Goal: Participate in discussion: Engage in conversation with other users on a specific topic

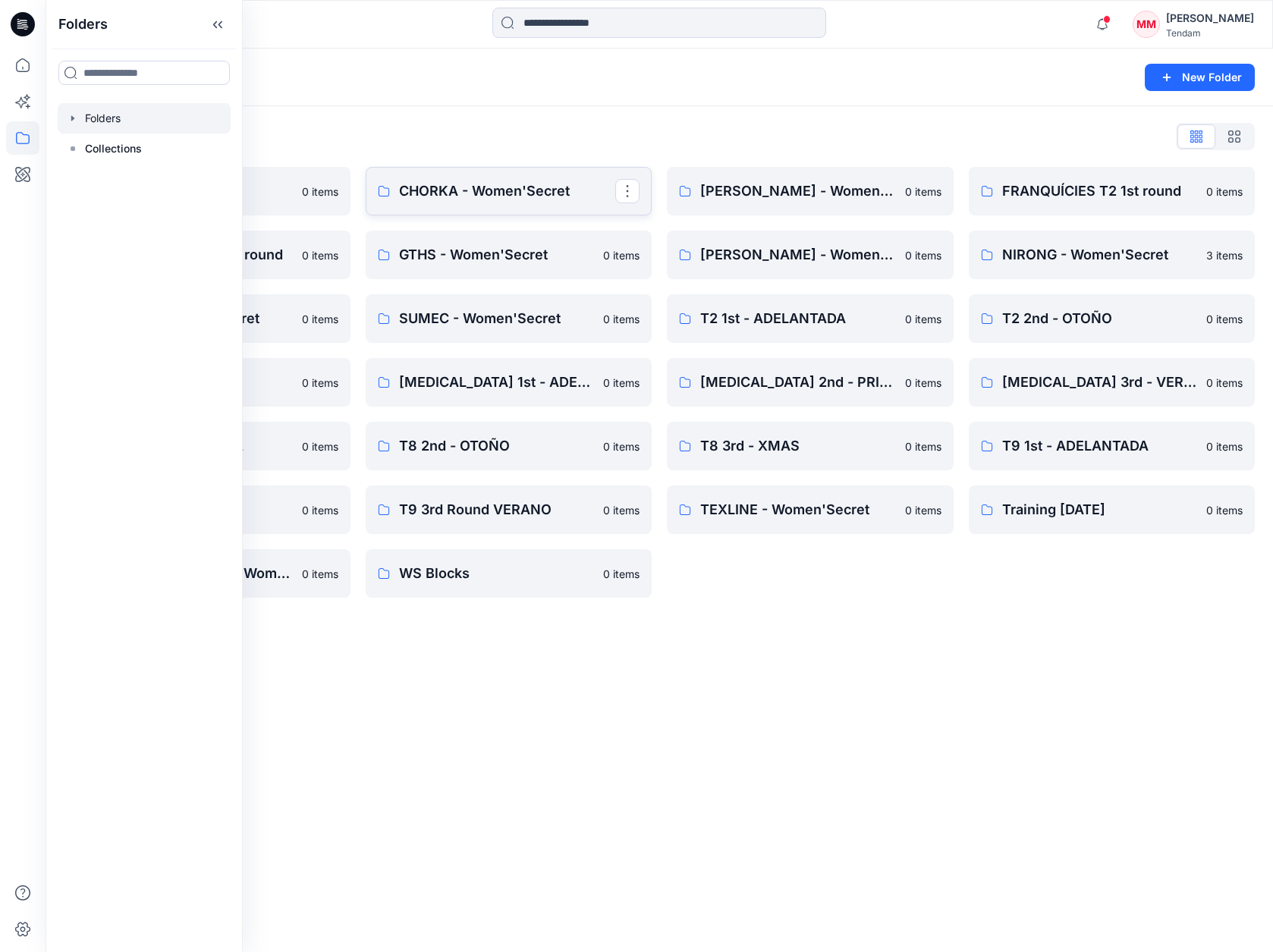
click at [495, 191] on p "CHORKA - Women'Secret" at bounding box center [508, 192] width 217 height 22
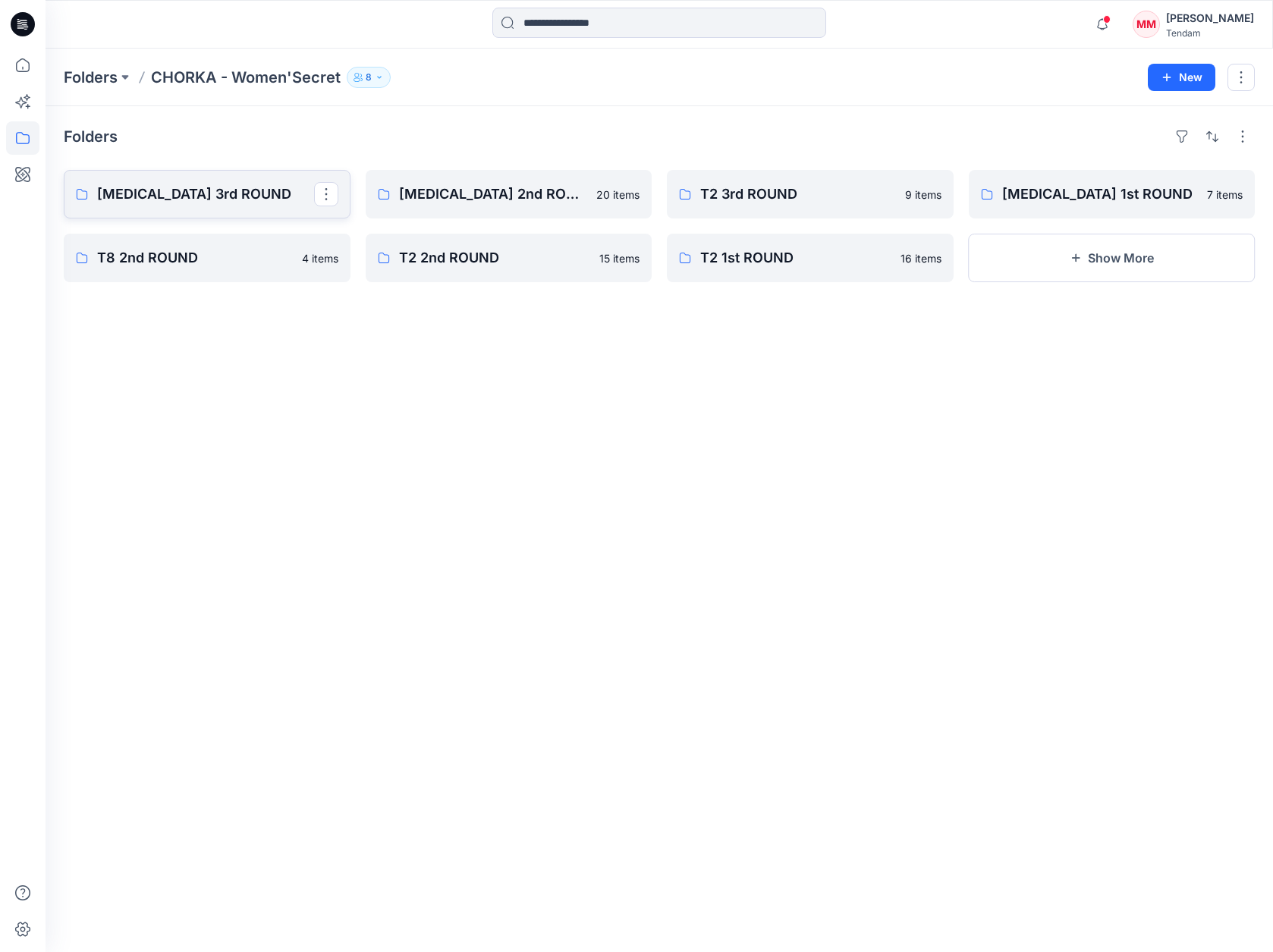
click at [212, 198] on p "[MEDICAL_DATA] 3rd ROUND" at bounding box center [206, 194] width 217 height 22
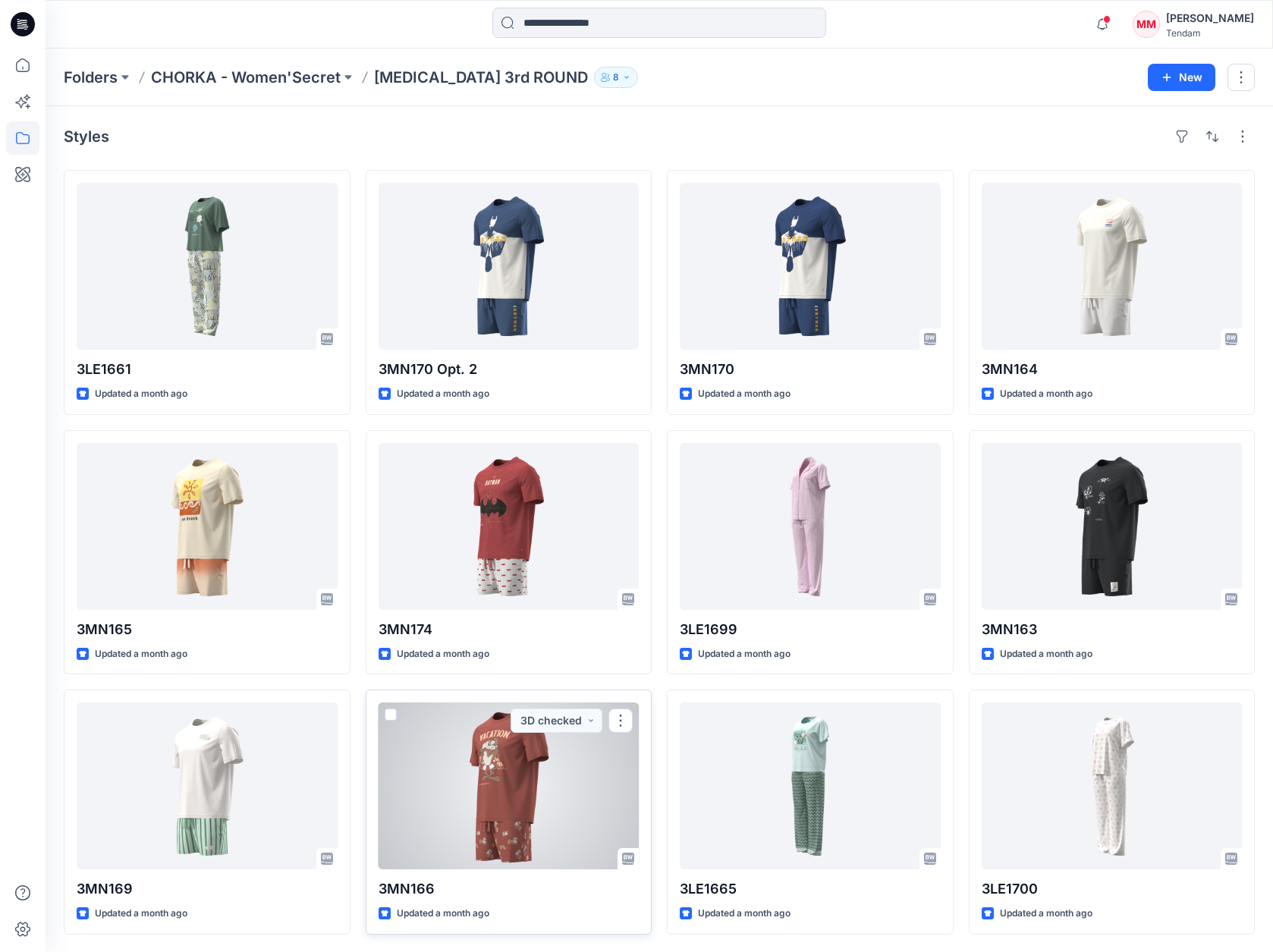
click at [537, 825] on div at bounding box center [508, 785] width 261 height 167
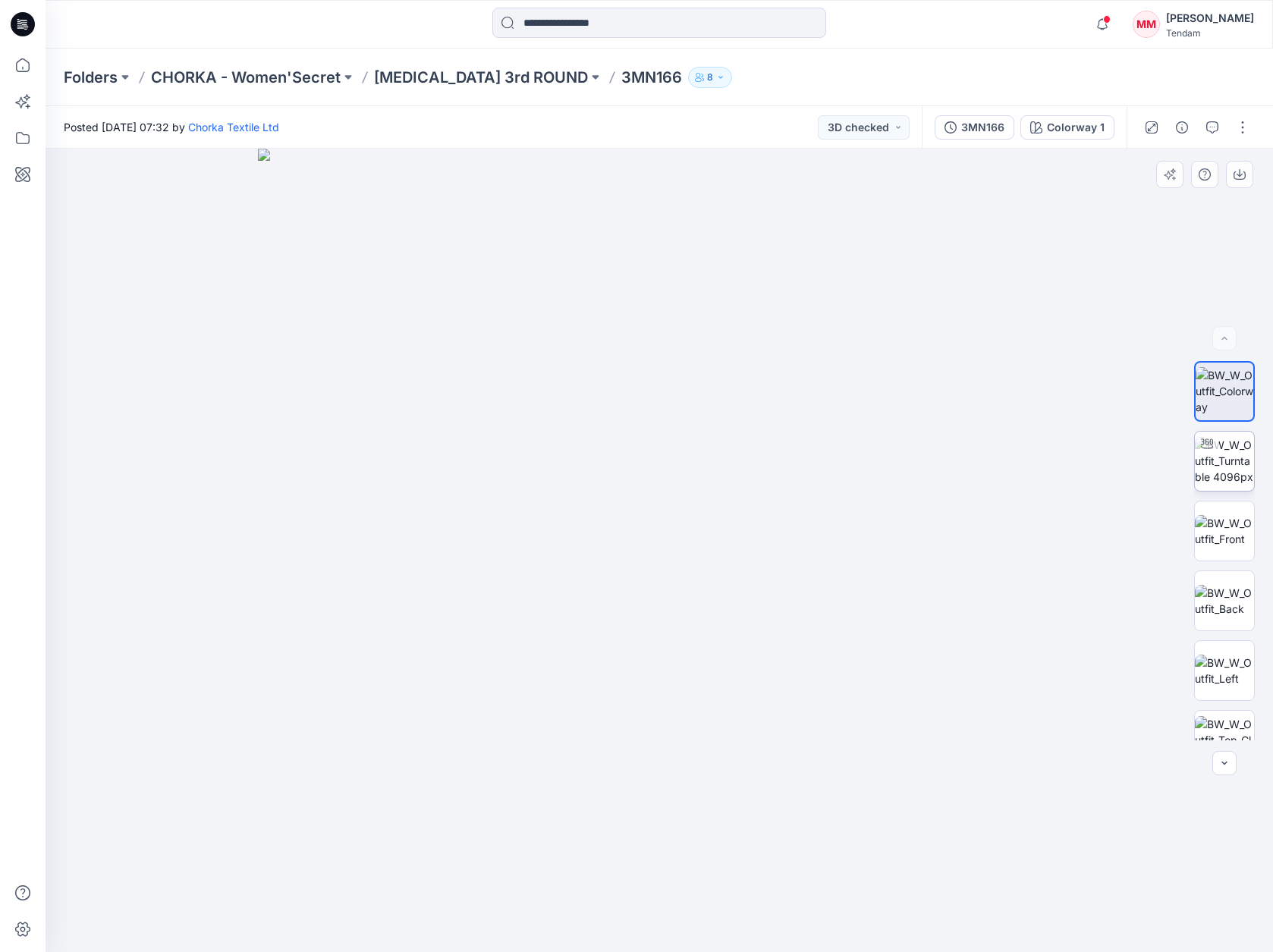
click at [1215, 472] on img at bounding box center [1224, 461] width 59 height 48
click at [985, 124] on div "3MN166" at bounding box center [983, 128] width 43 height 17
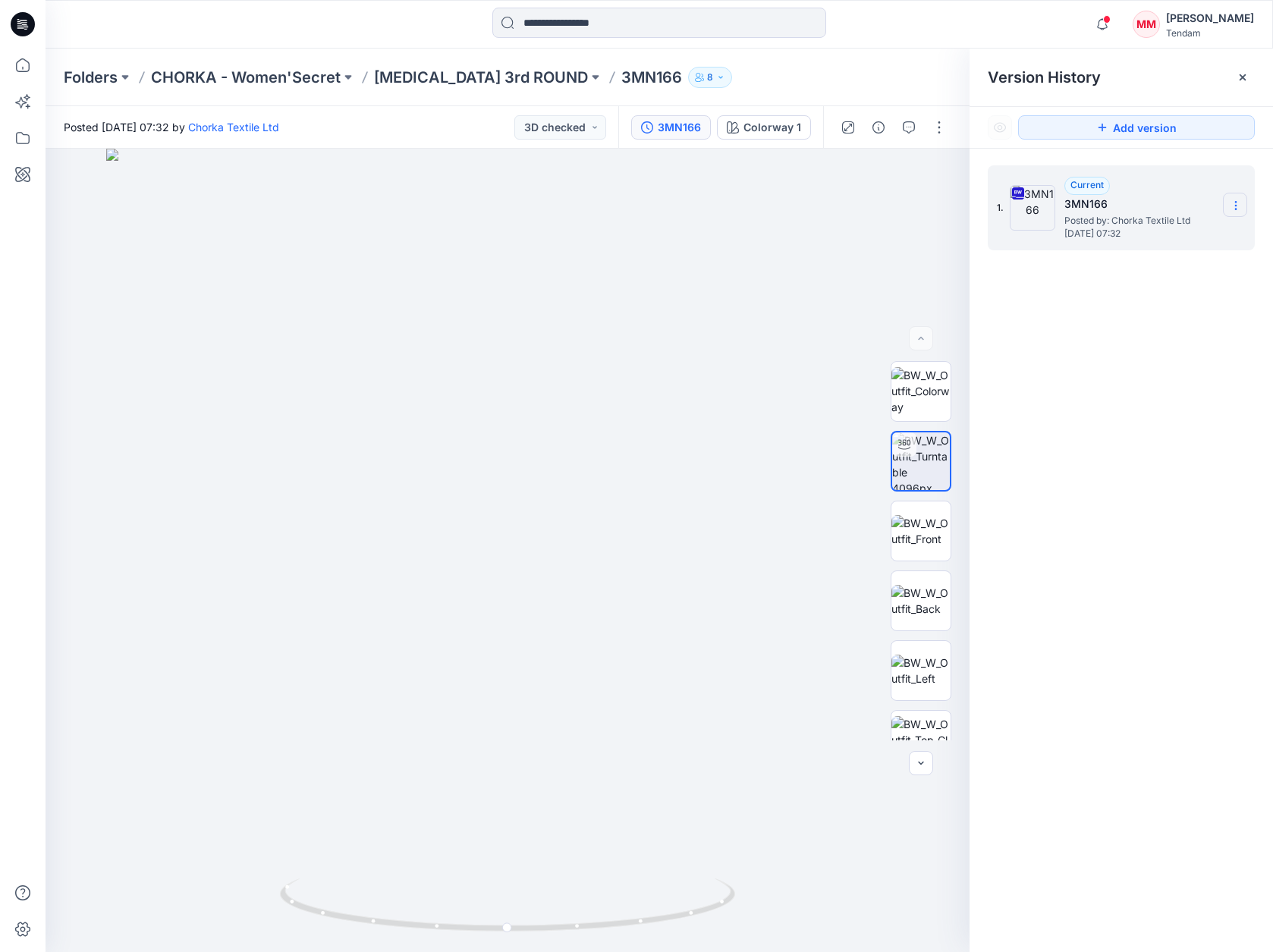
click at [1236, 206] on icon at bounding box center [1235, 206] width 1 height 1
click at [1172, 234] on span "Download Source BW File" at bounding box center [1159, 236] width 128 height 18
click at [1172, 234] on span "Wednesday, August 13, 2025 07:32" at bounding box center [1139, 233] width 152 height 11
click at [932, 536] on img at bounding box center [921, 531] width 59 height 32
click at [901, 596] on img at bounding box center [921, 600] width 59 height 32
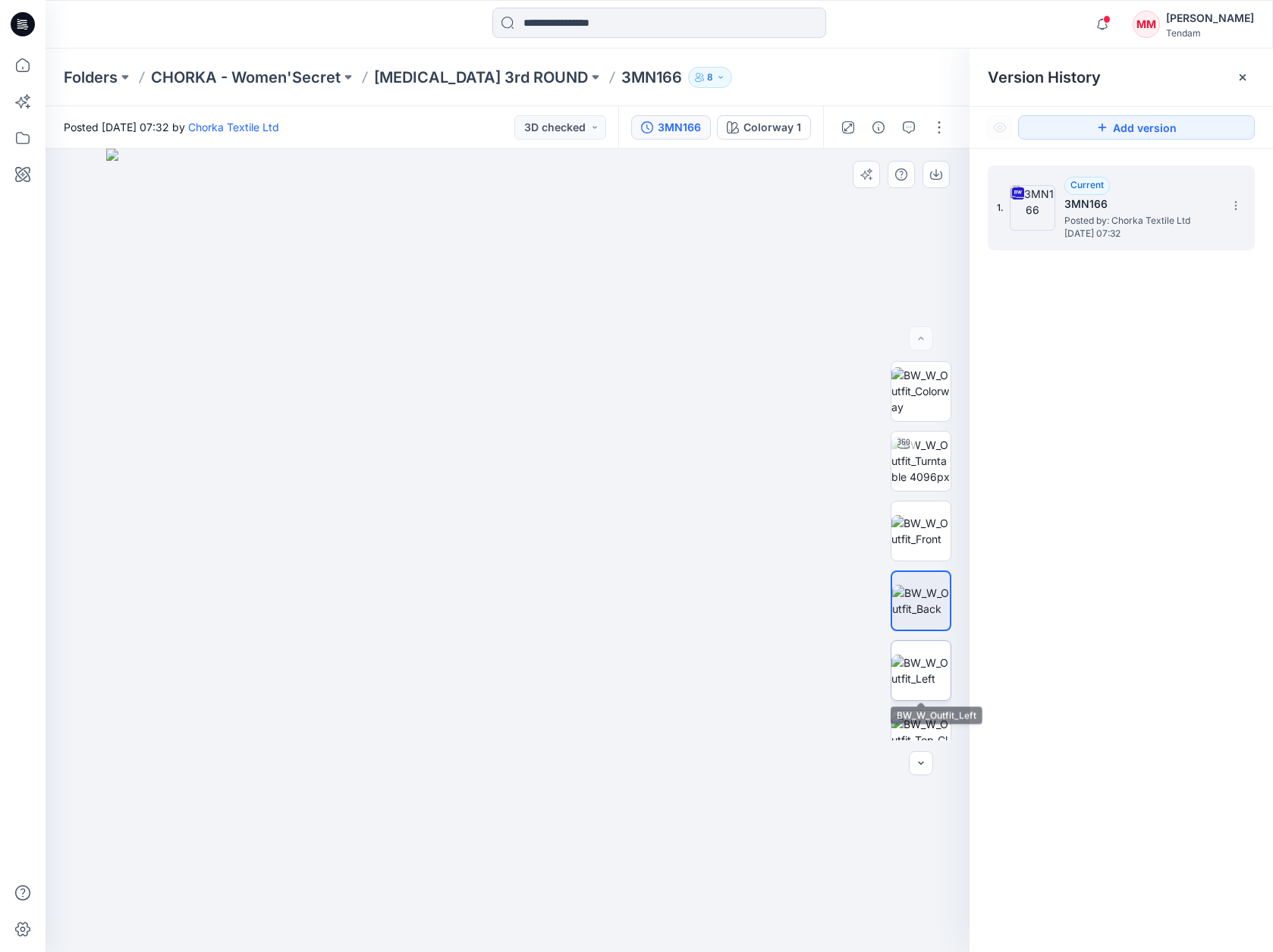
click at [919, 672] on img at bounding box center [921, 670] width 59 height 32
click at [934, 535] on img at bounding box center [921, 531] width 59 height 32
click at [911, 129] on icon "button" at bounding box center [908, 127] width 12 height 12
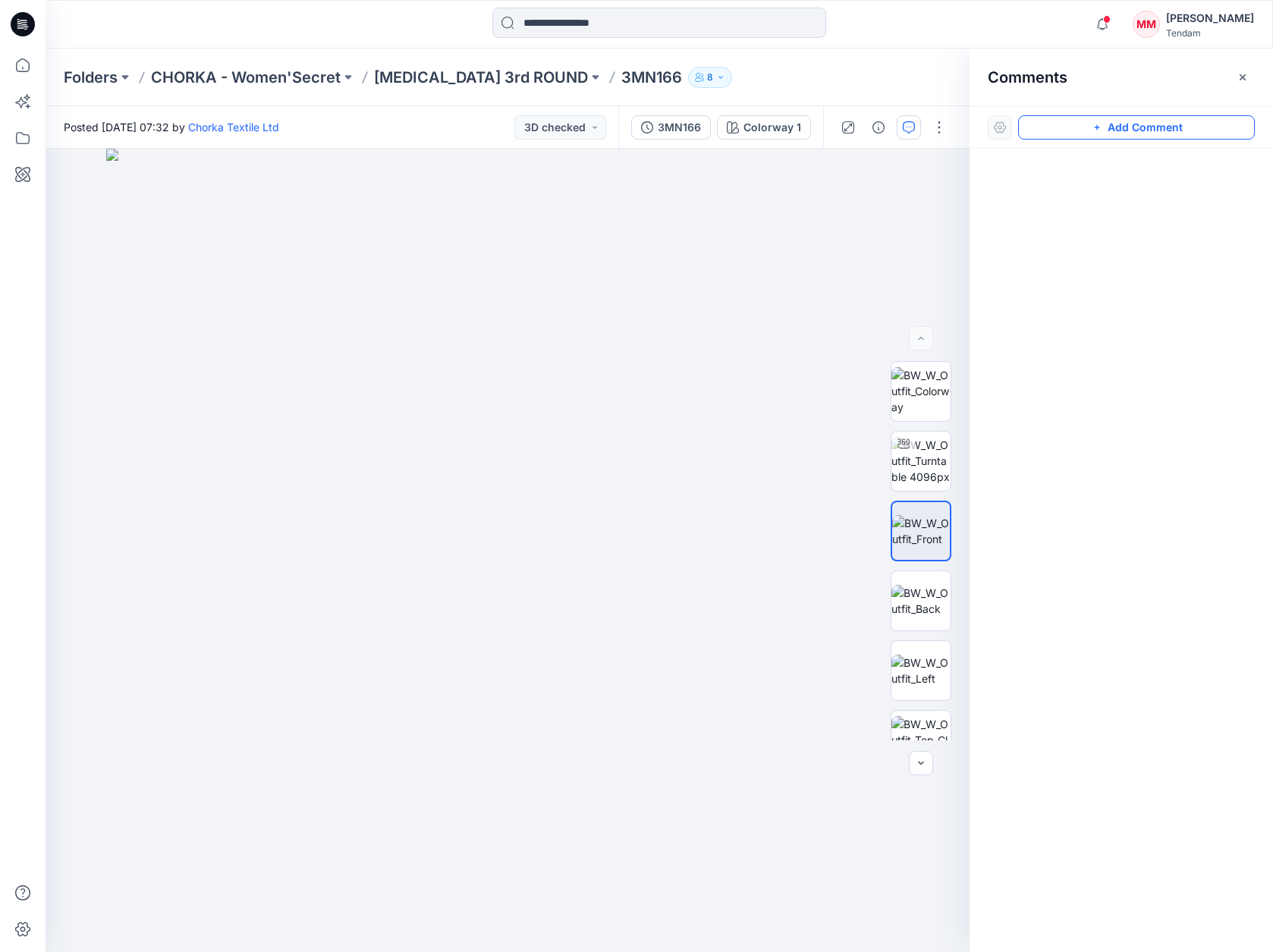
click at [1123, 127] on button "Add Comment" at bounding box center [1135, 127] width 236 height 24
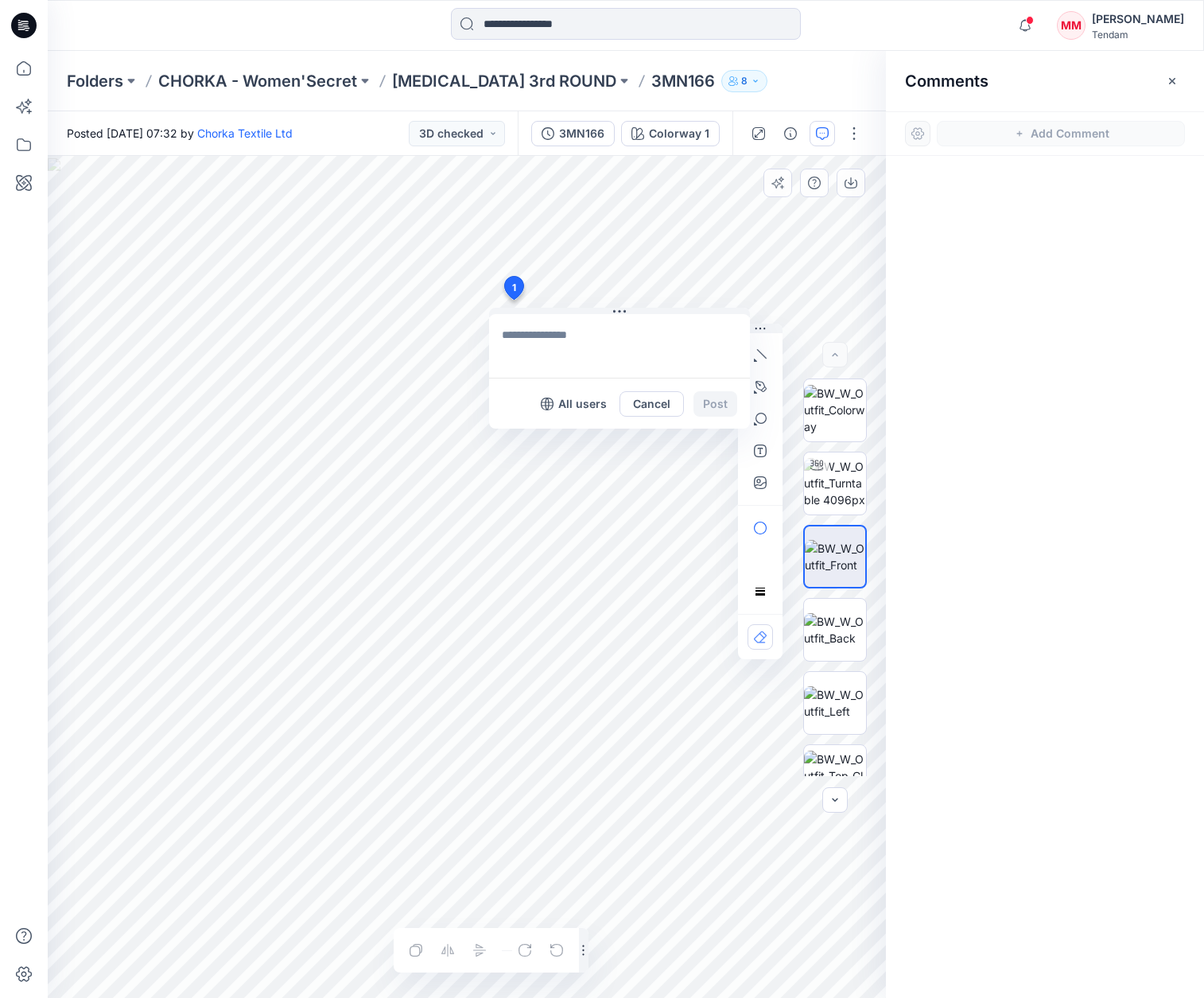
click at [513, 300] on div "1 All users Cancel Post Layer 1" at bounding box center [467, 576] width 838 height 842
type textarea "**********"
click at [706, 405] on button "Post" at bounding box center [715, 403] width 43 height 25
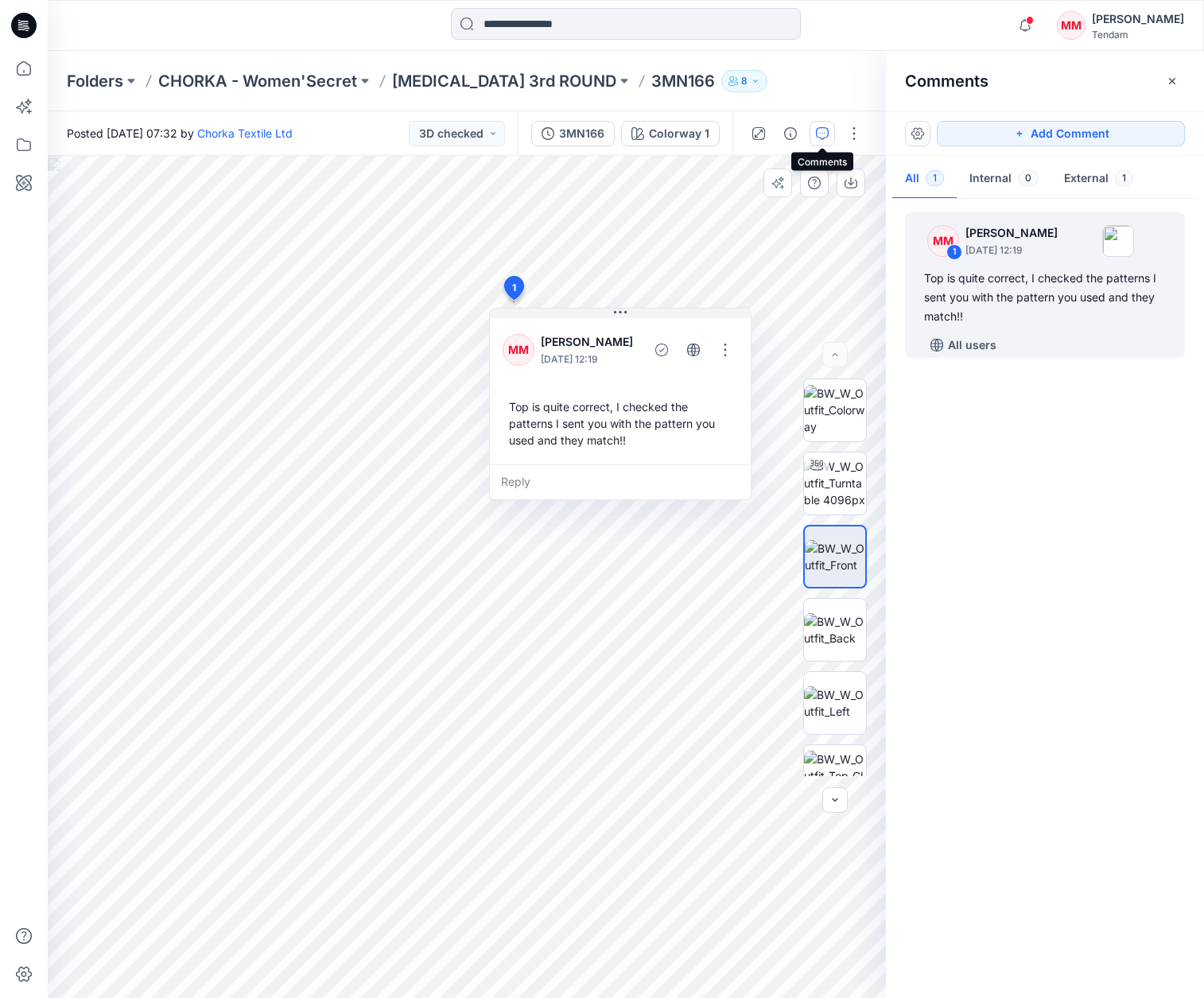
click at [819, 133] on icon "button" at bounding box center [822, 133] width 13 height 13
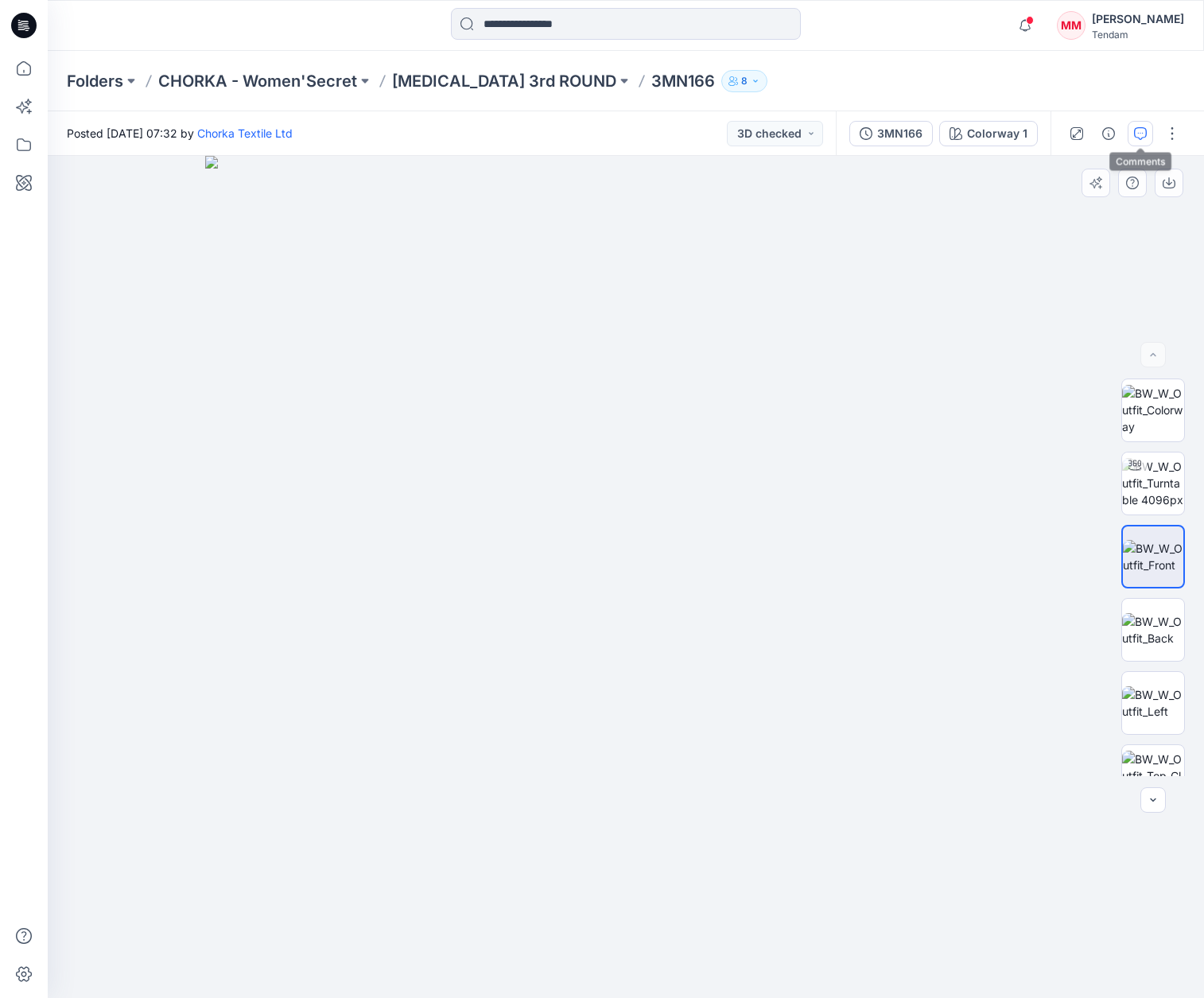
click at [1141, 127] on icon "button" at bounding box center [1140, 133] width 13 height 13
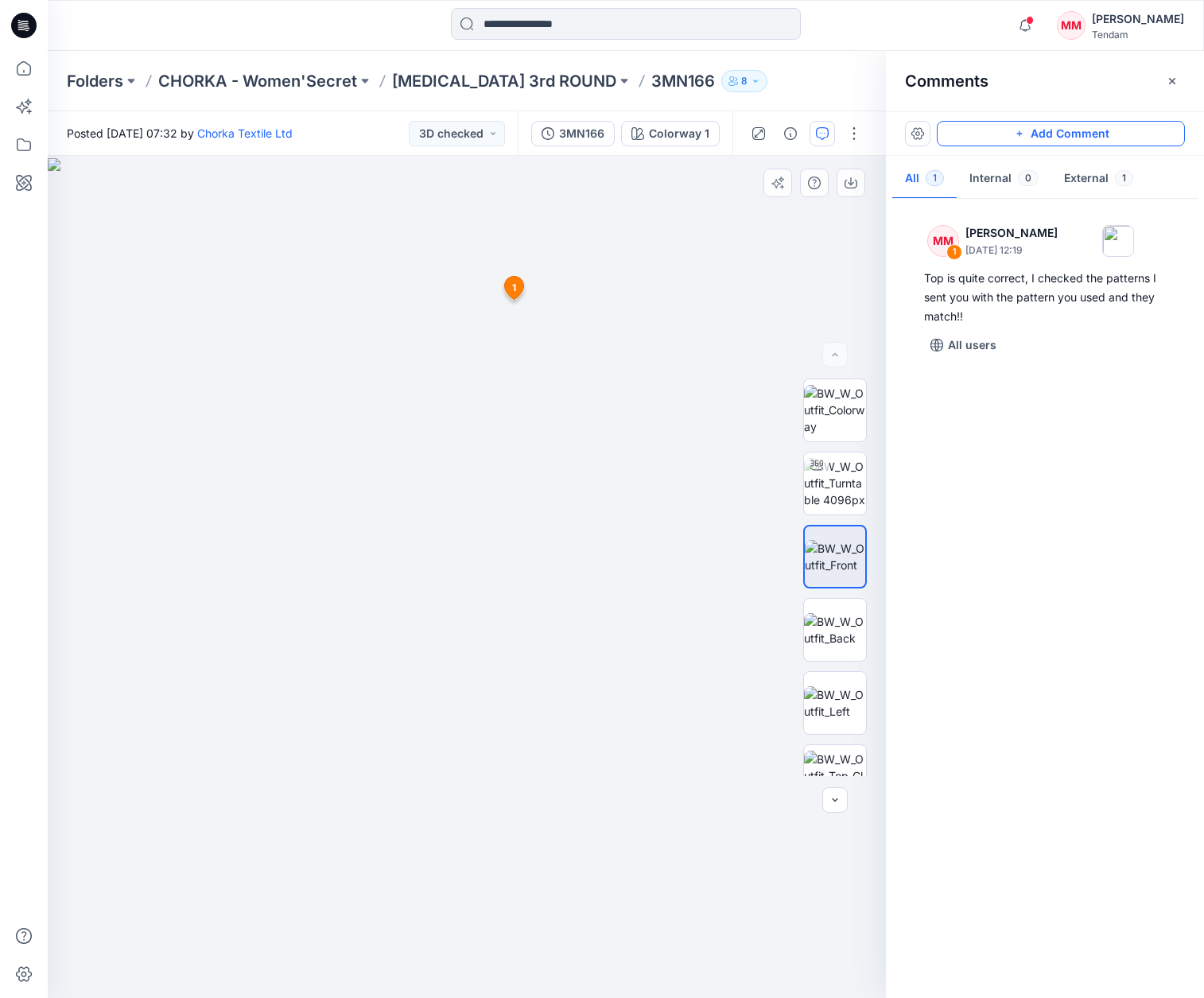
click at [1038, 135] on button "Add Comment" at bounding box center [1060, 133] width 248 height 25
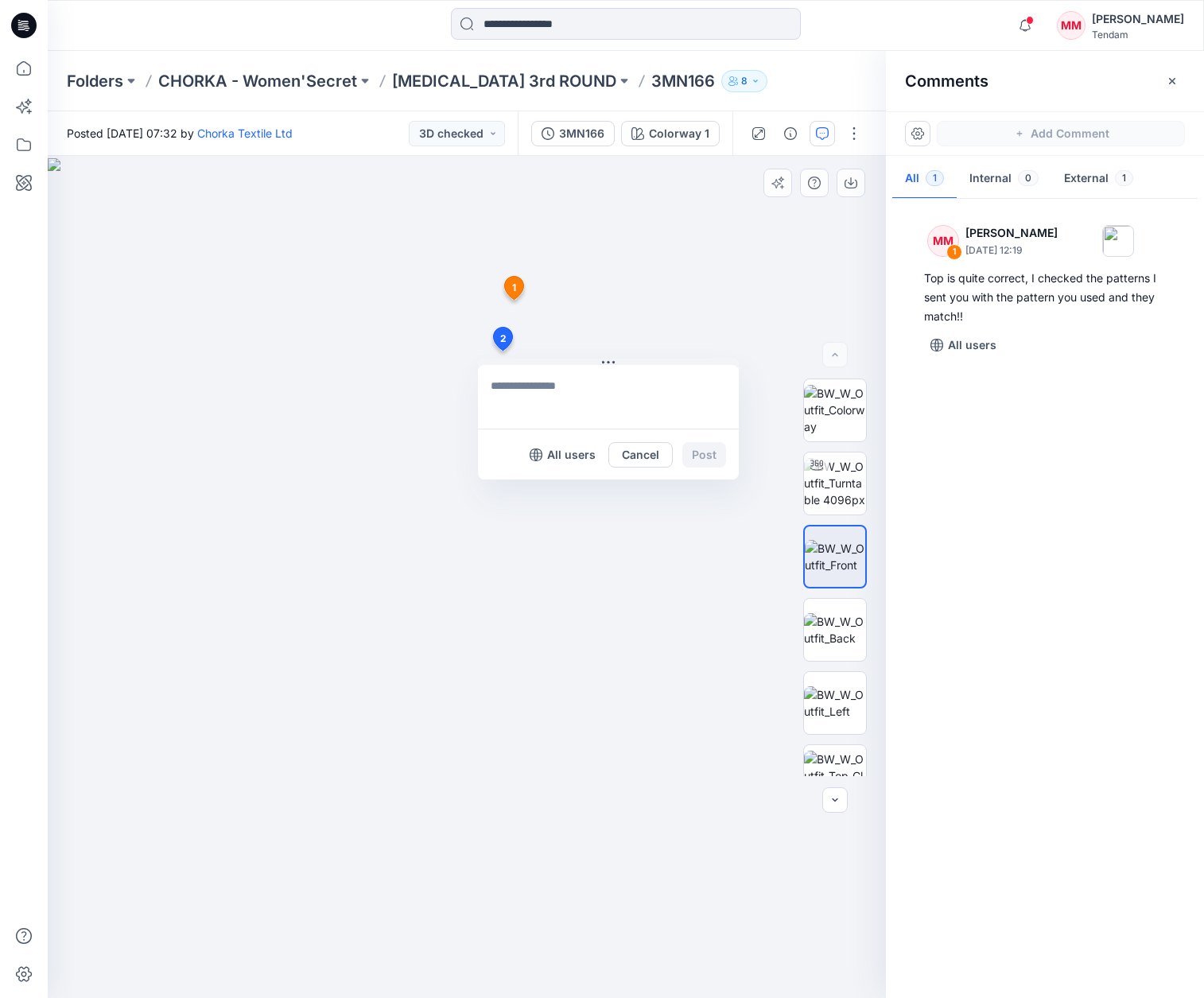
click at [502, 350] on div "2 All users Cancel Post 1 MM Marta Miquel October 01, 2025 12:19 Top is quite c…" at bounding box center [467, 576] width 838 height 842
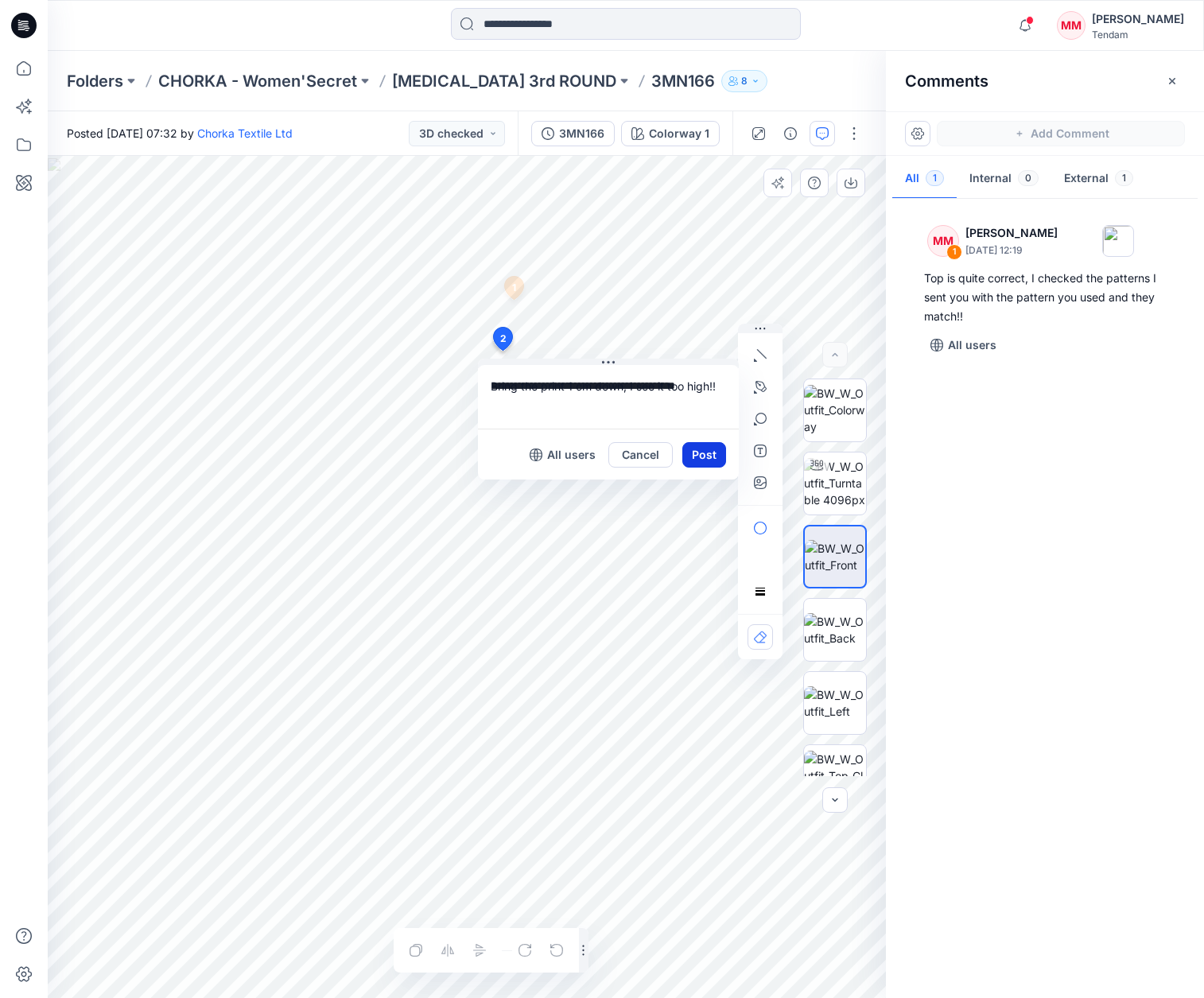
type textarea "**********"
click at [712, 451] on button "Post" at bounding box center [704, 455] width 43 height 25
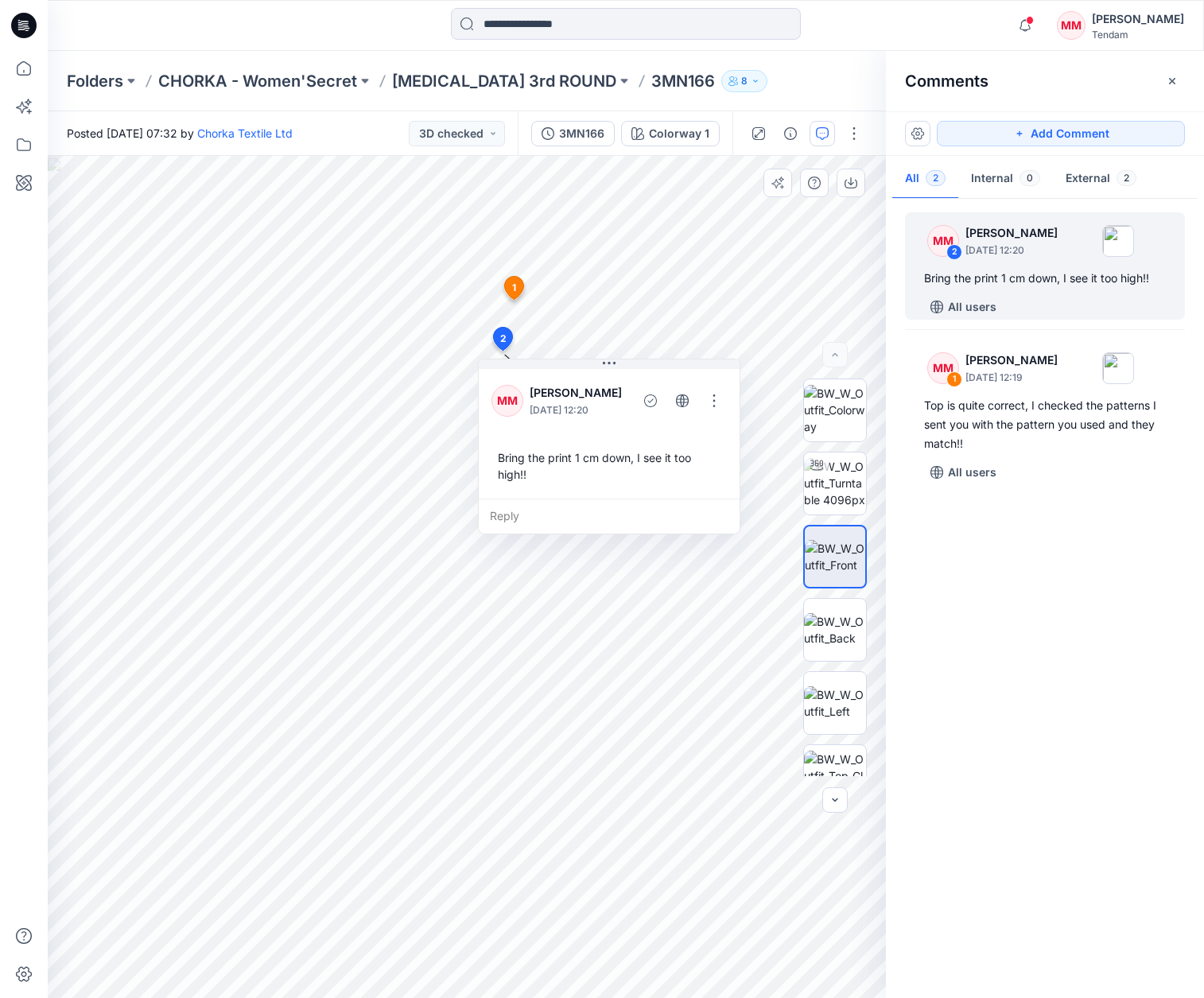
drag, startPoint x: 1080, startPoint y: 135, endPoint x: 1057, endPoint y: 165, distance: 37.8
click at [1080, 135] on button "Add Comment" at bounding box center [1060, 133] width 248 height 25
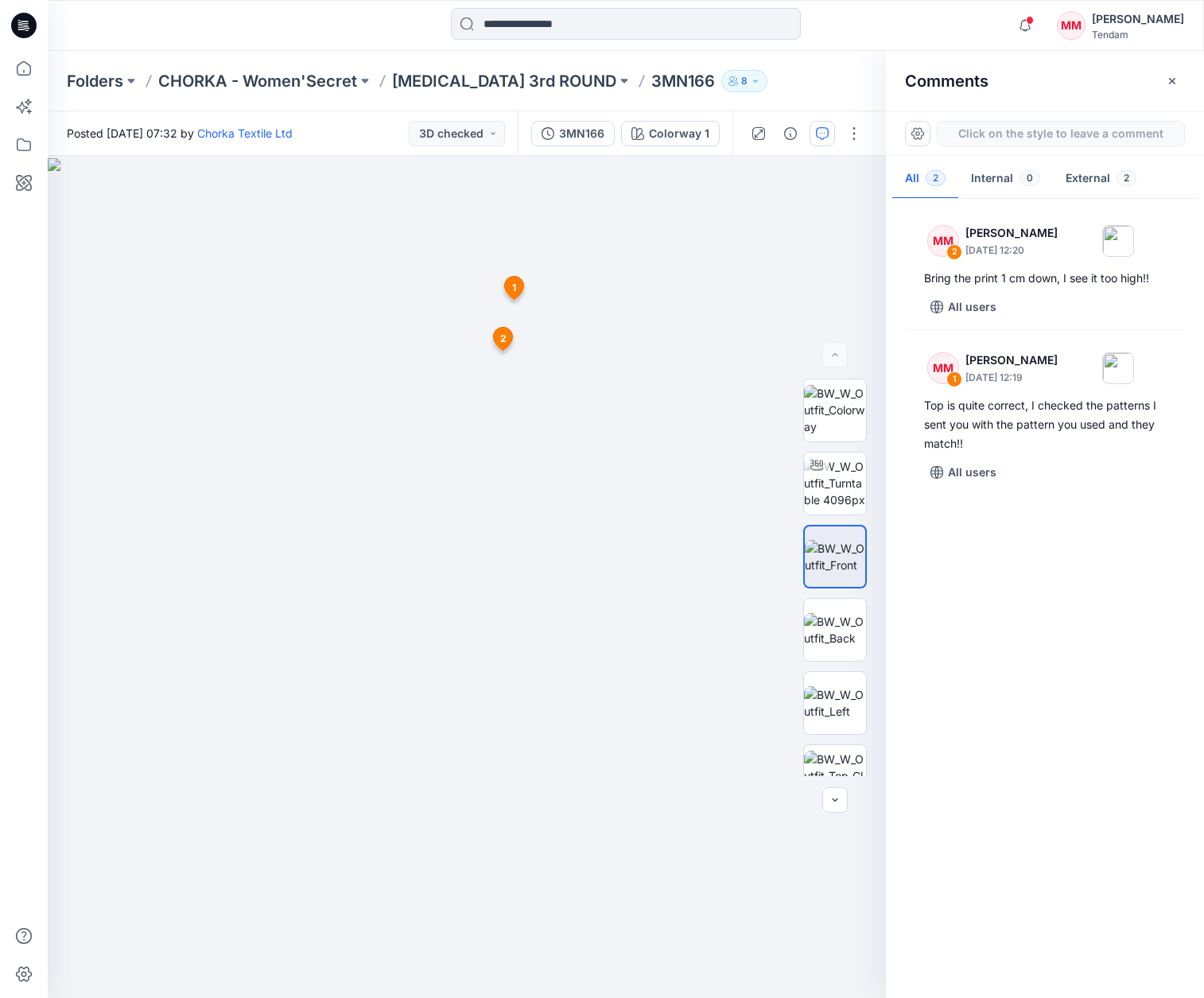
click at [523, 589] on div "3 1 MM Marta Miquel October 01, 2025 12:19 Top is quite correct, I checked the …" at bounding box center [467, 576] width 838 height 842
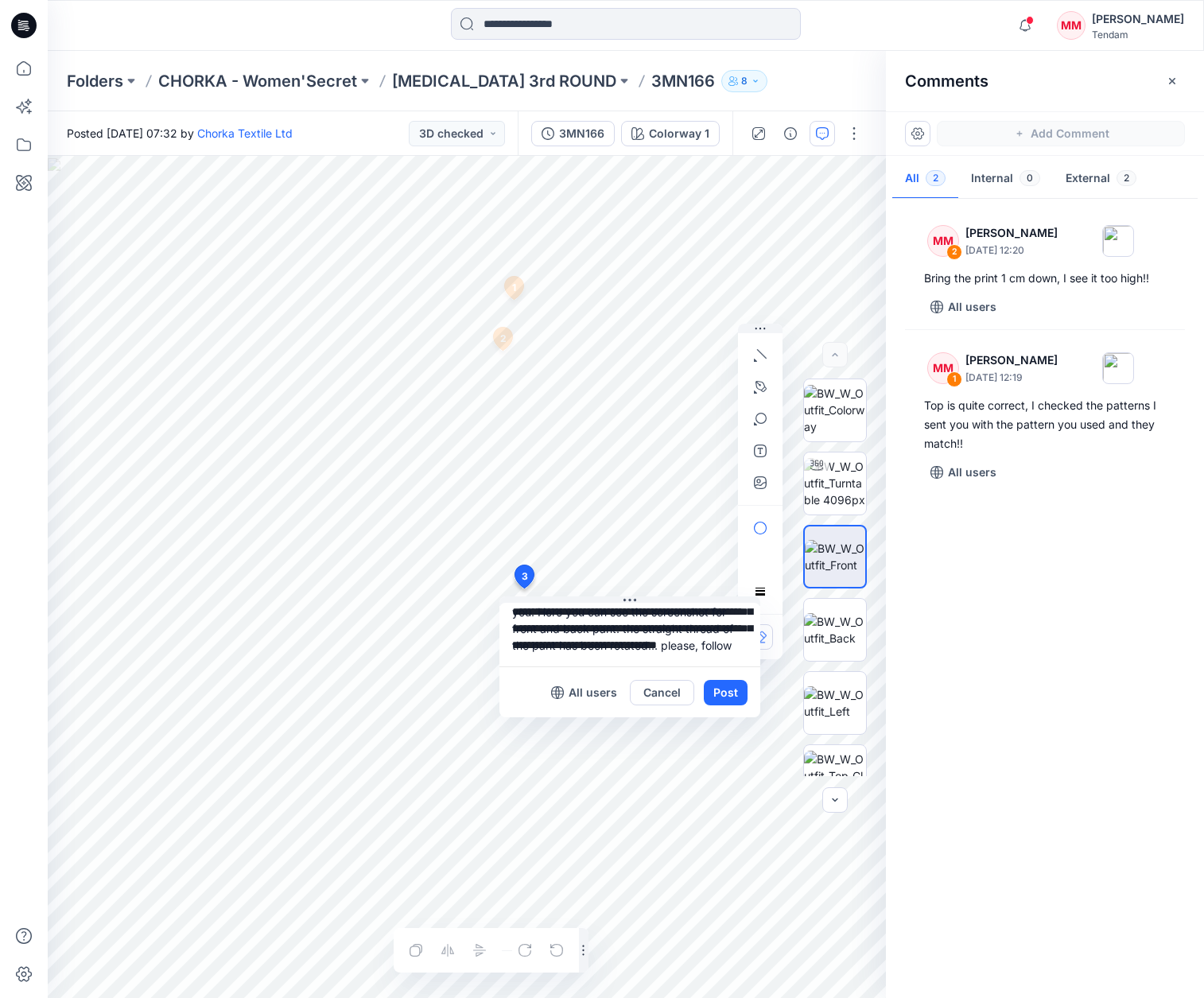
scroll to position [48, 0]
type textarea "**********"
click at [732, 693] on button "Post" at bounding box center [725, 692] width 43 height 25
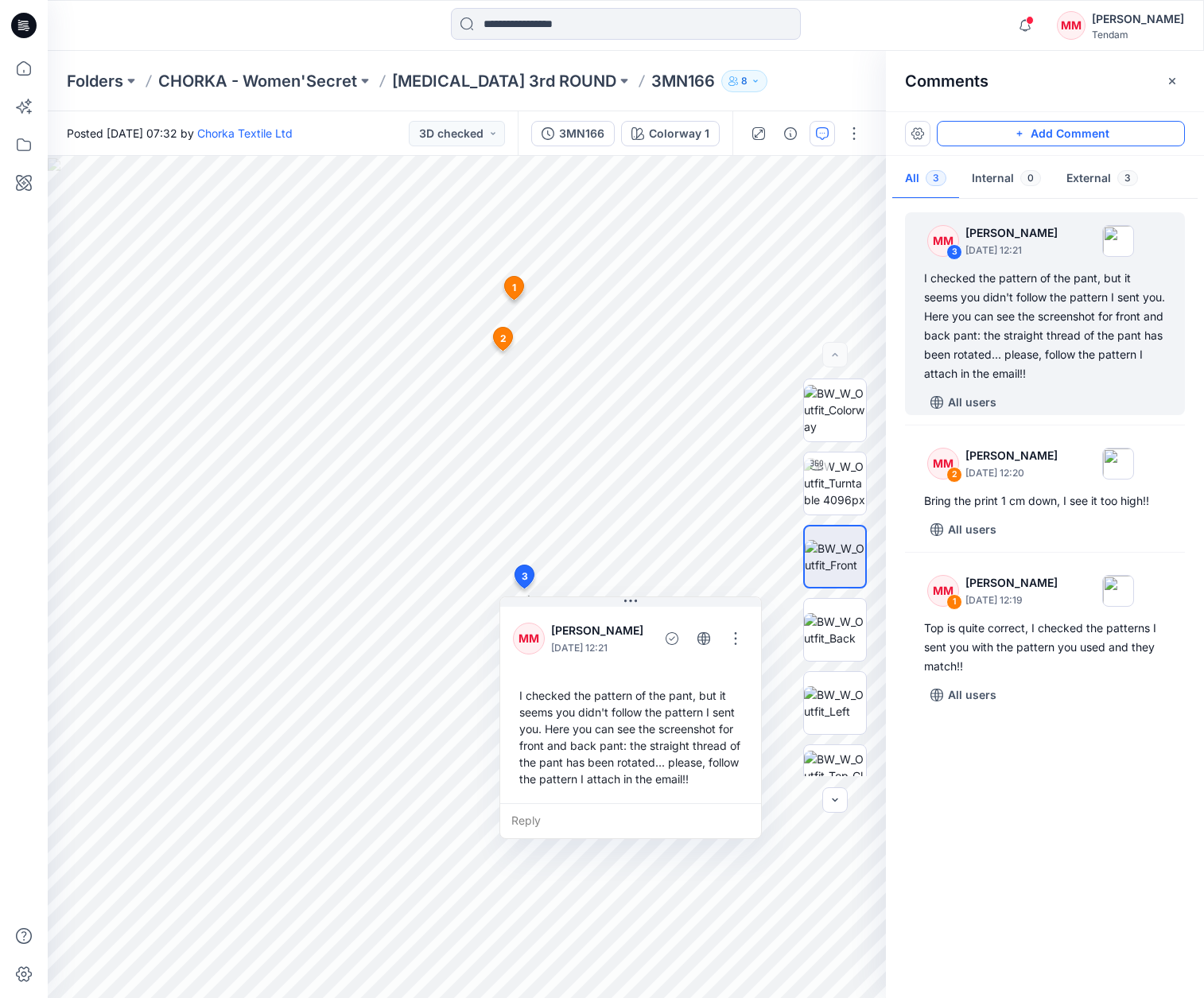
click at [1037, 129] on button "Add Comment" at bounding box center [1060, 133] width 248 height 25
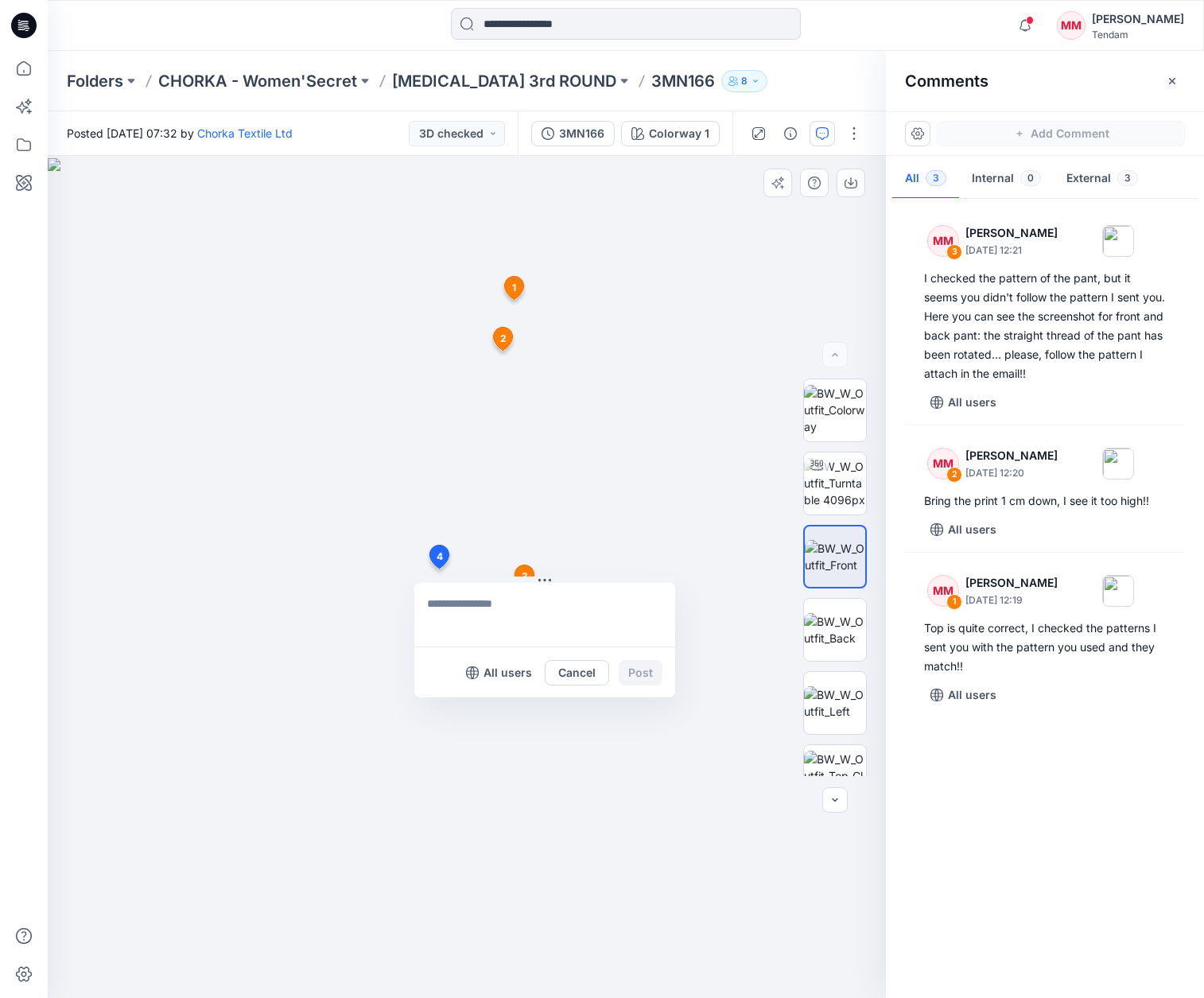
click at [438, 569] on div "4 All users Cancel Post 1 MM Marta Miquel October 01, 2025 12:19 Top is quite c…" at bounding box center [467, 576] width 838 height 842
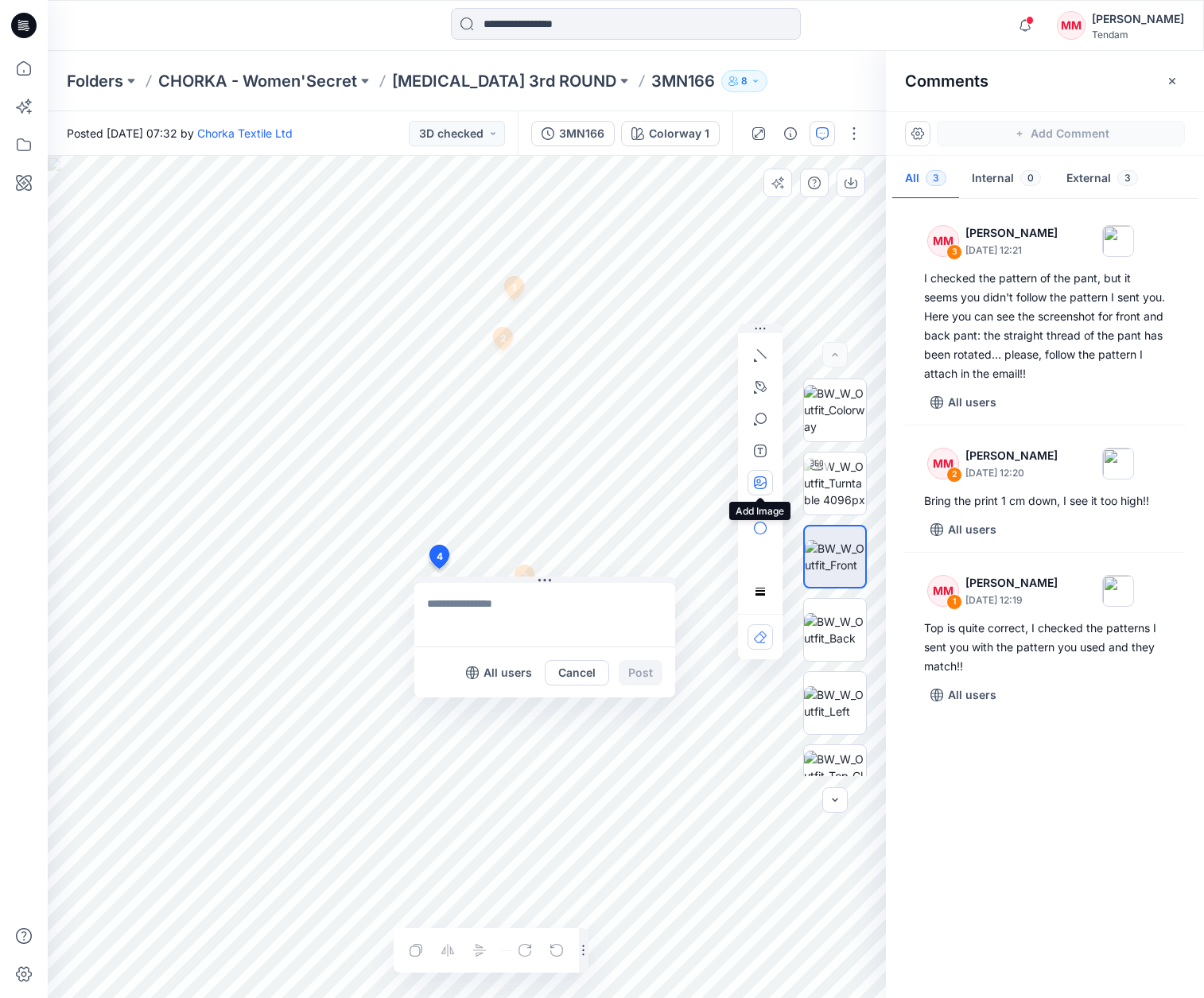
click at [753, 478] on button "button" at bounding box center [760, 482] width 25 height 25
type input"] "**********"
click at [765, 488] on icon "button" at bounding box center [760, 482] width 13 height 13
type input"] "**********"
type textarea "*"
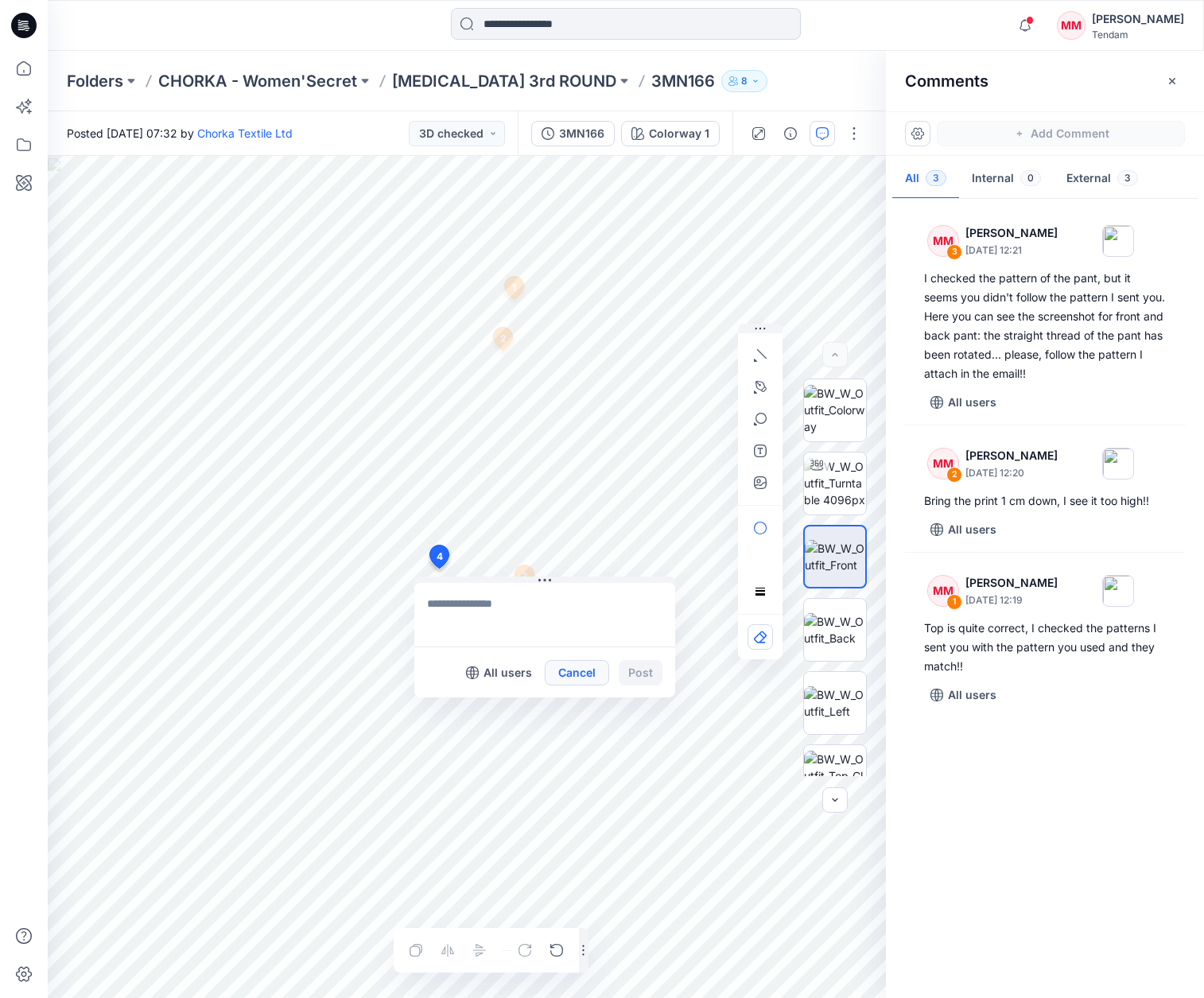
click at [573, 673] on button "Cancel" at bounding box center [577, 672] width 64 height 25
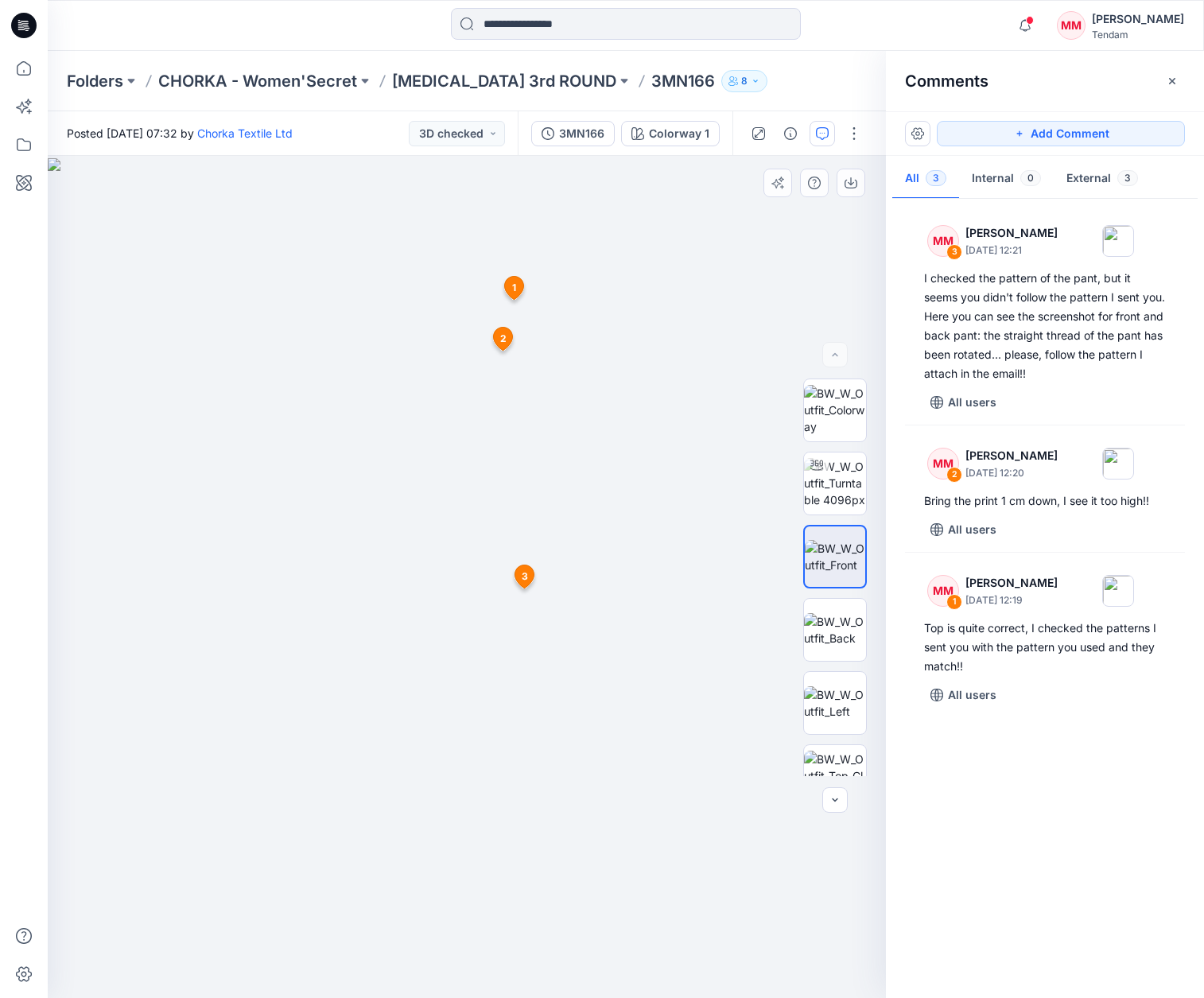
click at [522, 580] on span "3" at bounding box center [524, 576] width 6 height 14
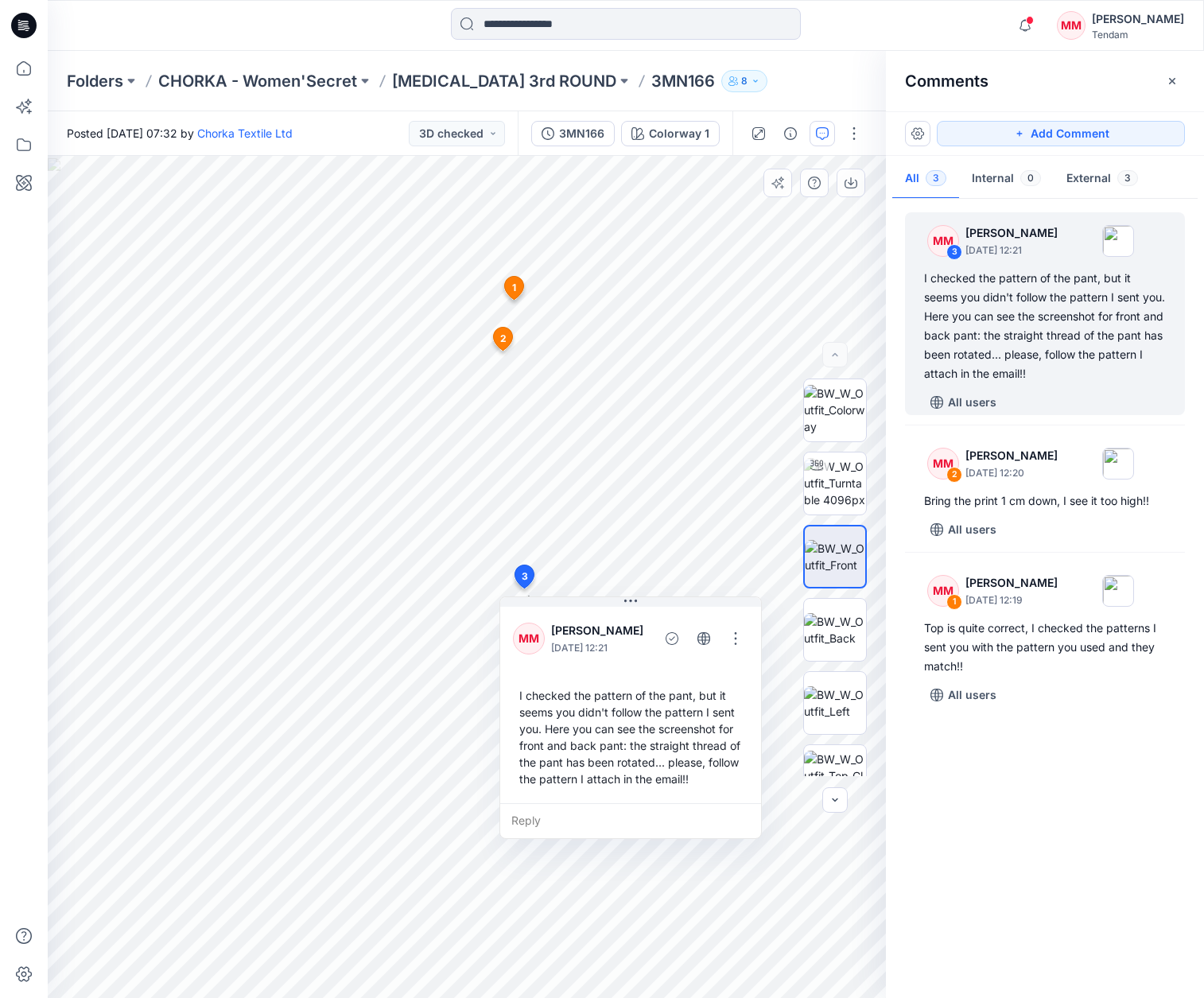
click at [686, 778] on div "I checked the pattern of the pant, but it seems you didn't follow the pattern I…" at bounding box center [630, 737] width 236 height 113
click at [646, 768] on div "I checked the pattern of the pant, but it seems you didn't follow the pattern I…" at bounding box center [630, 737] width 236 height 113
click at [736, 640] on button "button" at bounding box center [735, 638] width 25 height 25
click at [731, 674] on p "Edit comment" at bounding box center [742, 675] width 71 height 17
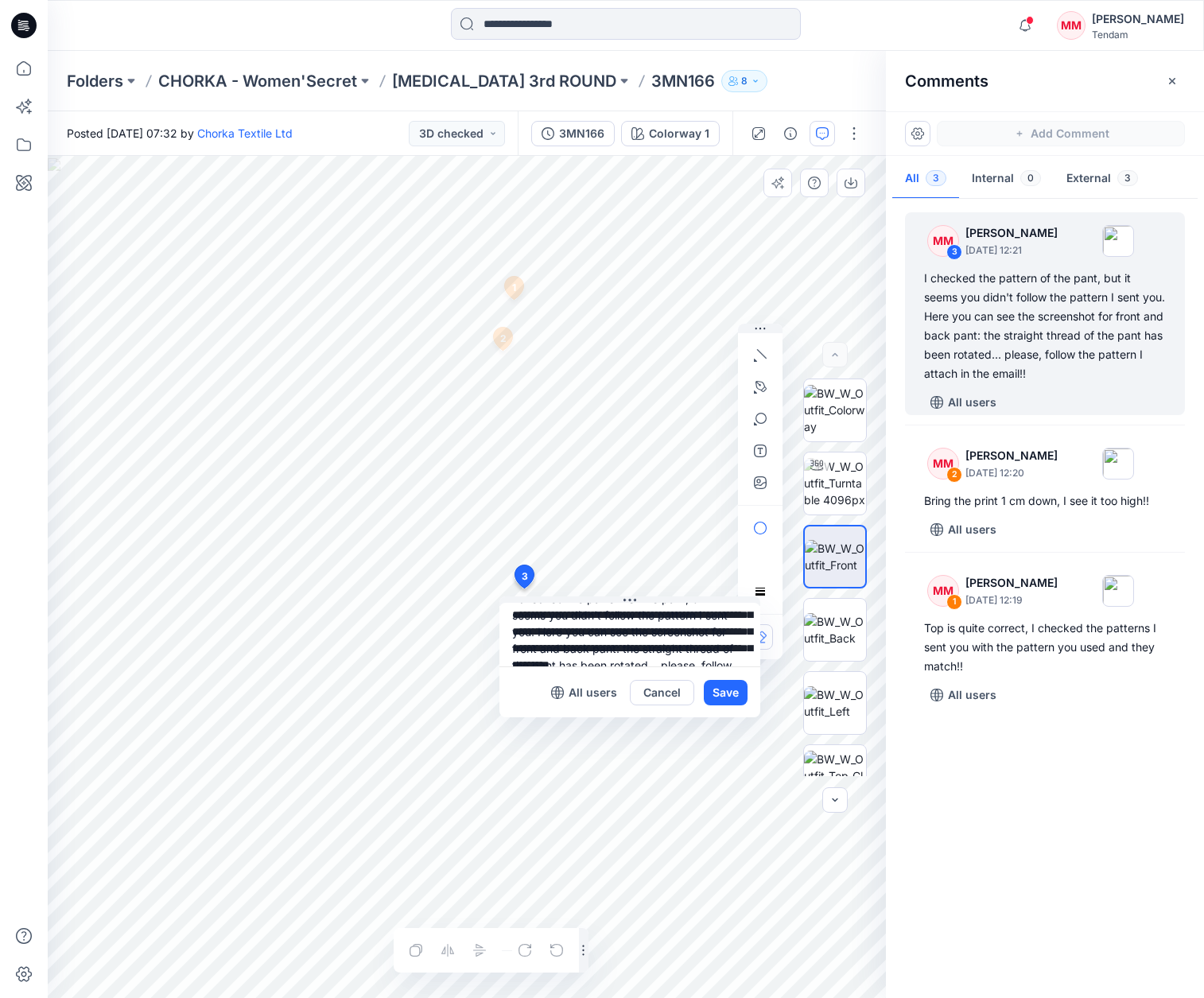
scroll to position [51, 0]
click at [646, 643] on textarea "**********" at bounding box center [629, 634] width 261 height 63
type textarea "**********"
click at [728, 690] on button "Save" at bounding box center [725, 692] width 43 height 25
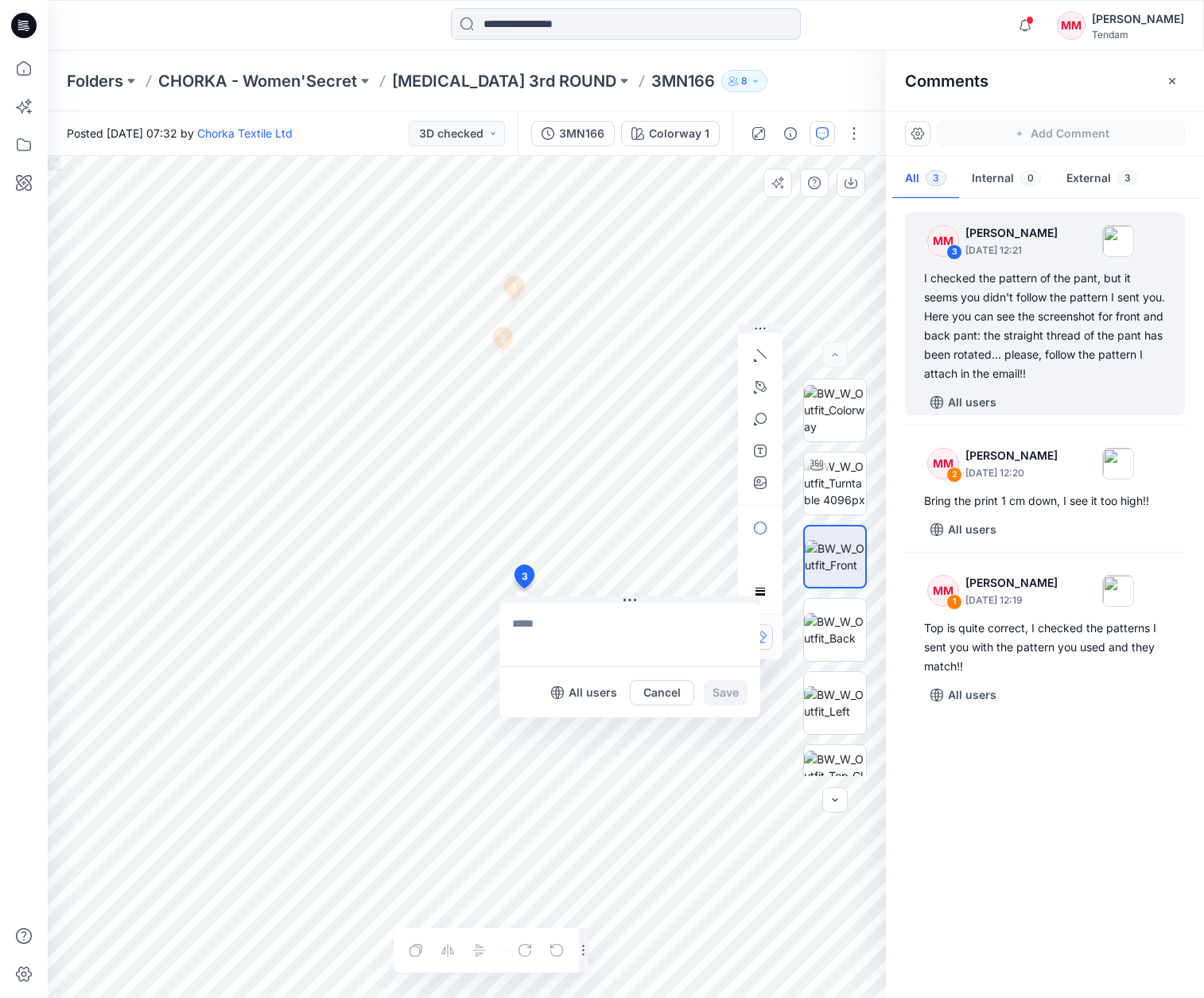
scroll to position [0, 0]
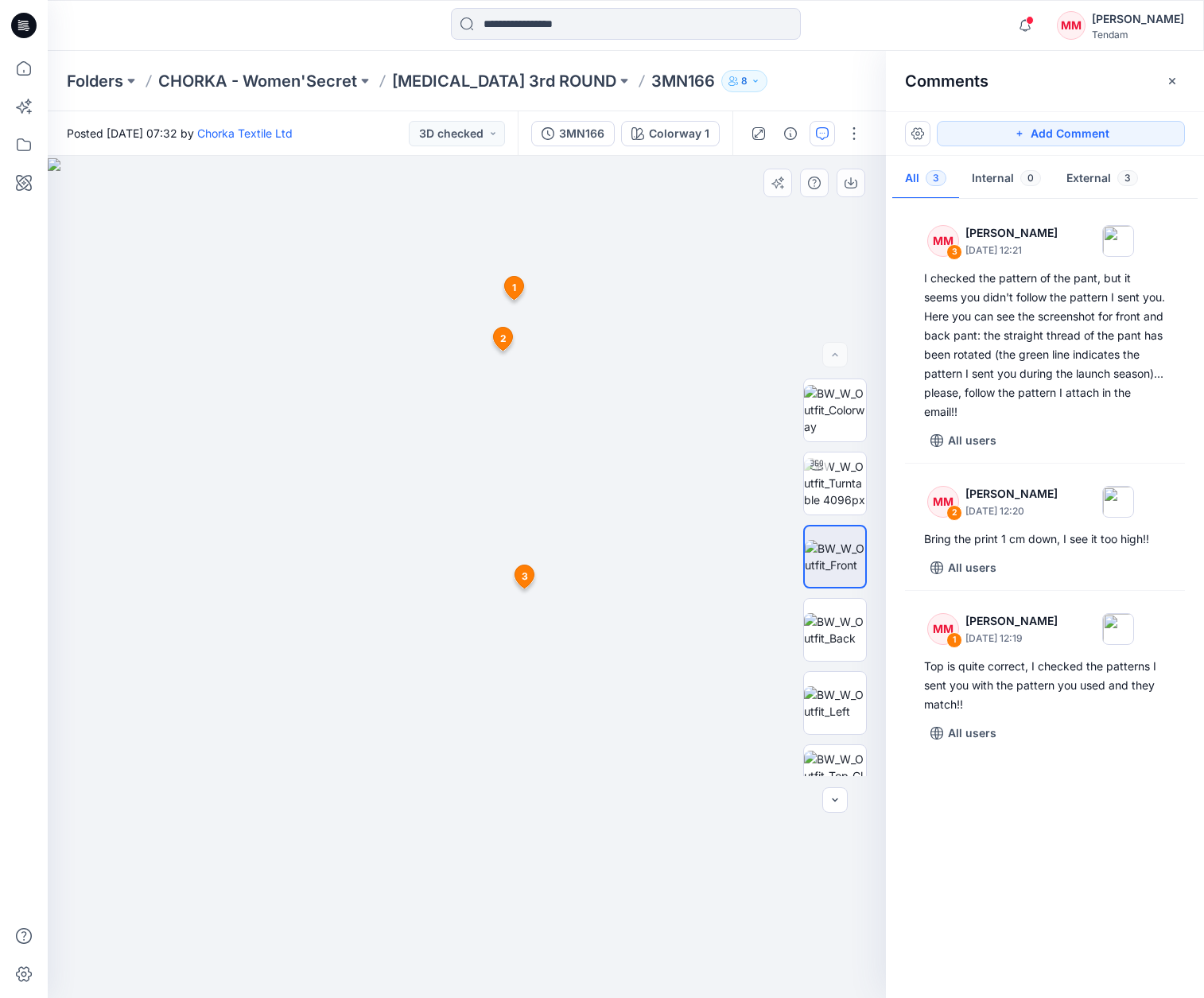
click at [437, 565] on img at bounding box center [467, 578] width 838 height 841
click at [1057, 135] on button "Add Comment" at bounding box center [1060, 133] width 248 height 25
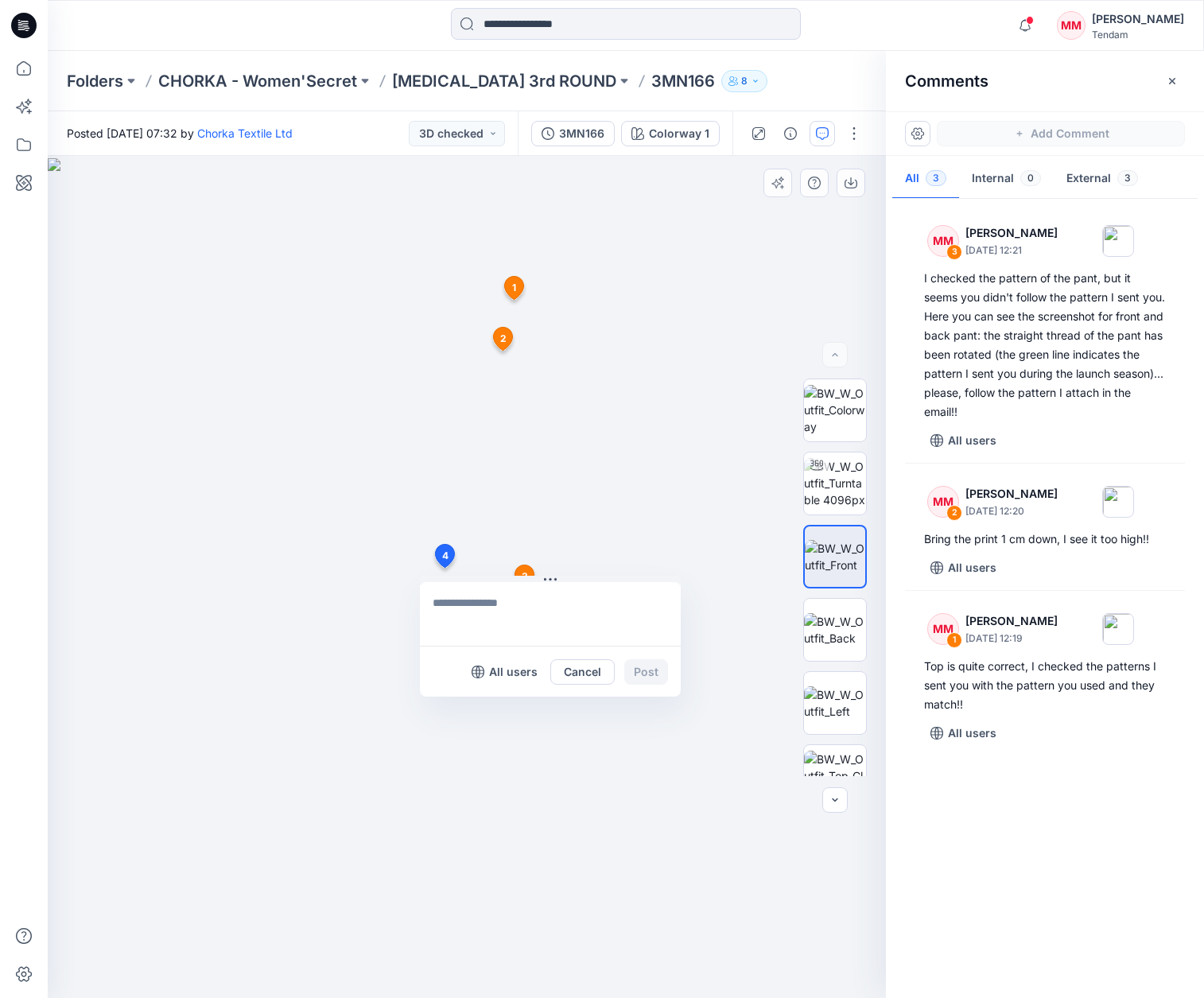
click at [443, 568] on div "4 All users Cancel Post 1 MM Marta Miquel October 01, 2025 12:19 Top is quite c…" at bounding box center [467, 576] width 838 height 842
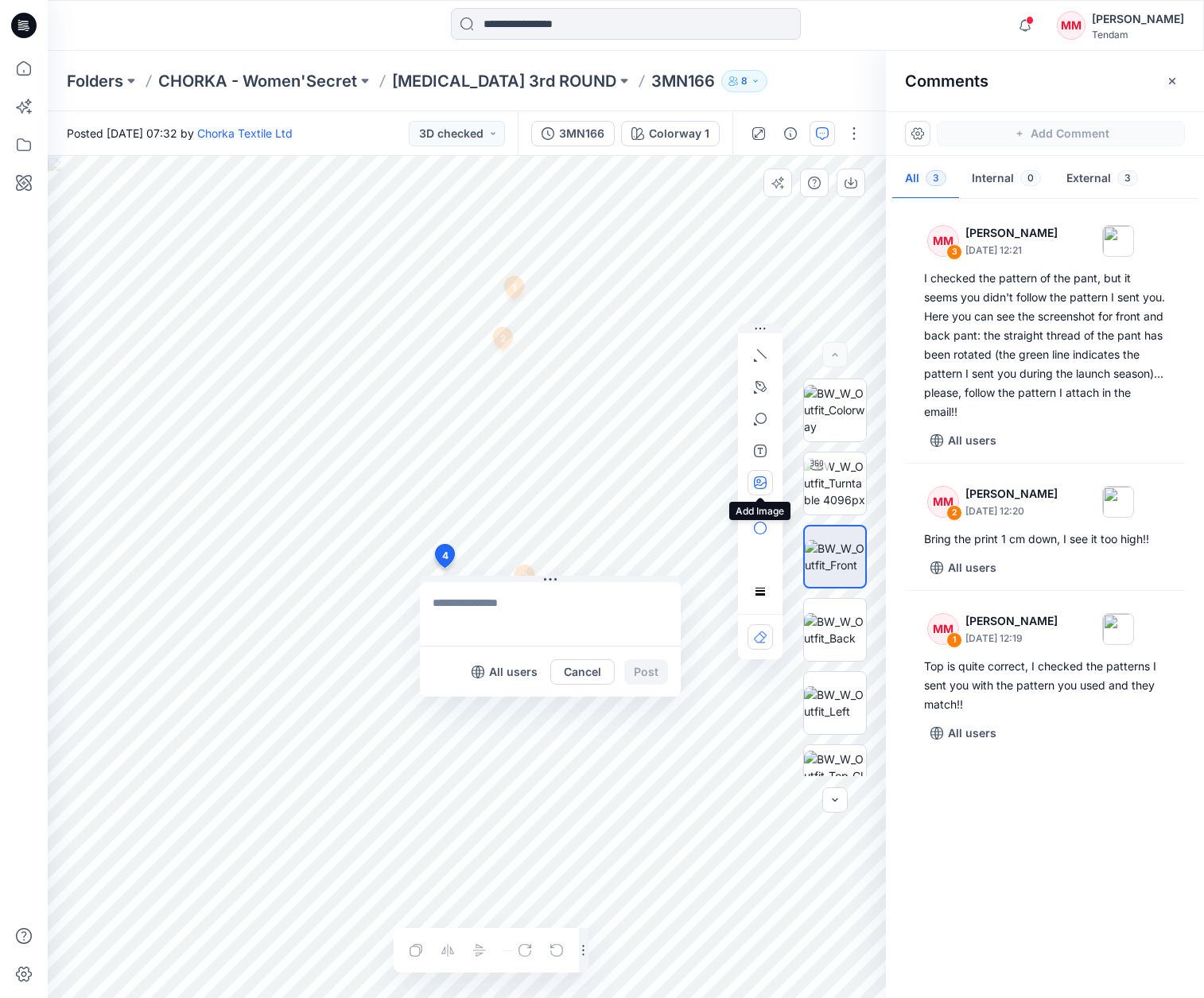
click at [764, 492] on button "button" at bounding box center [760, 482] width 25 height 25
type input"] "**********"
click at [759, 480] on icon "button" at bounding box center [758, 481] width 4 height 4
type input"] "**********"
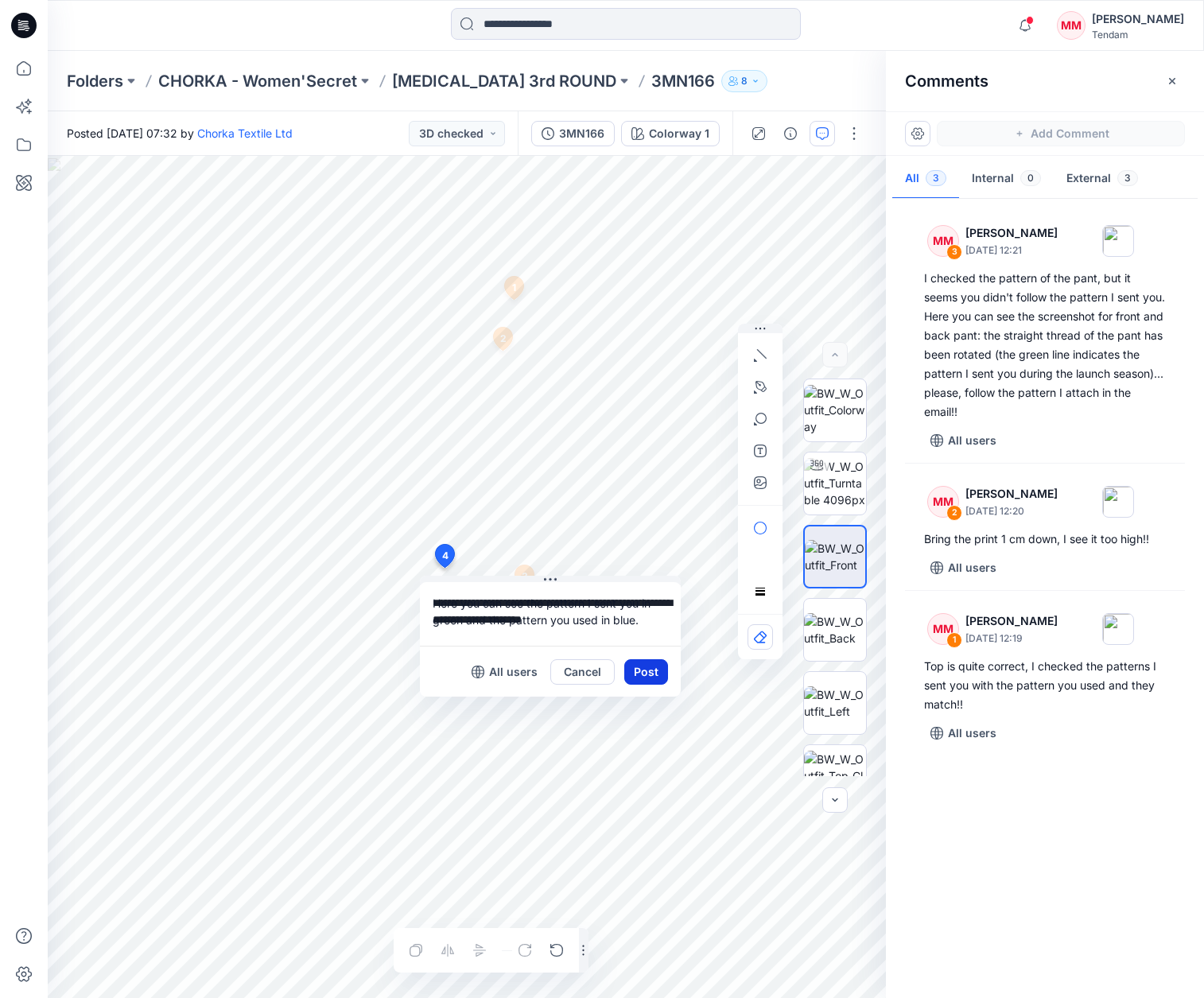
type textarea "**********"
click at [633, 673] on button "Post" at bounding box center [646, 671] width 43 height 25
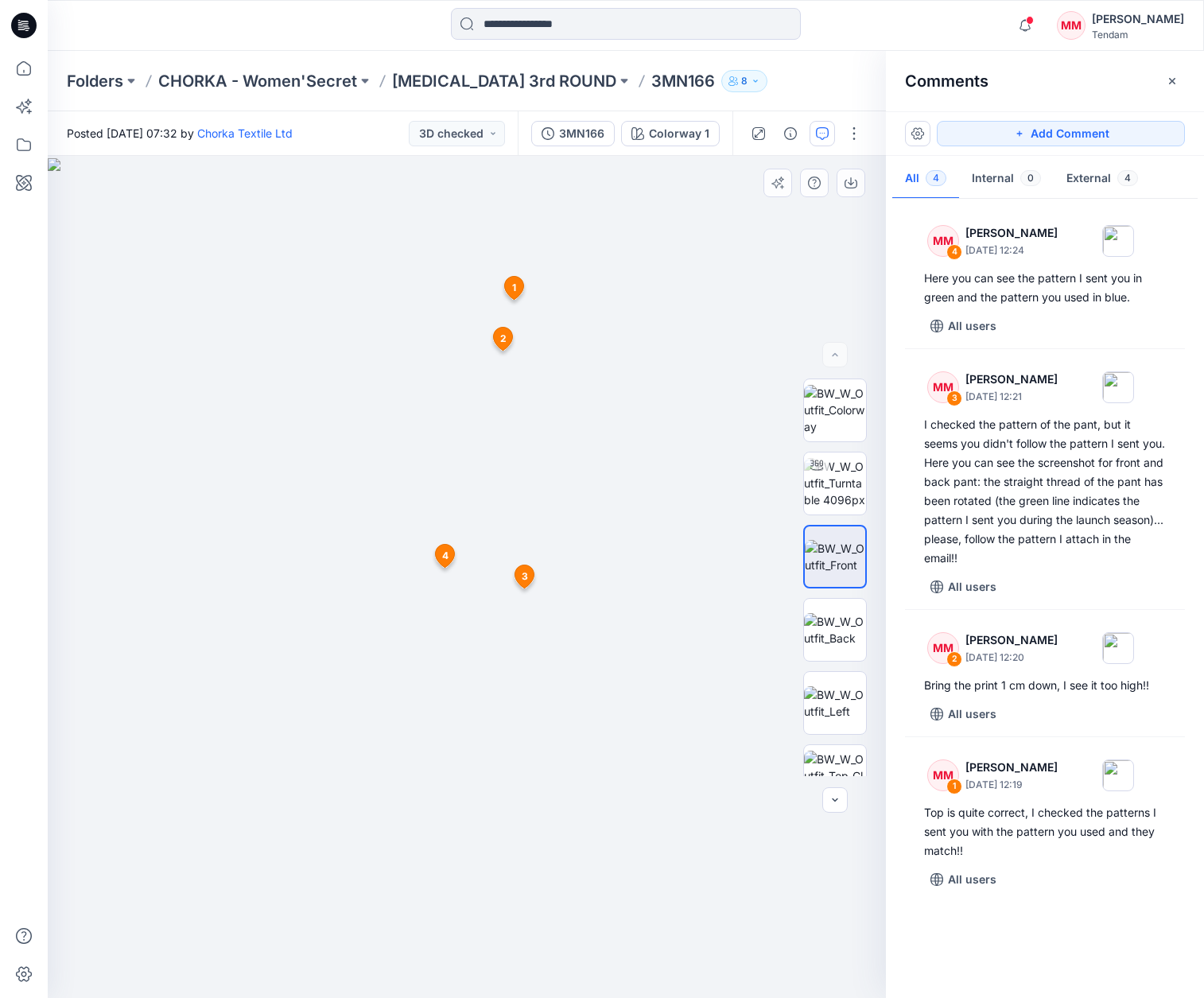
click at [703, 485] on img at bounding box center [467, 578] width 838 height 841
click at [32, 145] on icon at bounding box center [23, 144] width 35 height 35
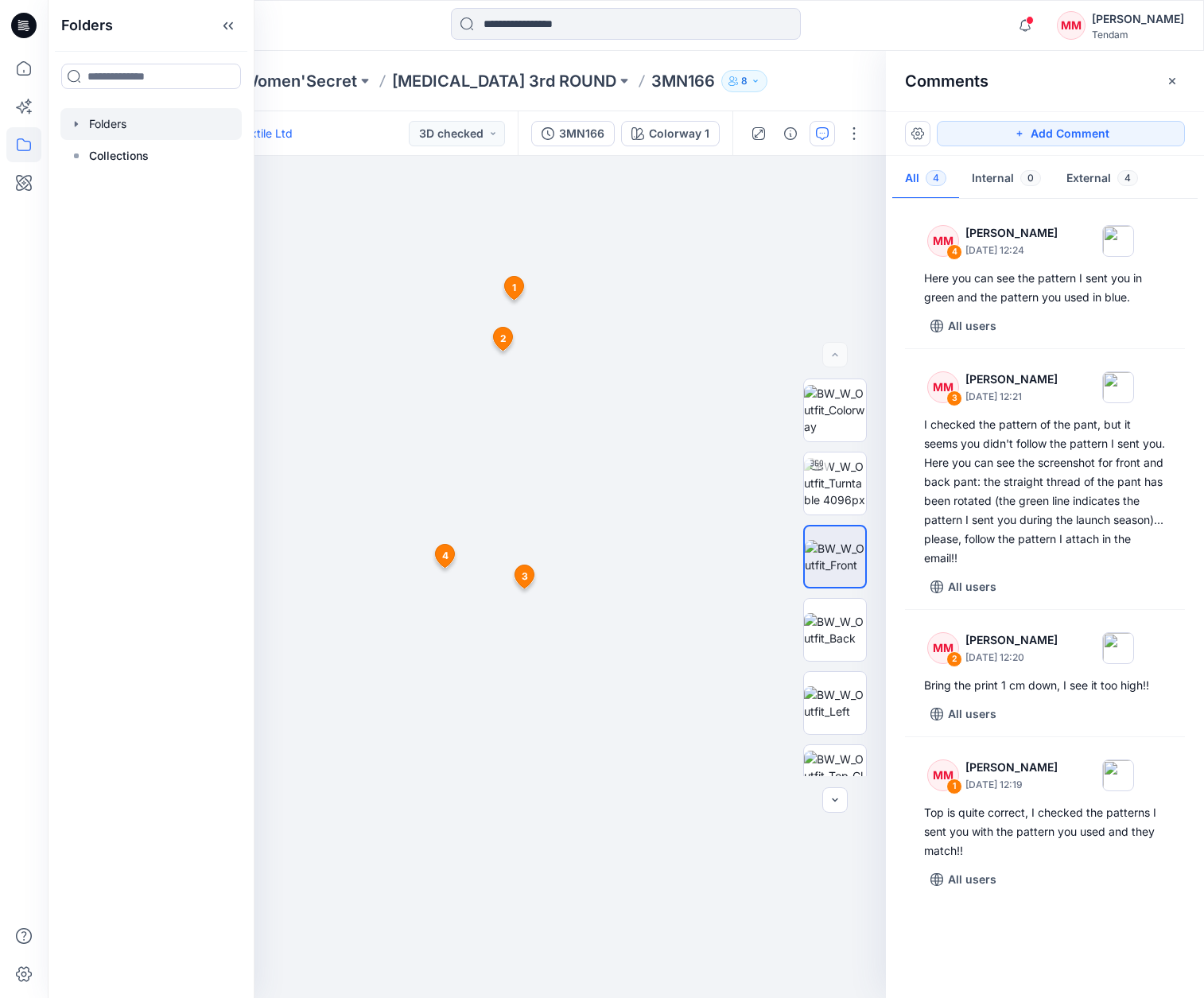
click at [119, 123] on div at bounding box center [151, 123] width 182 height 32
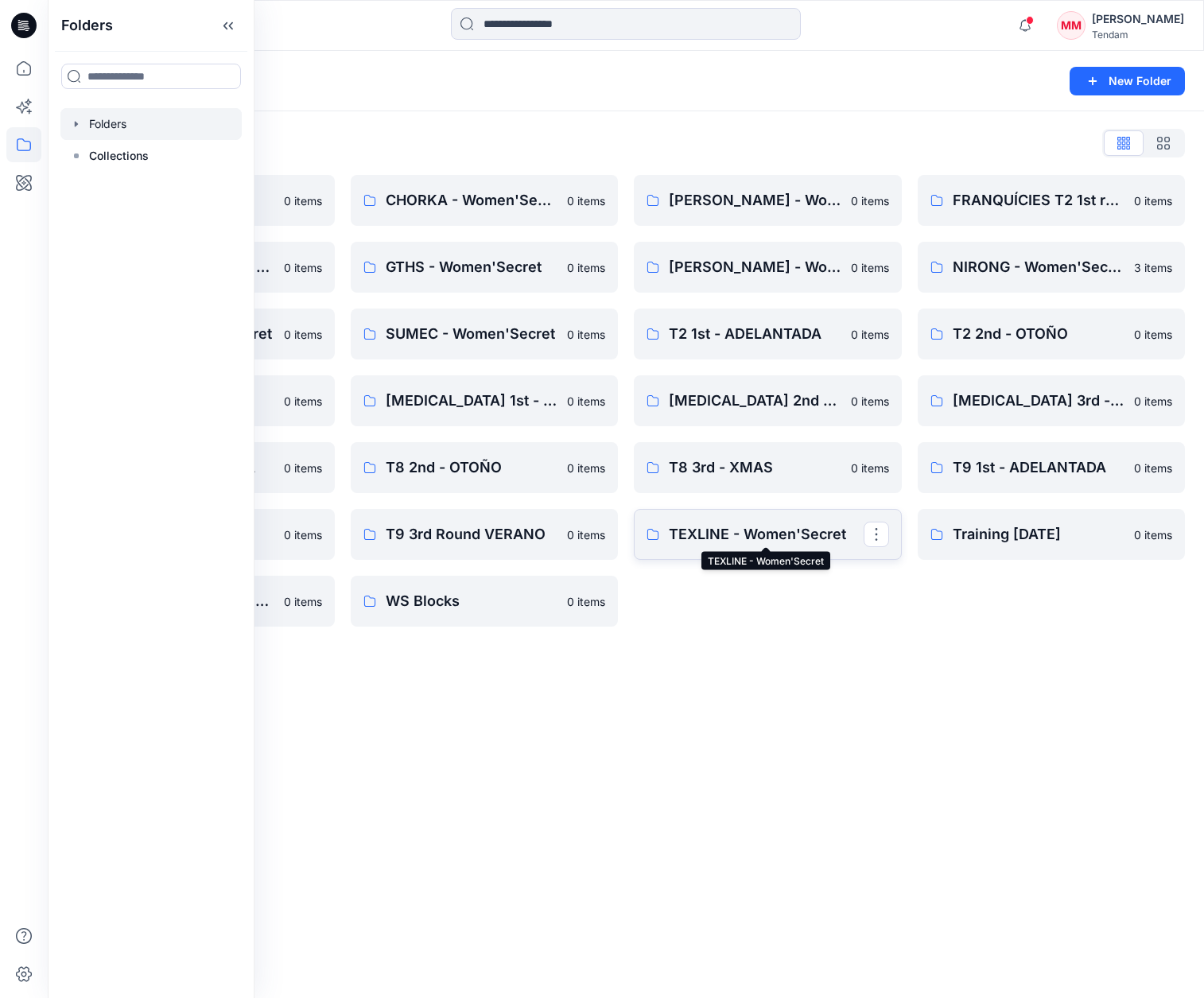
click at [744, 537] on p "TEXLINE - Women'Secret" at bounding box center [766, 535] width 195 height 23
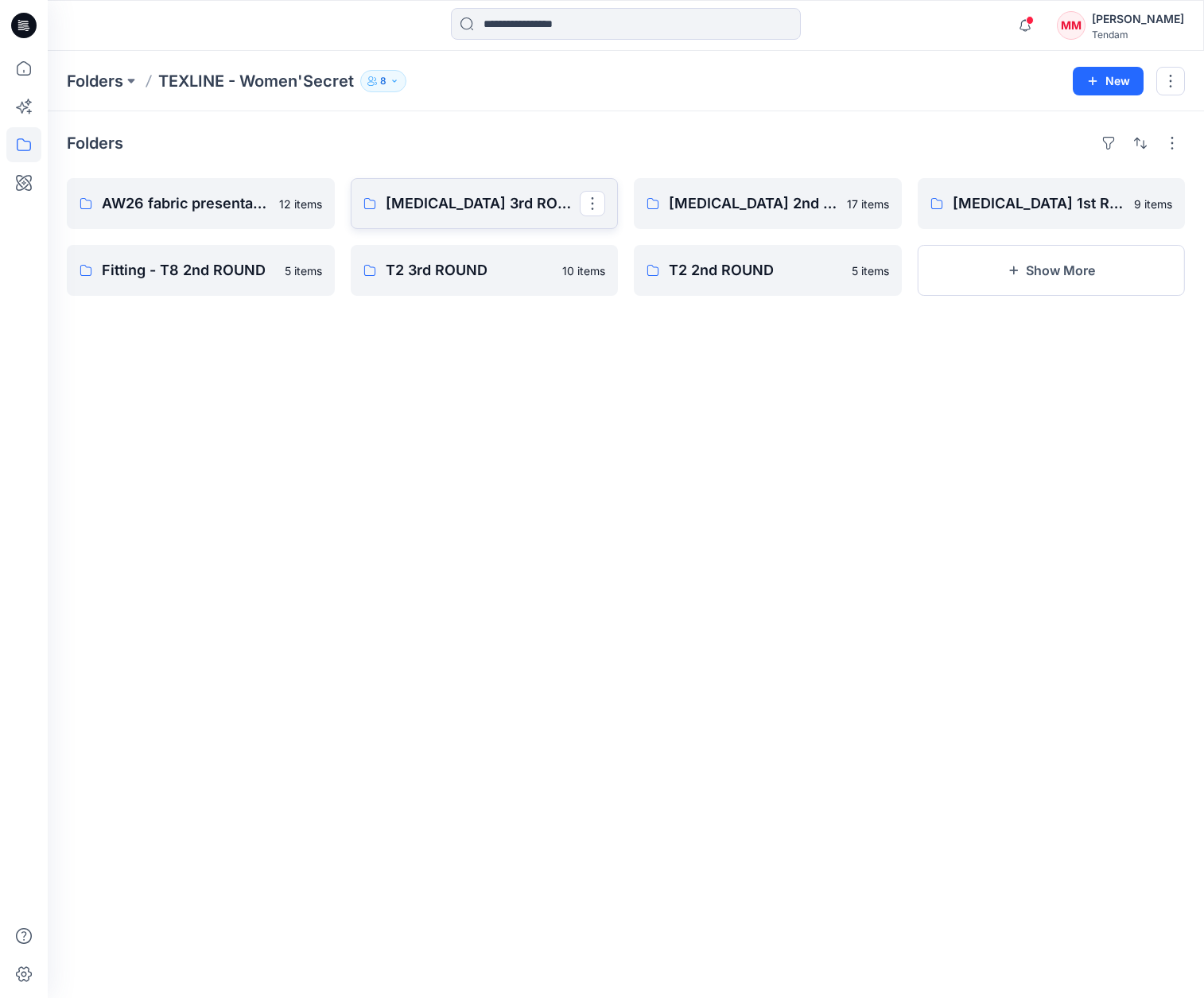
click at [481, 210] on p "[MEDICAL_DATA] 3rd ROUND" at bounding box center [483, 203] width 195 height 23
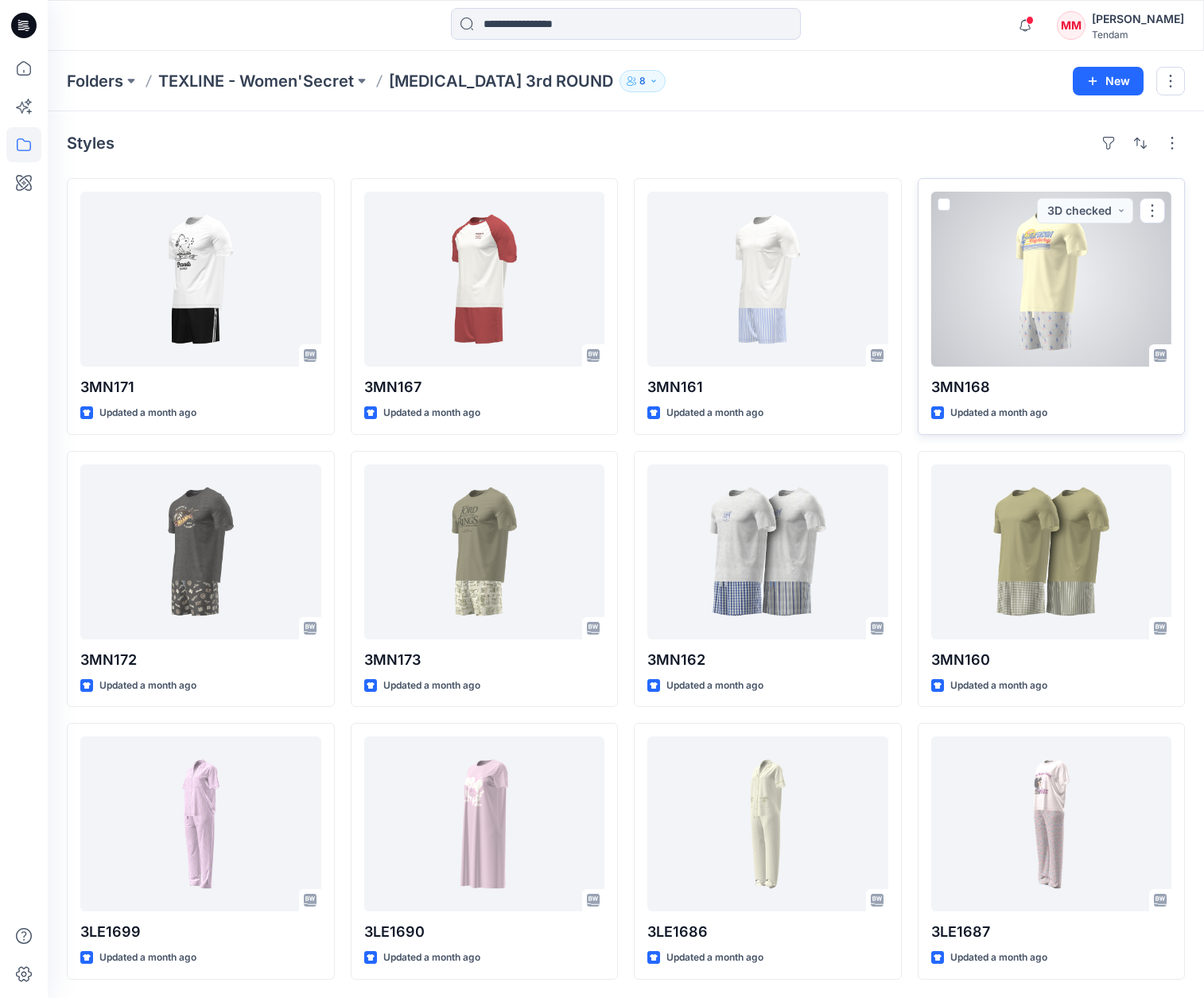
click at [1041, 383] on p "3MN168" at bounding box center [1051, 388] width 241 height 23
click at [1034, 343] on div at bounding box center [1051, 278] width 241 height 175
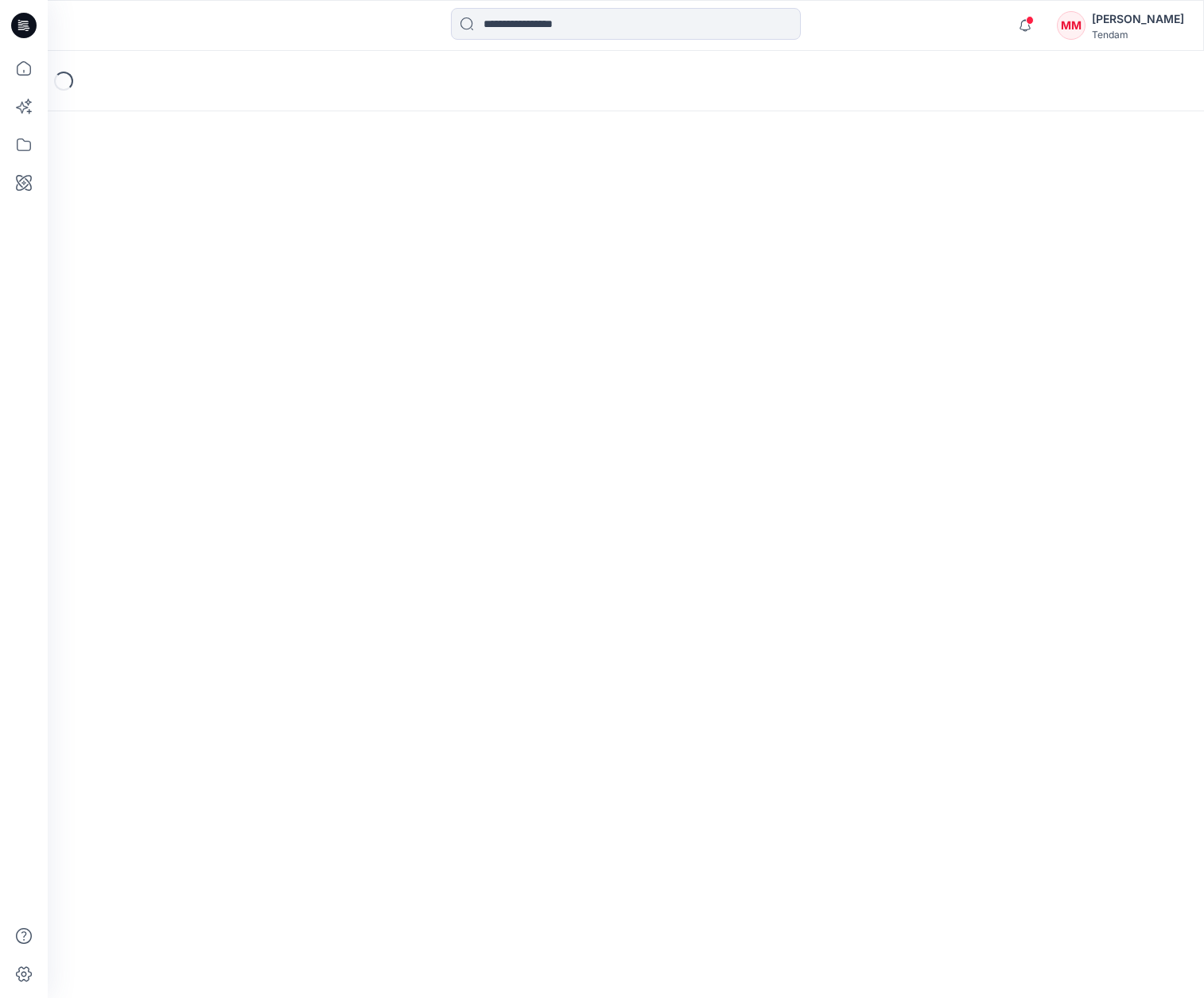
click at [1034, 343] on div "Loading..." at bounding box center [626, 524] width 1156 height 947
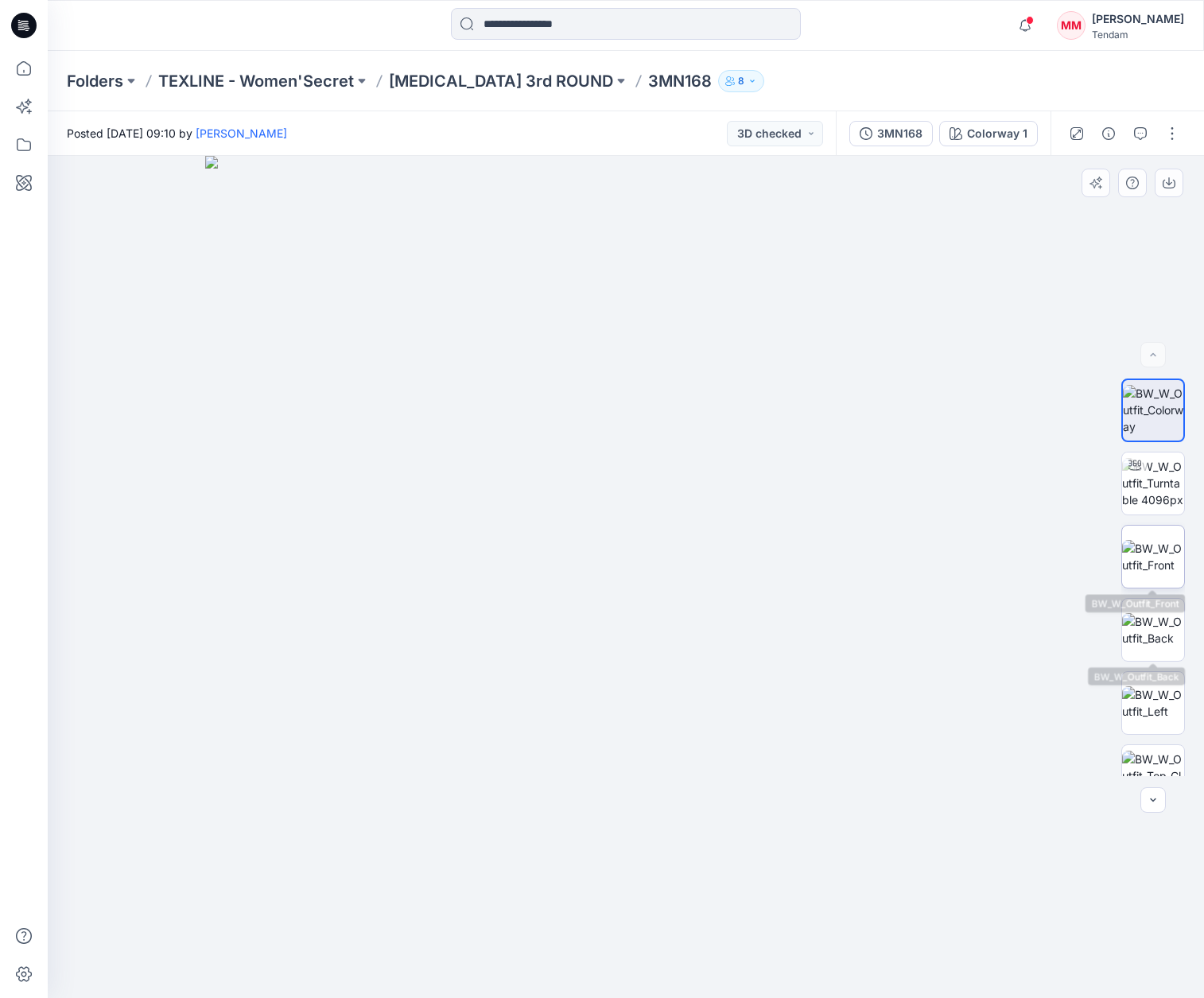
click at [1144, 553] on img at bounding box center [1153, 556] width 62 height 33
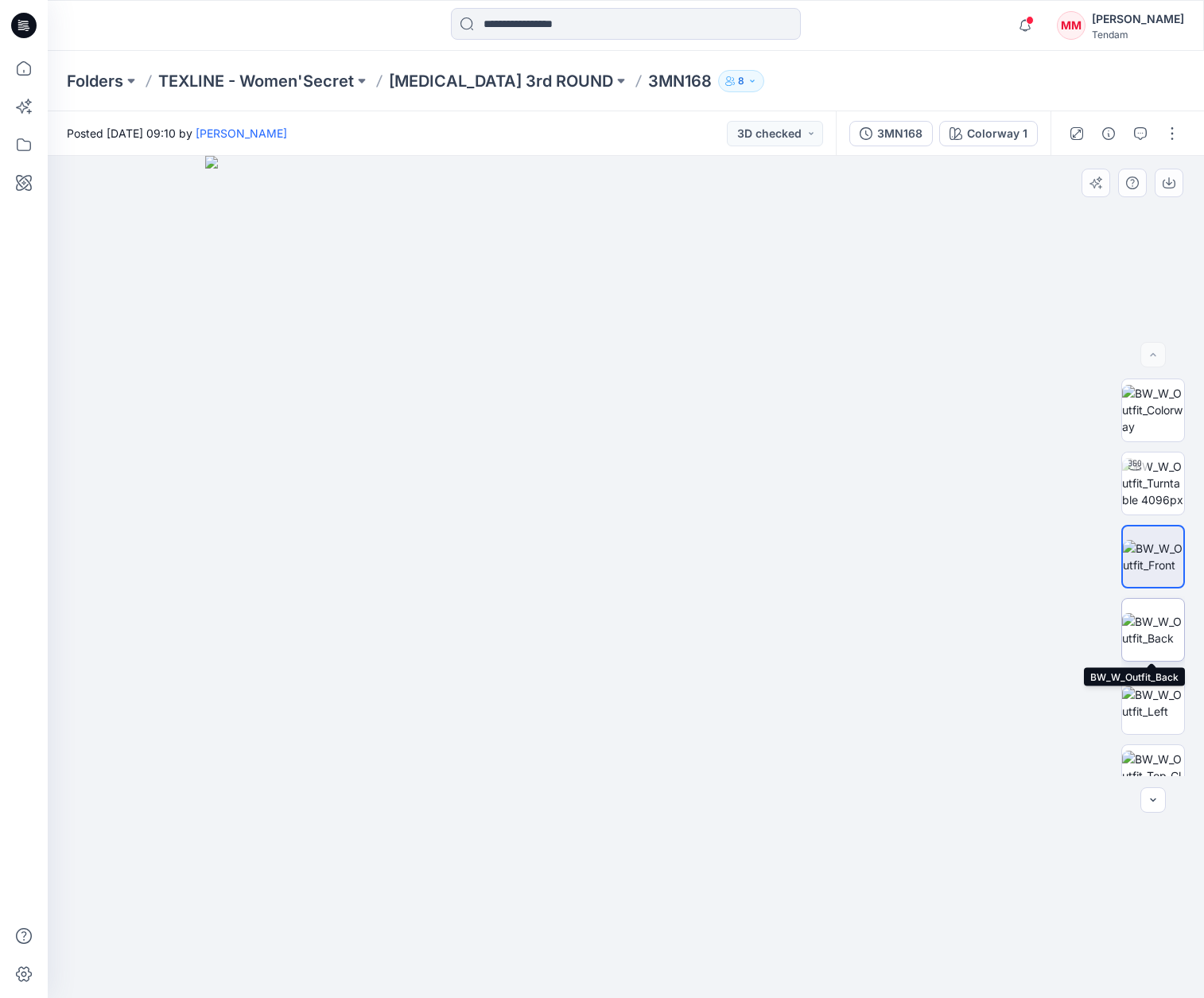
click at [1159, 637] on img at bounding box center [1153, 629] width 62 height 33
click at [1172, 540] on img at bounding box center [1153, 556] width 62 height 33
click at [1147, 704] on img at bounding box center [1153, 702] width 62 height 33
click at [1143, 767] on img at bounding box center [1153, 775] width 62 height 50
click at [1143, 567] on img at bounding box center [1153, 556] width 62 height 33
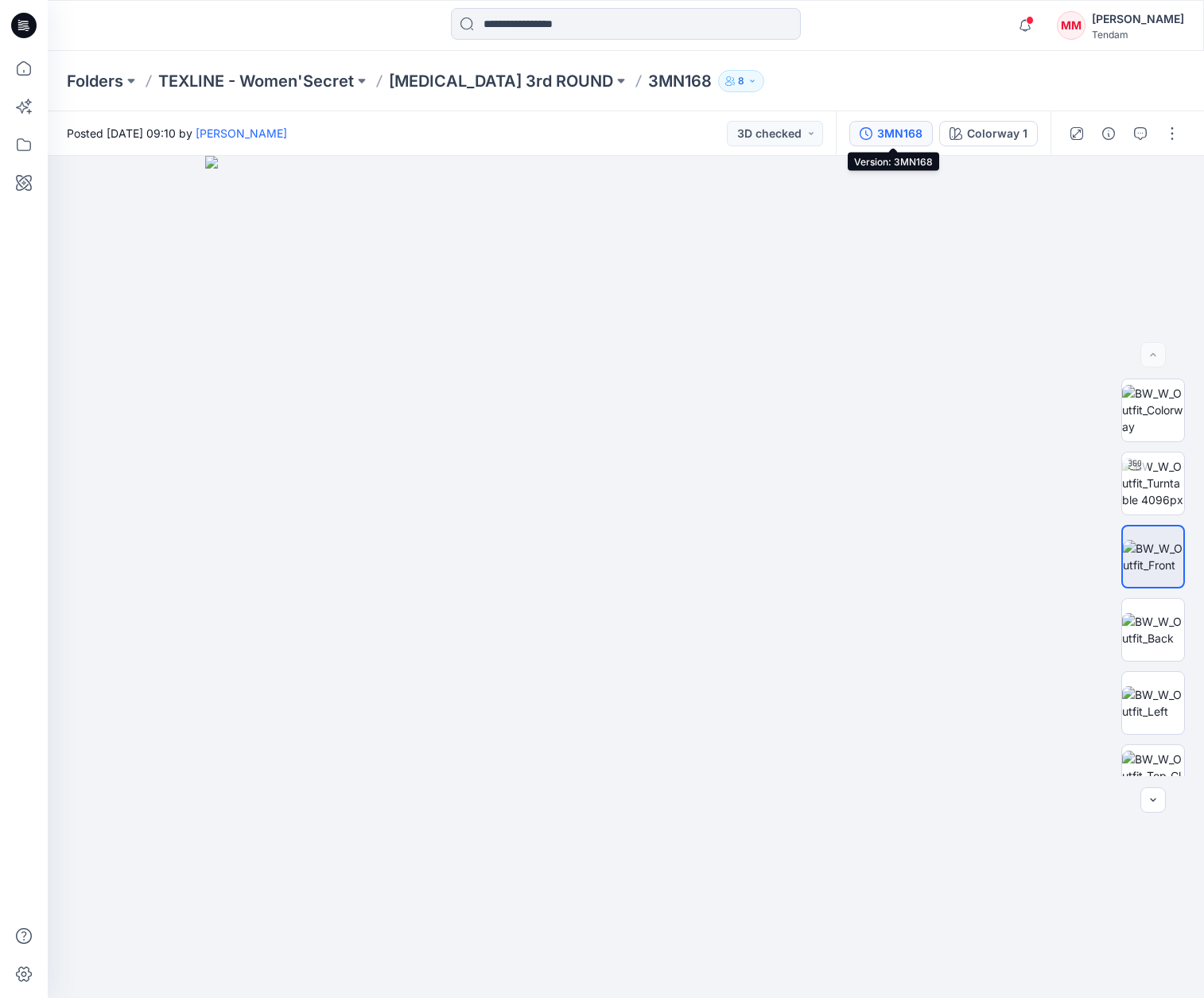
click at [886, 130] on div "3MN168" at bounding box center [900, 134] width 45 height 17
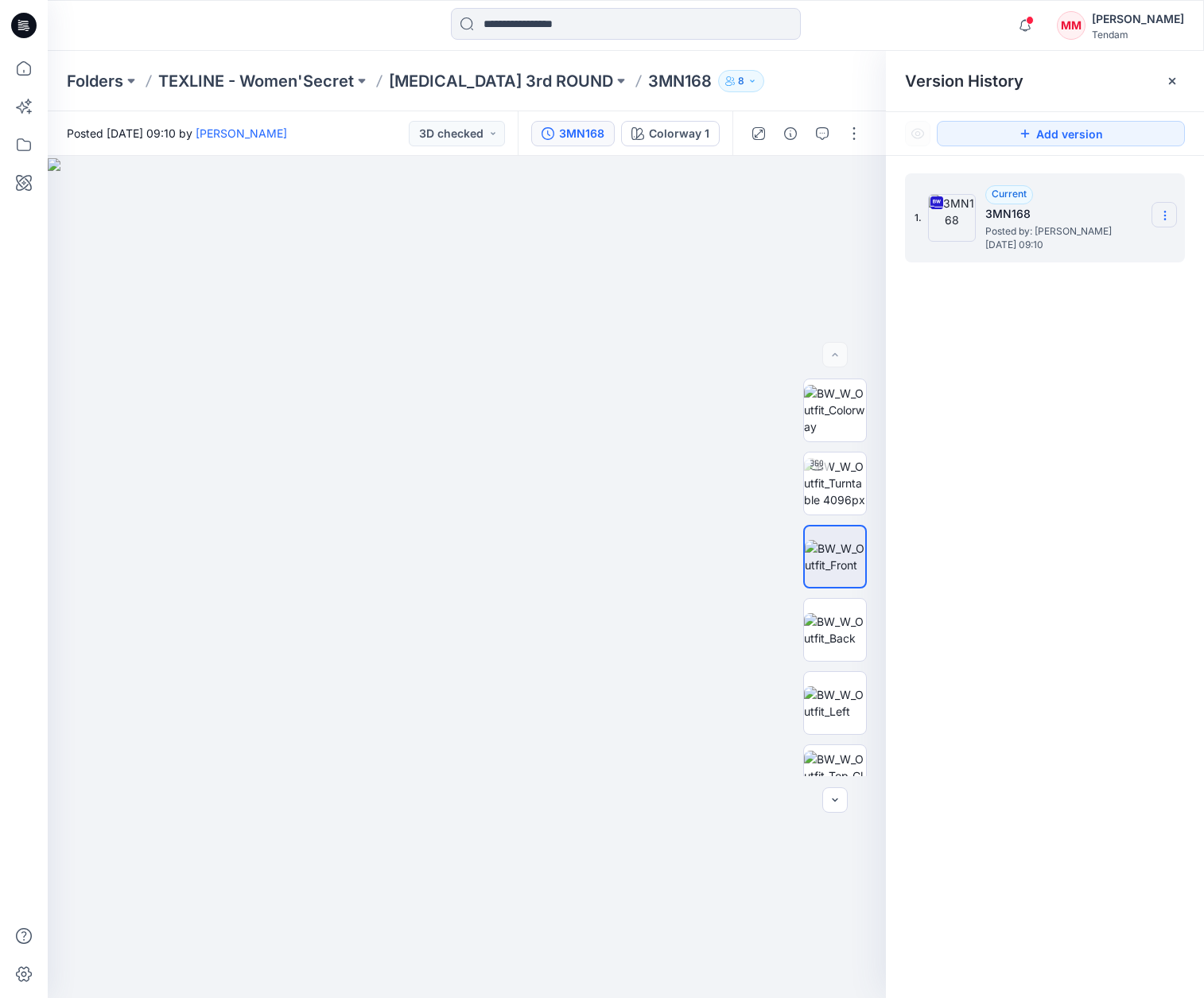
click at [1165, 215] on icon at bounding box center [1165, 216] width 13 height 13
click at [1057, 251] on span "Download Source BW File" at bounding box center [1085, 247] width 134 height 19
click at [1057, 251] on div "1. Current 3MN168 Posted by: Vivian Ong Monday, August 25, 2025 09:10" at bounding box center [1034, 218] width 238 height 77
click at [620, 358] on img at bounding box center [467, 578] width 838 height 841
click at [818, 133] on icon "button" at bounding box center [822, 133] width 13 height 13
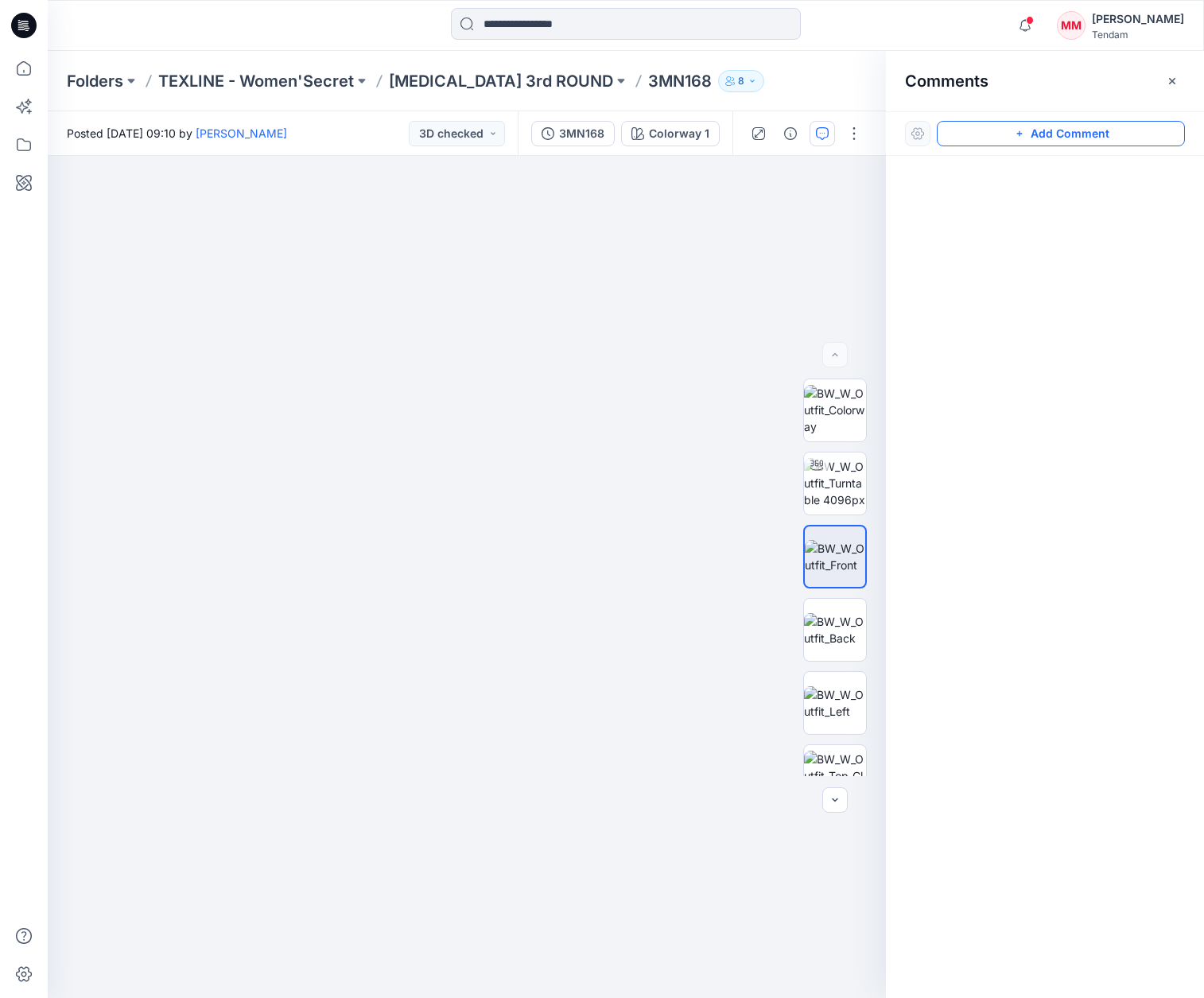
click at [1053, 130] on button "Add Comment" at bounding box center [1060, 133] width 248 height 25
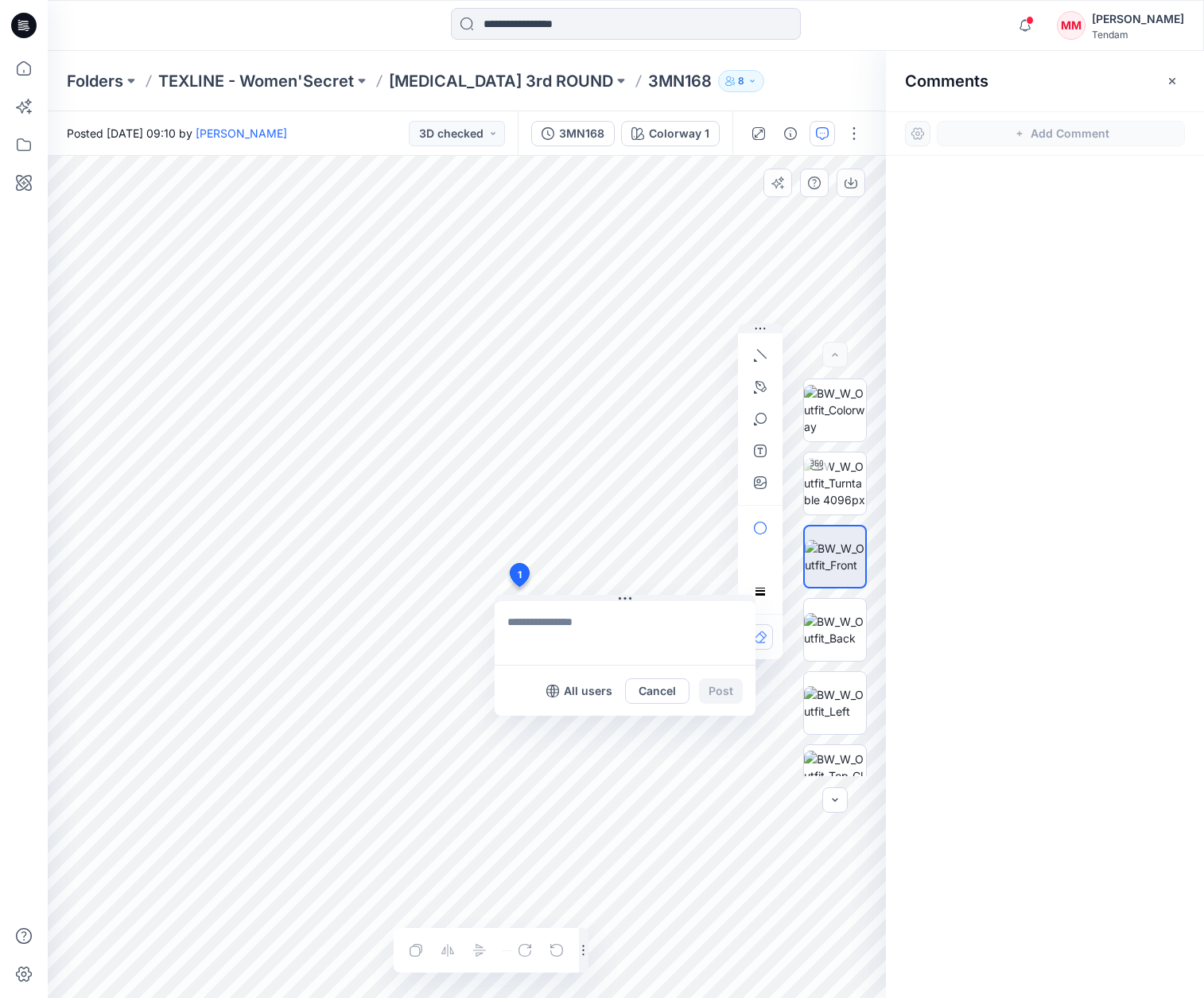
click at [518, 587] on div "1 All users Cancel Post Layer 1" at bounding box center [467, 576] width 838 height 842
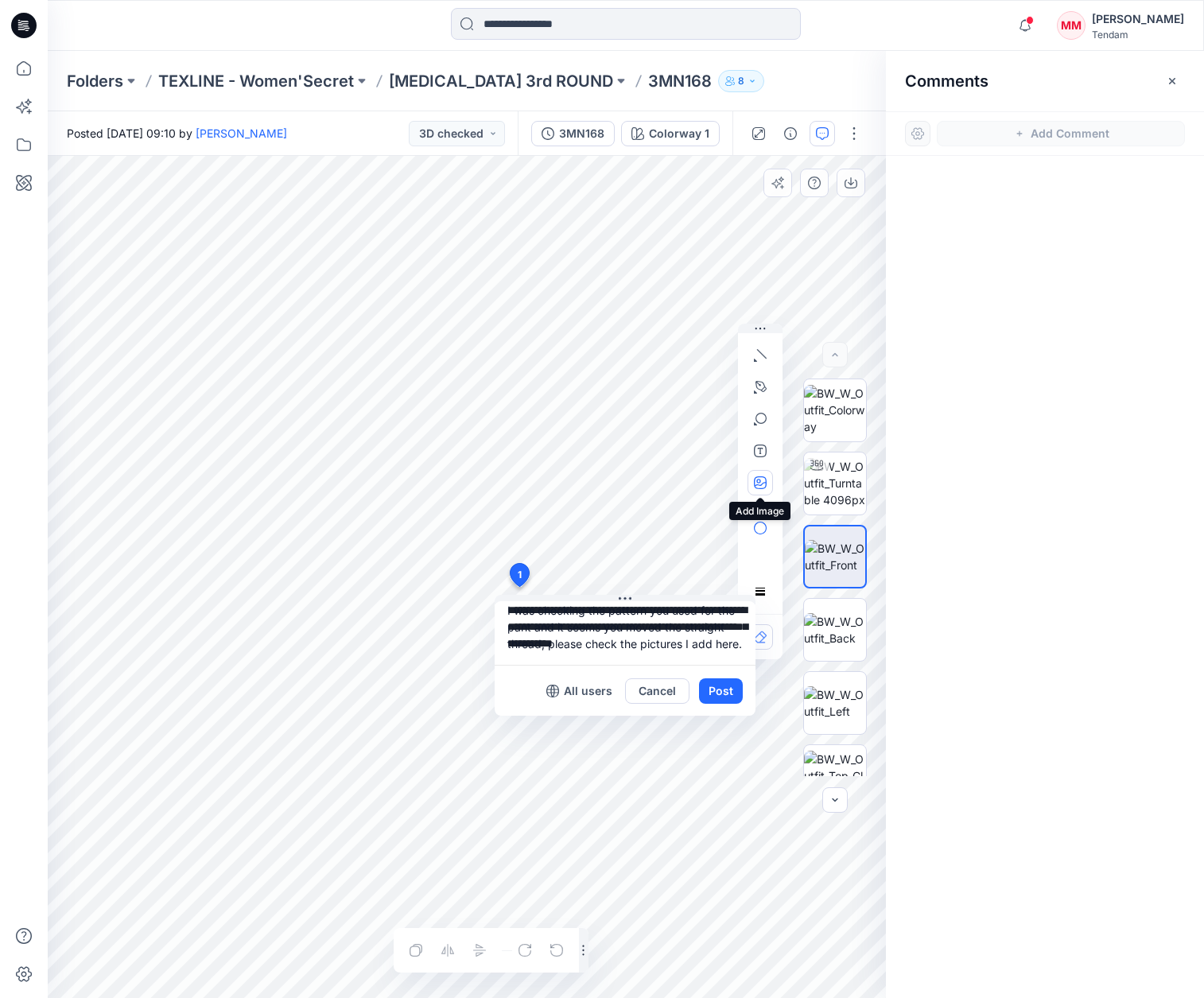
type textarea "**********"
click at [761, 489] on icon "button" at bounding box center [760, 482] width 13 height 13
type input"] "**********"
click at [756, 484] on icon "button" at bounding box center [760, 482] width 13 height 13
type input"] "**********"
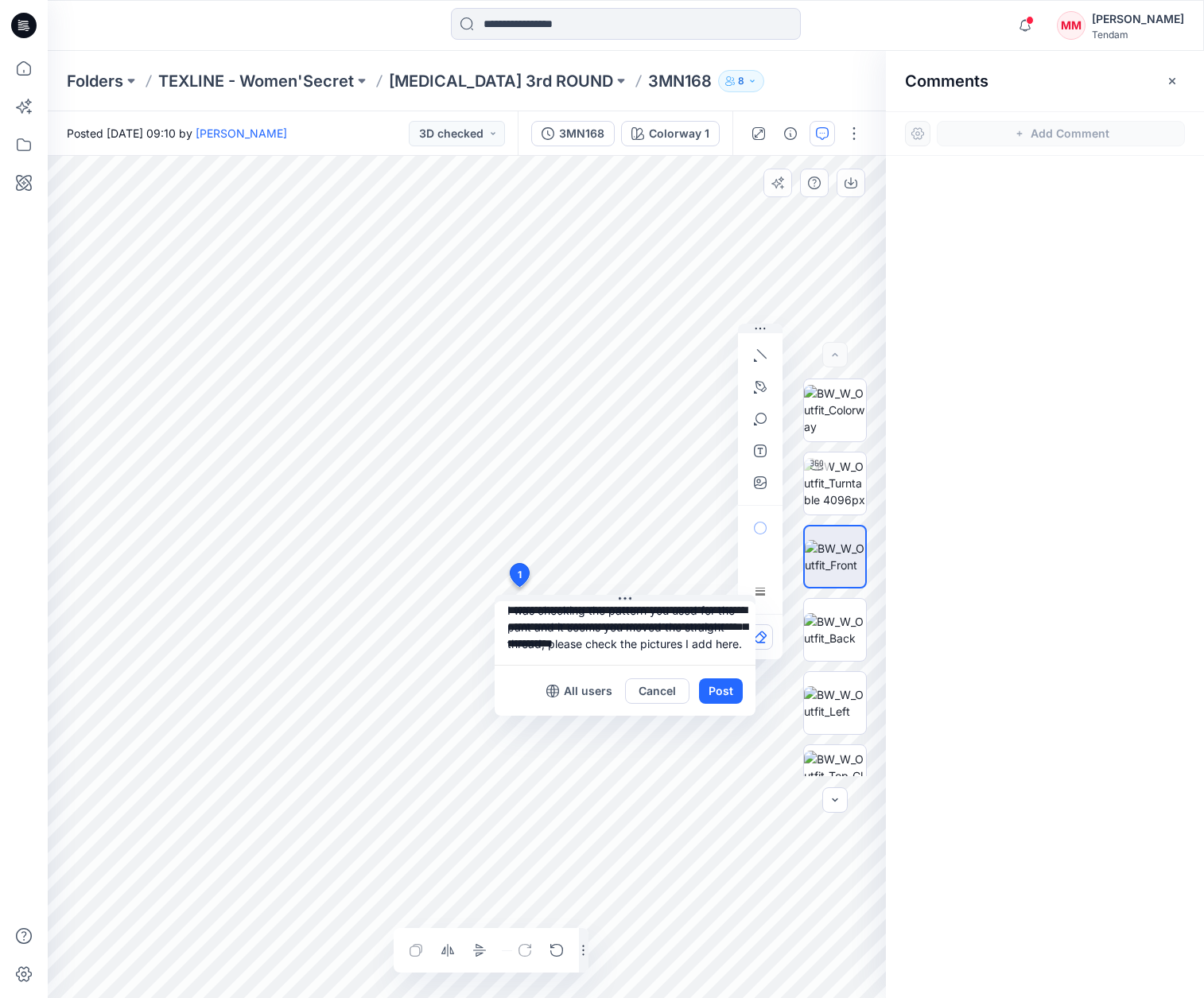
click at [582, 649] on textarea "**********" at bounding box center [625, 632] width 261 height 63
type textarea "**********"
click at [730, 685] on button "Post" at bounding box center [721, 690] width 43 height 25
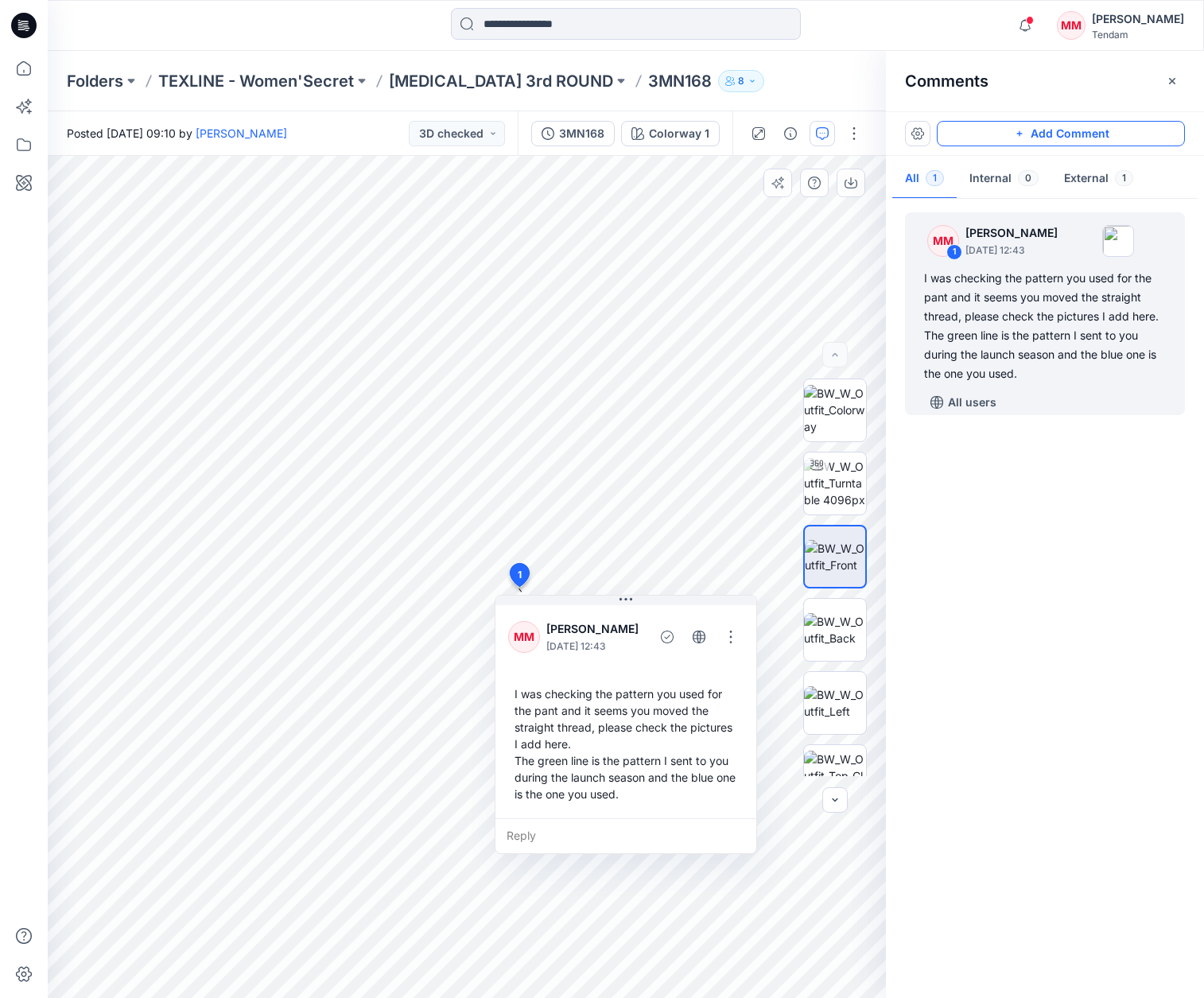
drag, startPoint x: 1068, startPoint y: 139, endPoint x: 1054, endPoint y: 143, distance: 14.6
click at [1068, 139] on button "Add Comment" at bounding box center [1060, 133] width 248 height 25
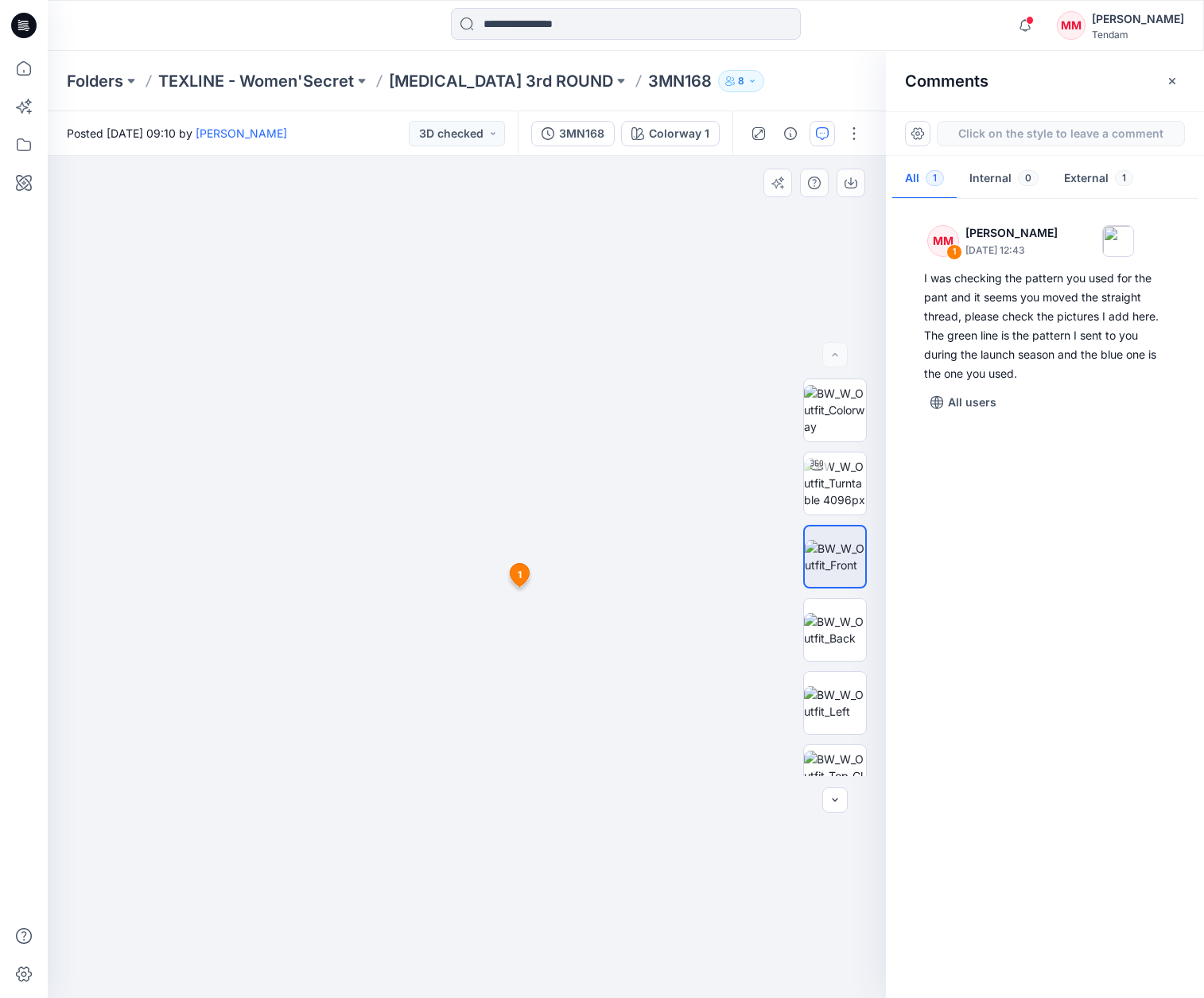
click at [525, 264] on div "2 1 MM Marta Miquel October 01, 2025 12:43 I was checking the pattern you used …" at bounding box center [467, 576] width 838 height 842
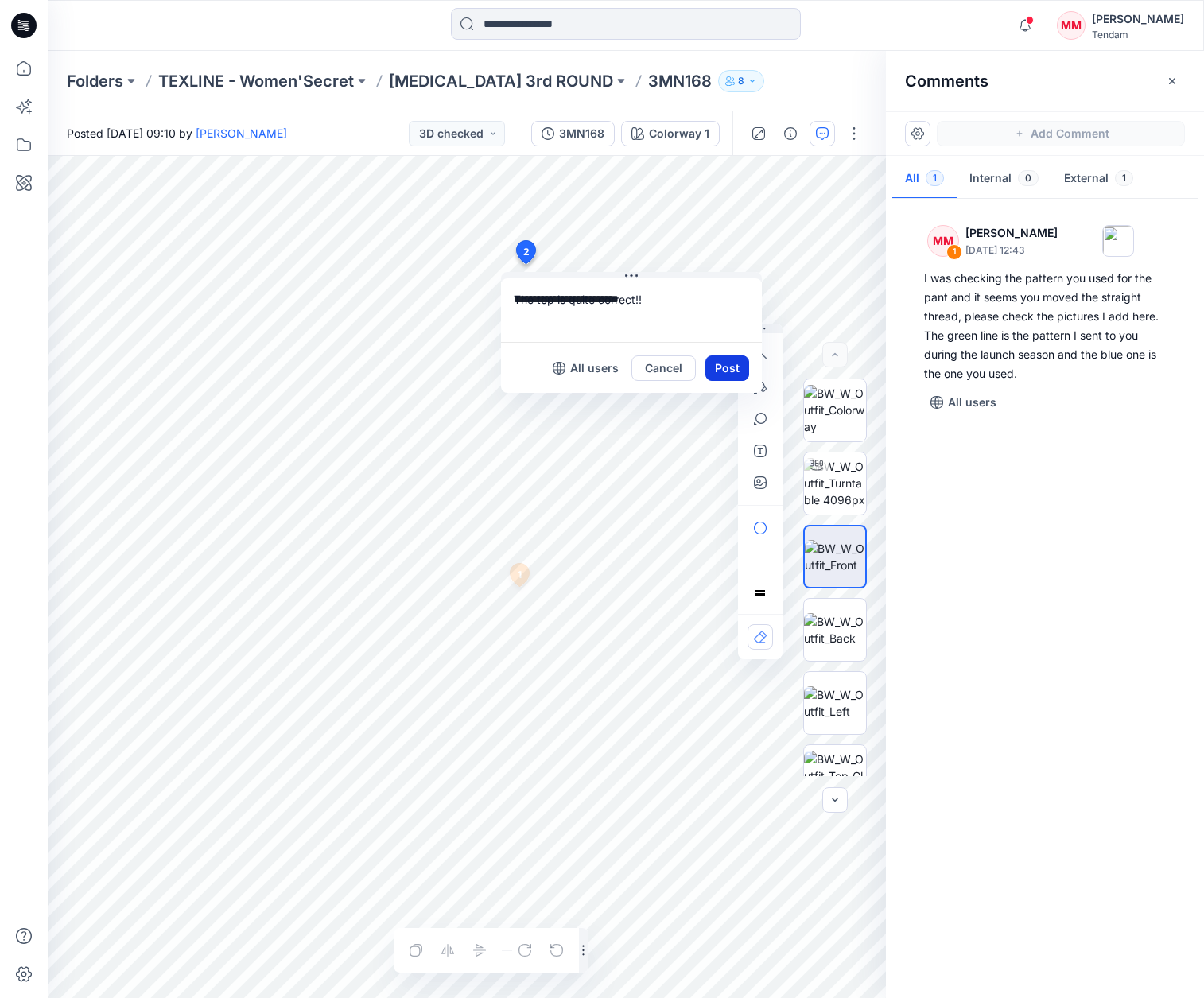
type textarea "**********"
click at [724, 369] on button "Post" at bounding box center [727, 368] width 43 height 25
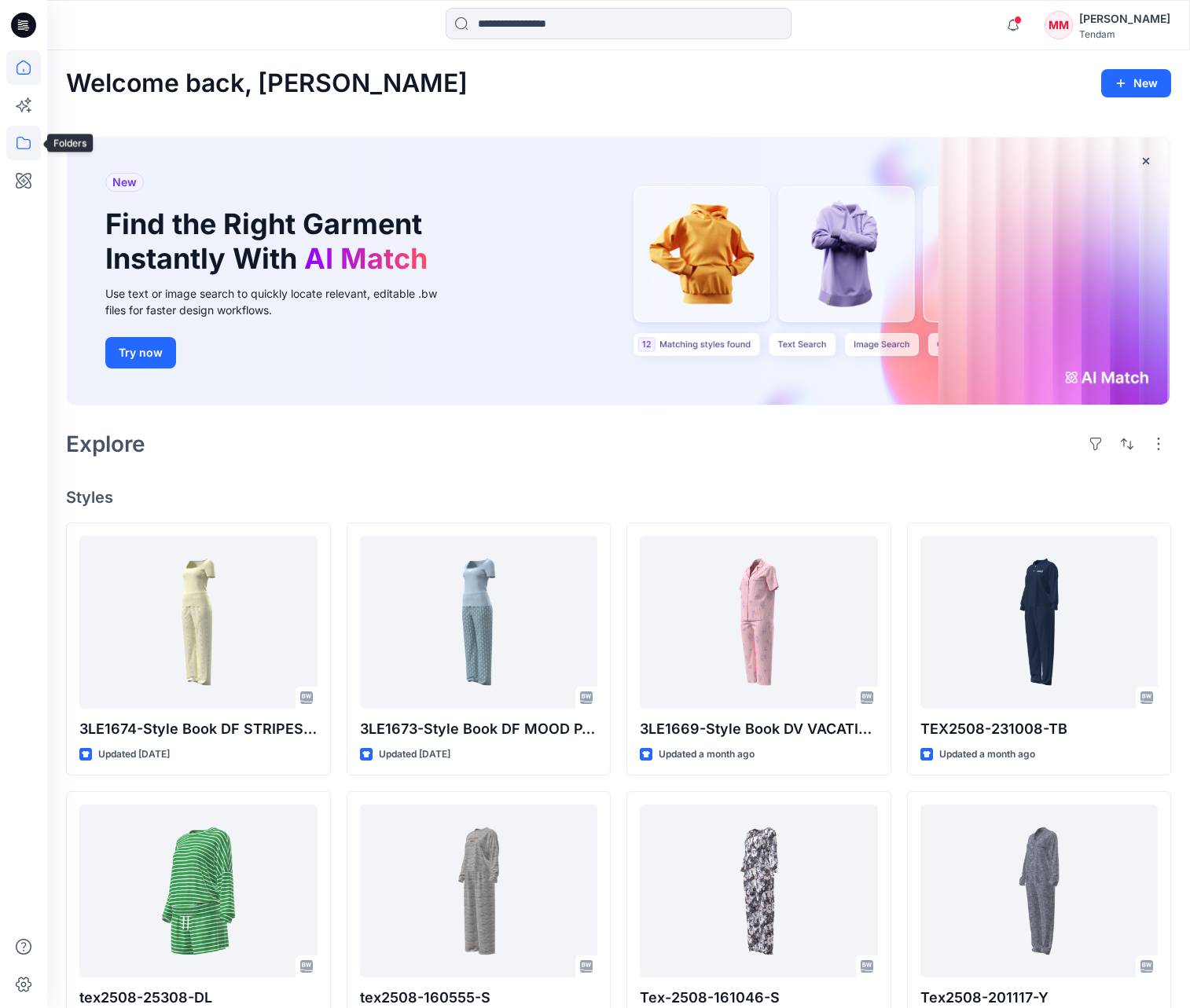
click at [26, 147] on icon at bounding box center [23, 143] width 34 height 34
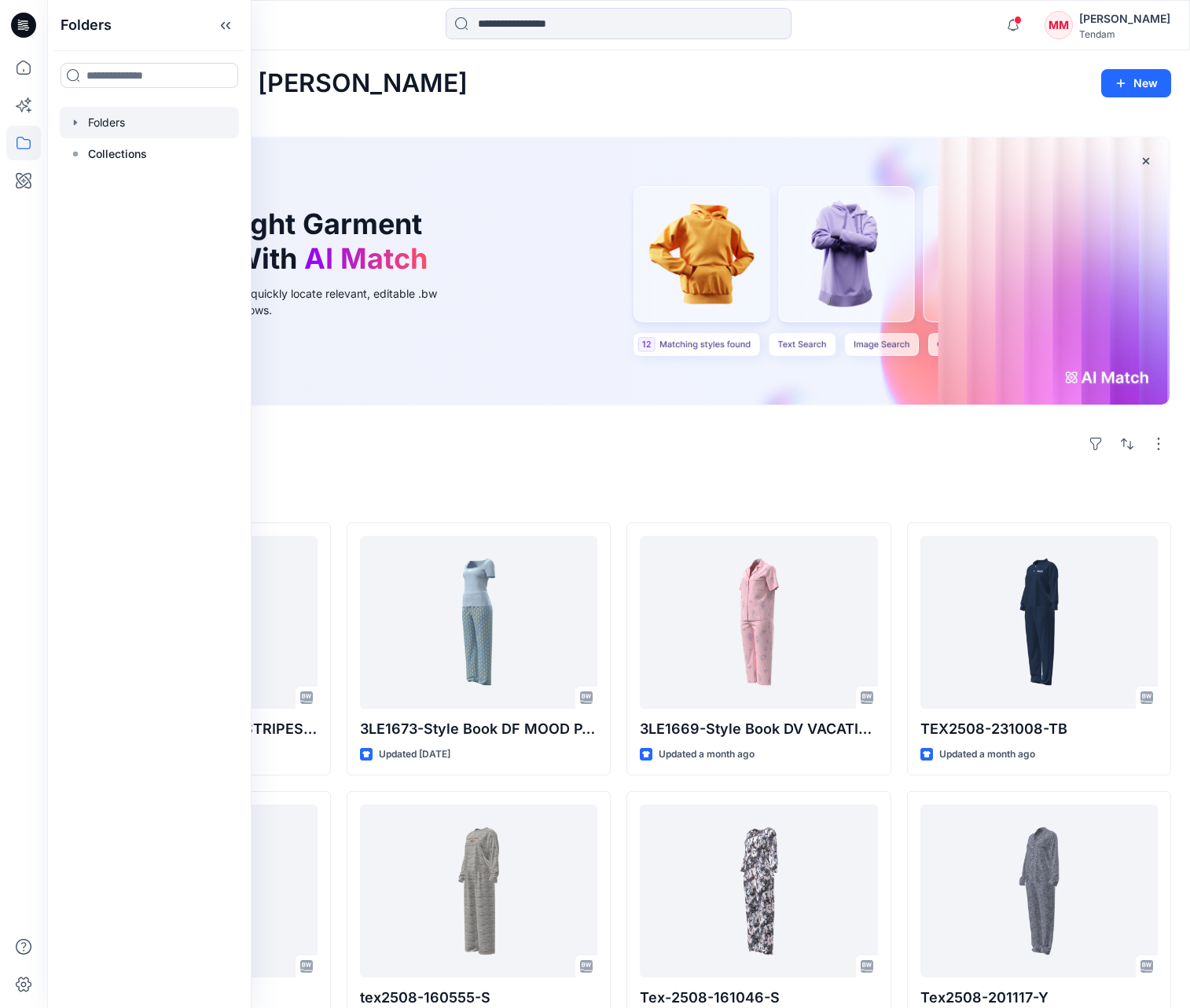
click at [89, 125] on div at bounding box center [150, 122] width 180 height 32
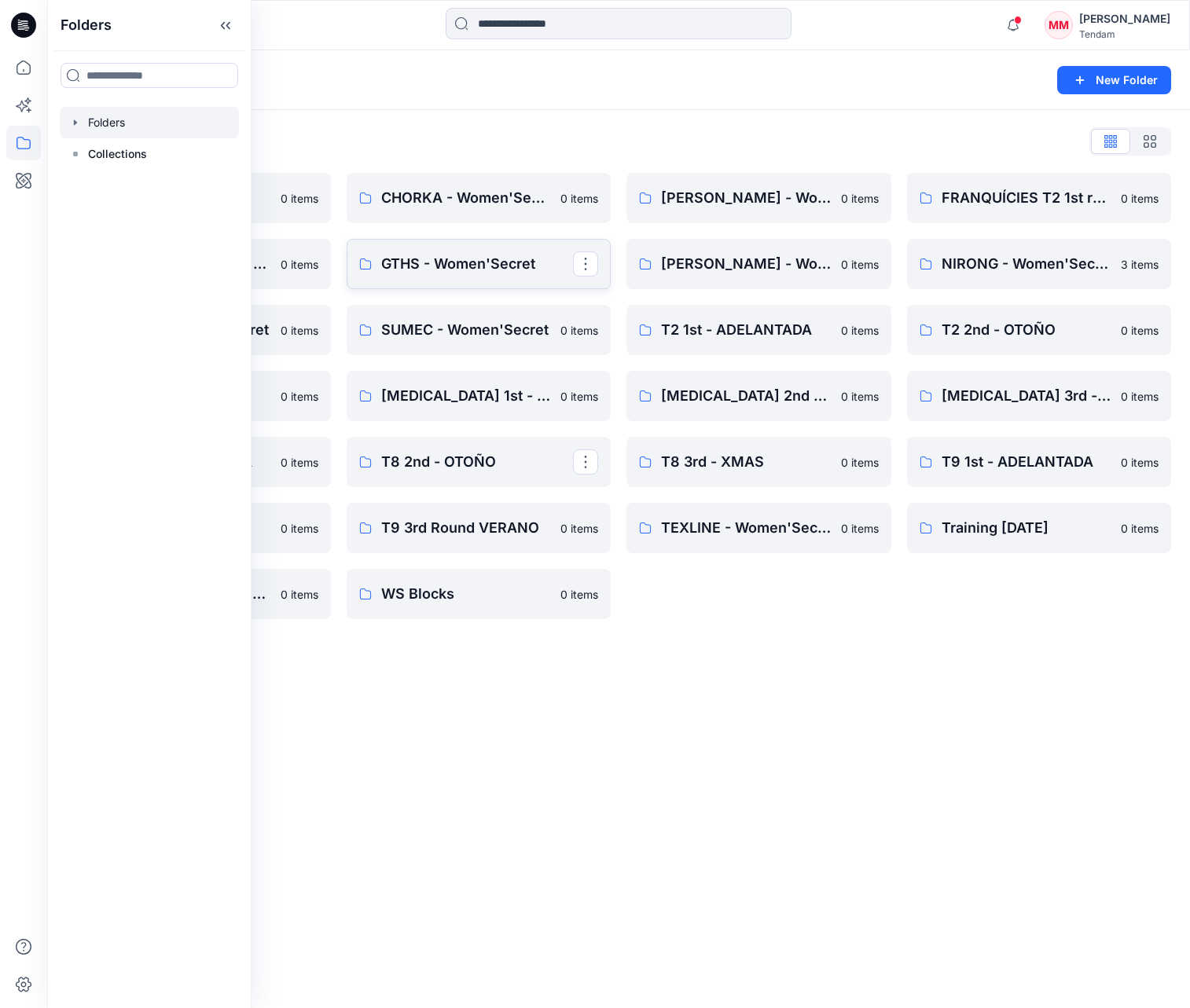
click at [453, 270] on p "GTHS - Women'Secret" at bounding box center [478, 265] width 192 height 22
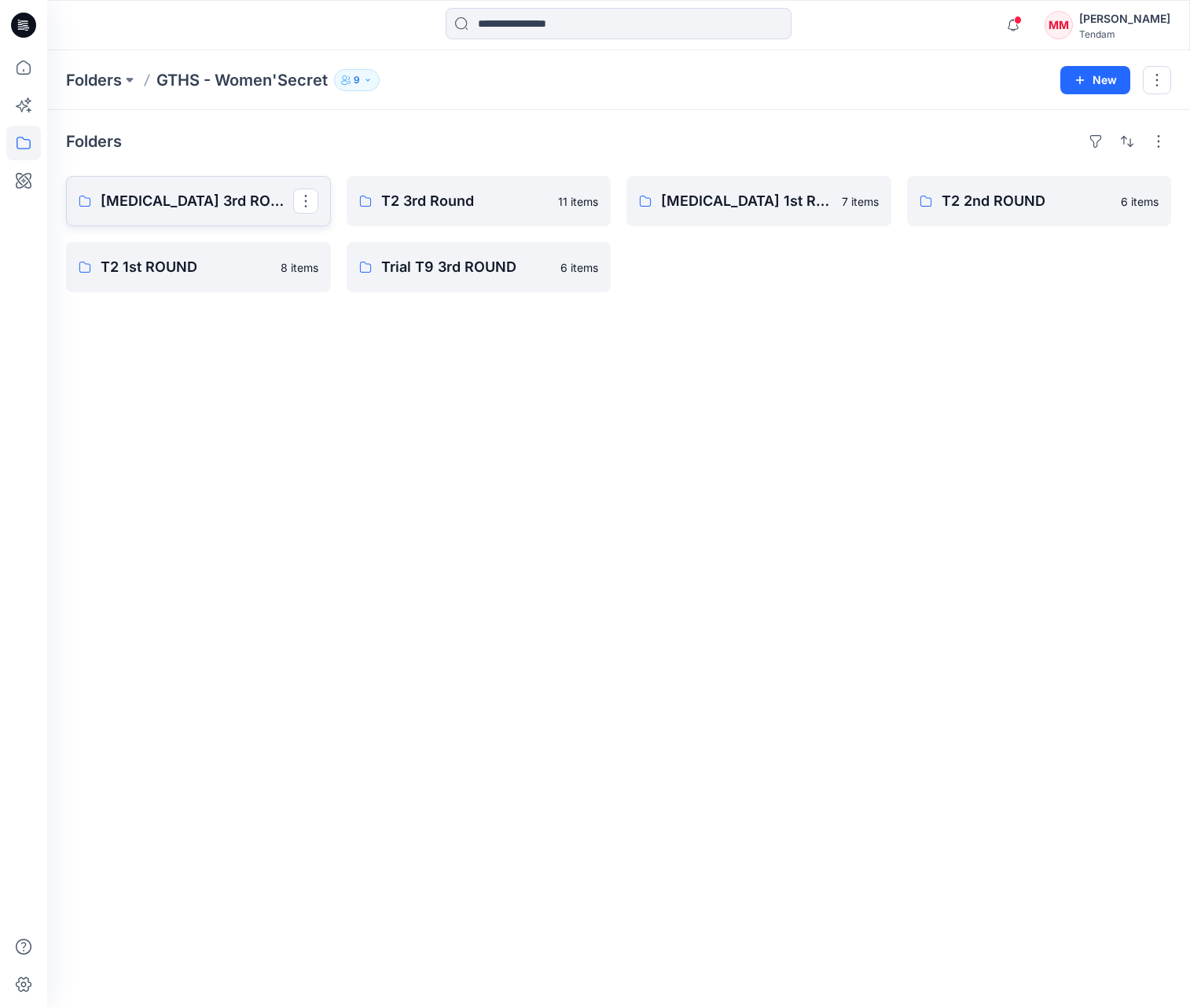
click at [171, 212] on link "[MEDICAL_DATA] 3rd ROUND" at bounding box center [198, 201] width 265 height 51
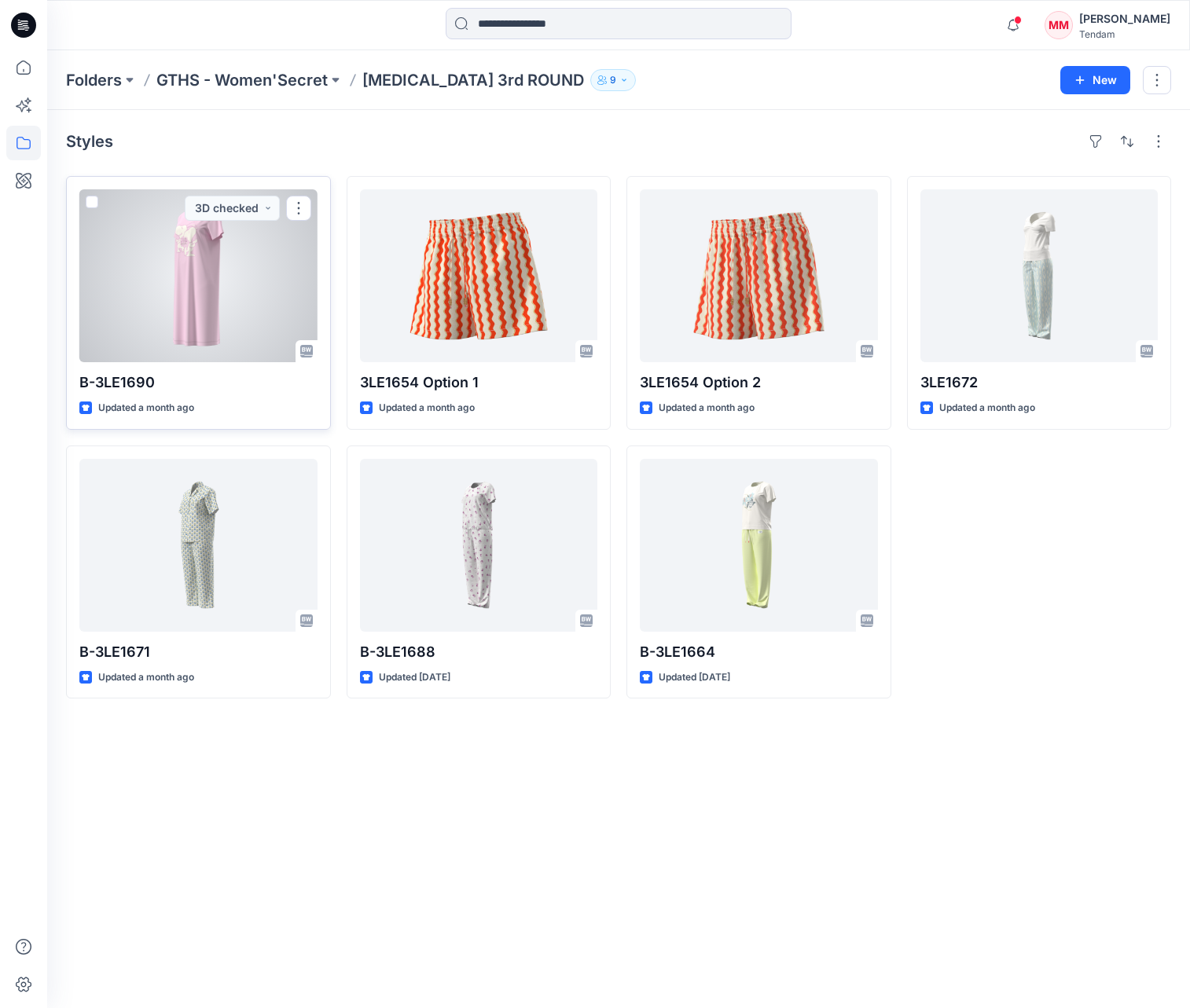
click at [235, 317] on div at bounding box center [198, 275] width 238 height 173
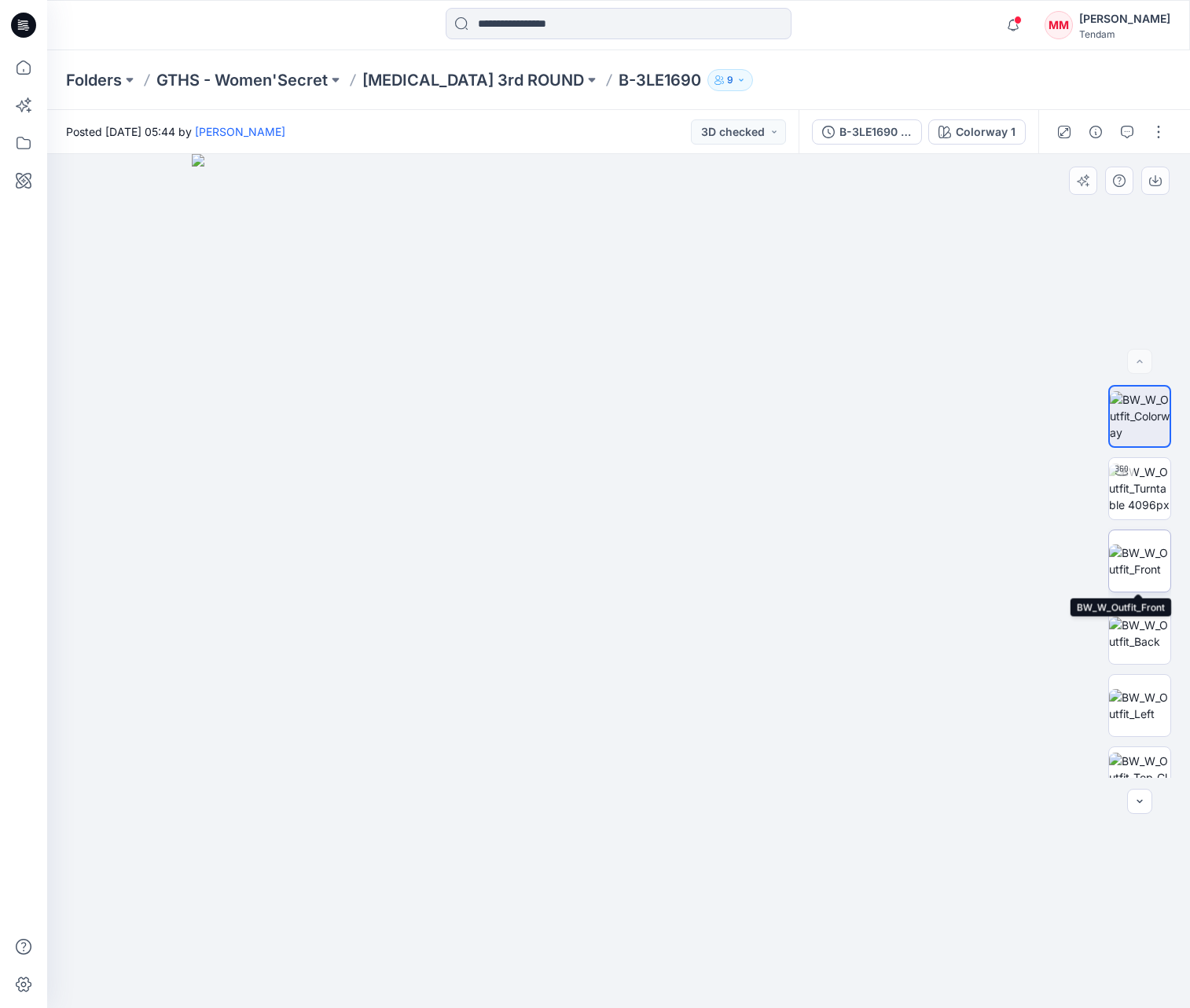
click at [1132, 577] on img at bounding box center [1139, 561] width 61 height 33
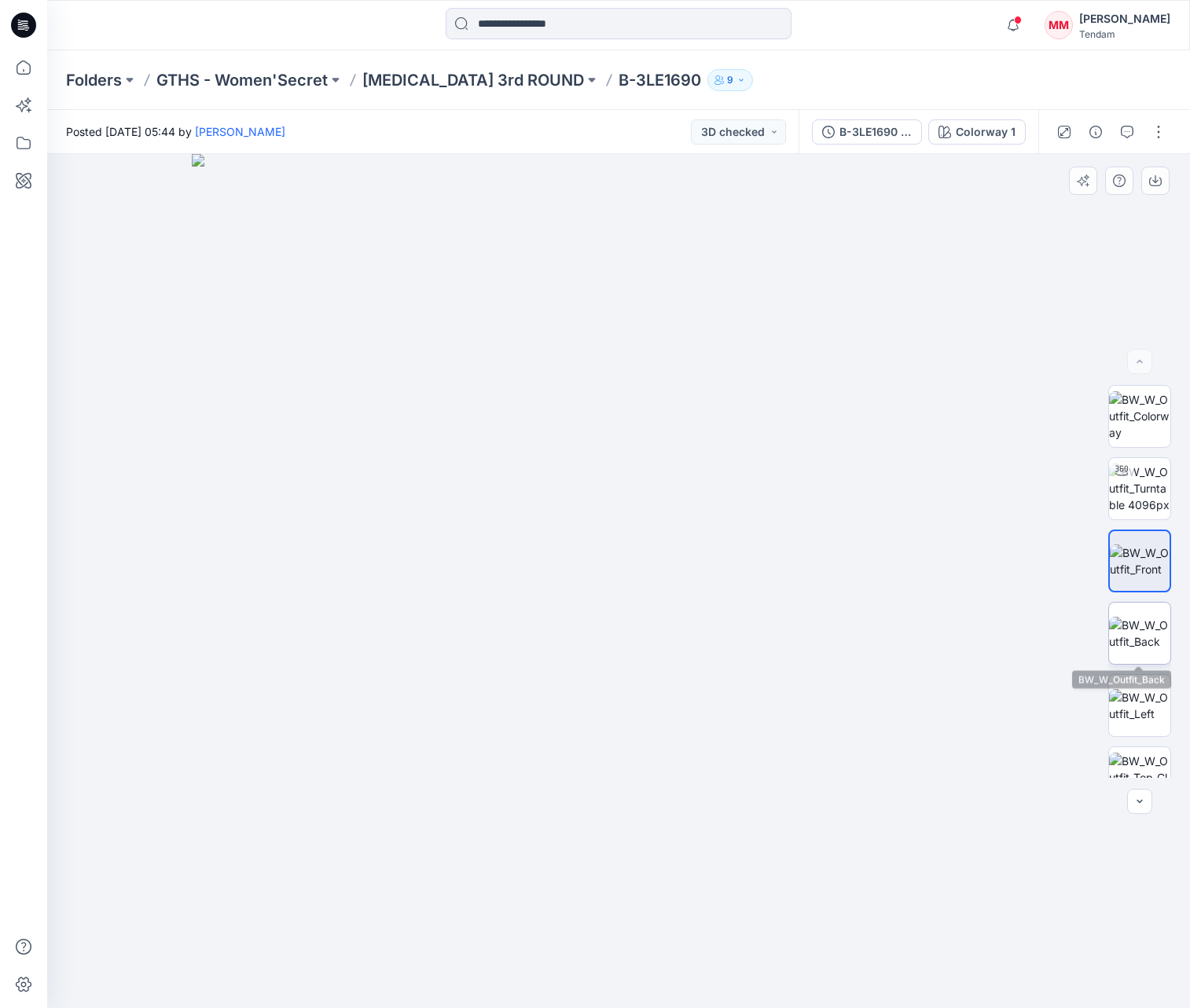
click at [1136, 640] on img at bounding box center [1139, 633] width 61 height 33
click at [1141, 552] on img at bounding box center [1139, 561] width 61 height 33
click at [889, 130] on div "B-3LE1690 Correct Color" at bounding box center [876, 132] width 72 height 17
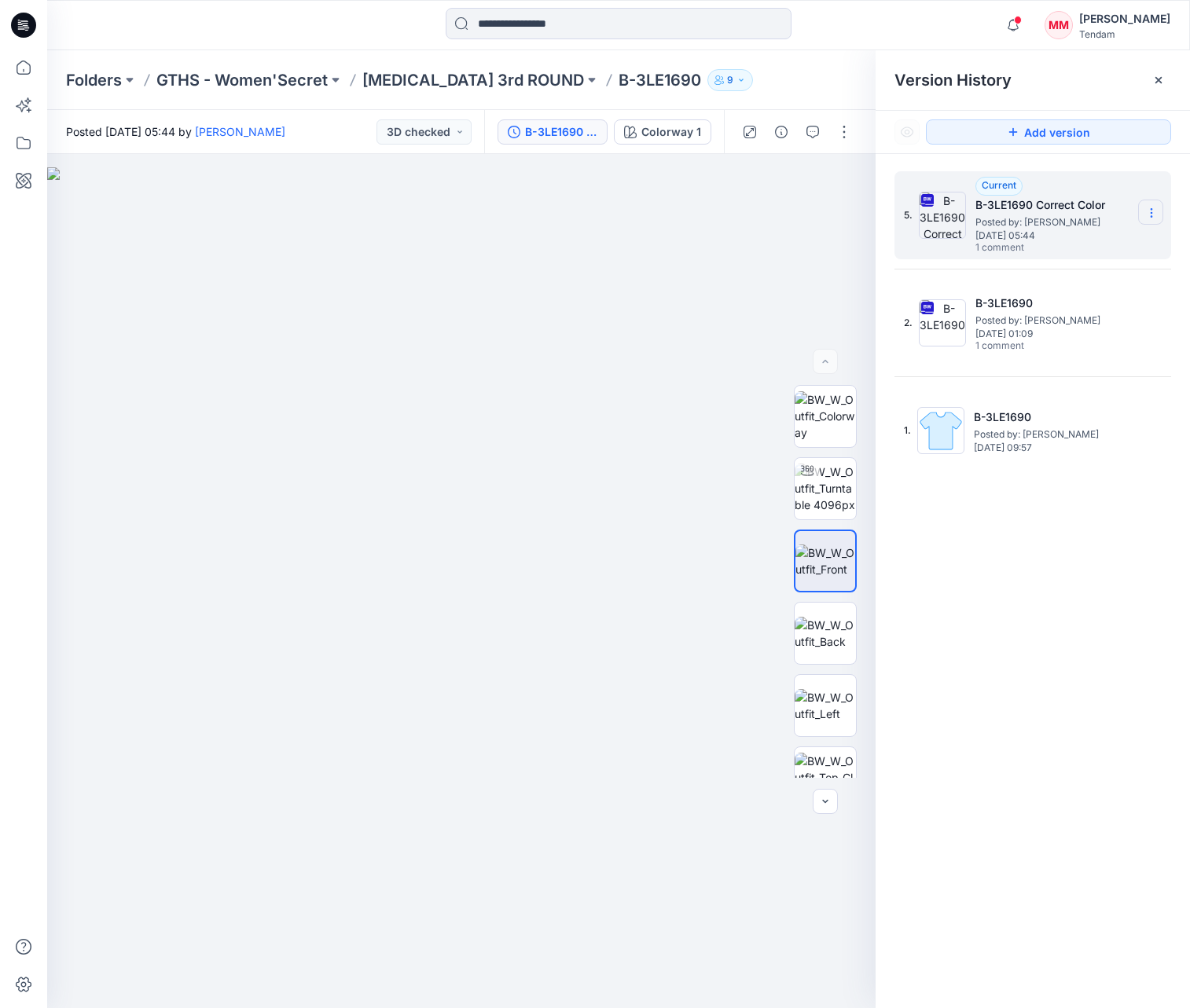
click at [1150, 213] on icon at bounding box center [1150, 213] width 1 height 1
click at [1083, 239] on span "Download Source BW File" at bounding box center [1072, 244] width 132 height 19
click at [1083, 239] on span "[DATE] 05:44" at bounding box center [1053, 235] width 157 height 11
click at [1053, 212] on h5 "B-3LE1690 Correct Color" at bounding box center [1053, 205] width 157 height 19
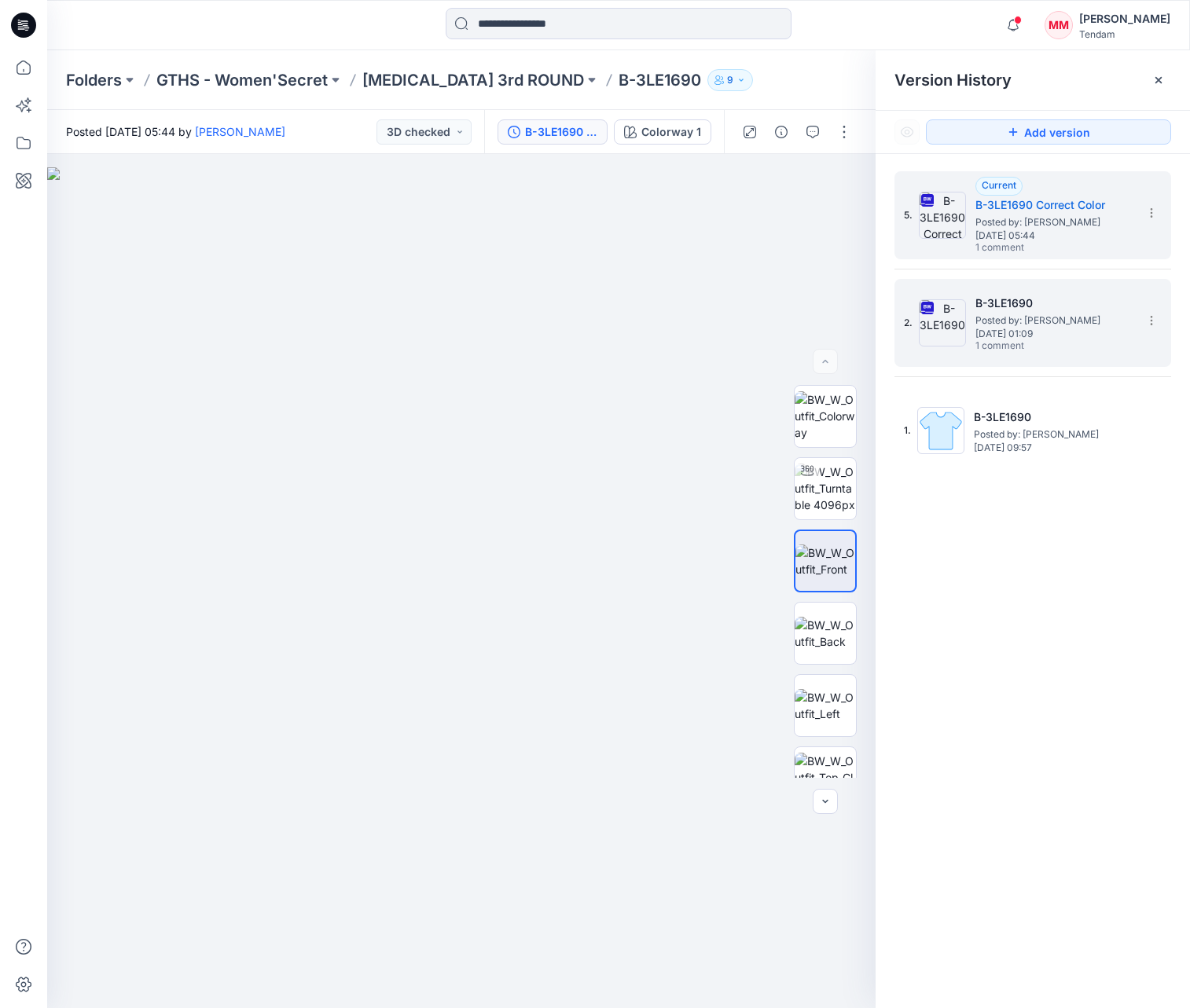
click at [1099, 311] on h5 "B-3LE1690" at bounding box center [1053, 303] width 157 height 19
click at [1148, 213] on icon at bounding box center [1151, 213] width 13 height 13
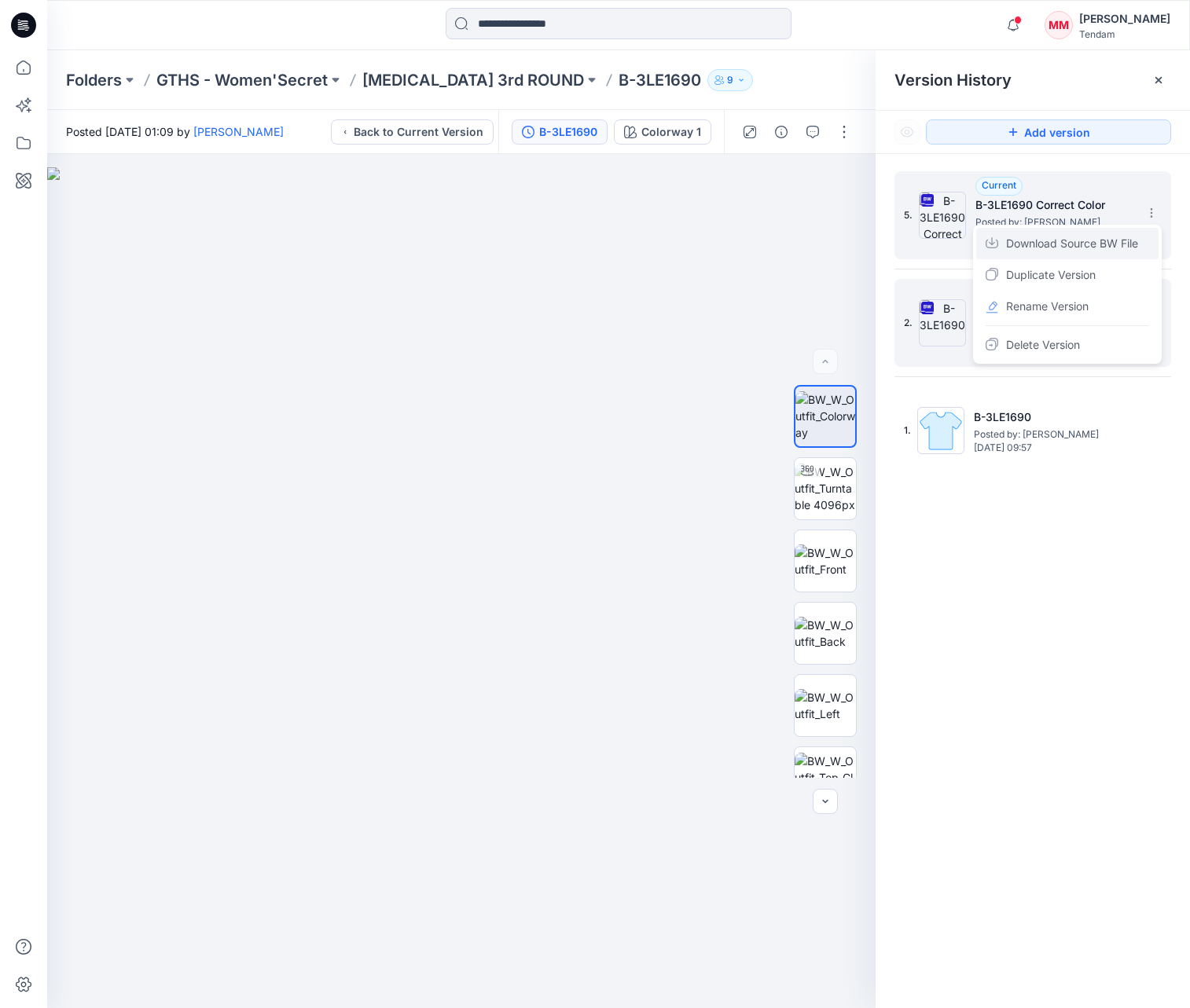
click at [1064, 246] on span "Download Source BW File" at bounding box center [1072, 244] width 132 height 19
click at [830, 645] on img at bounding box center [825, 633] width 61 height 33
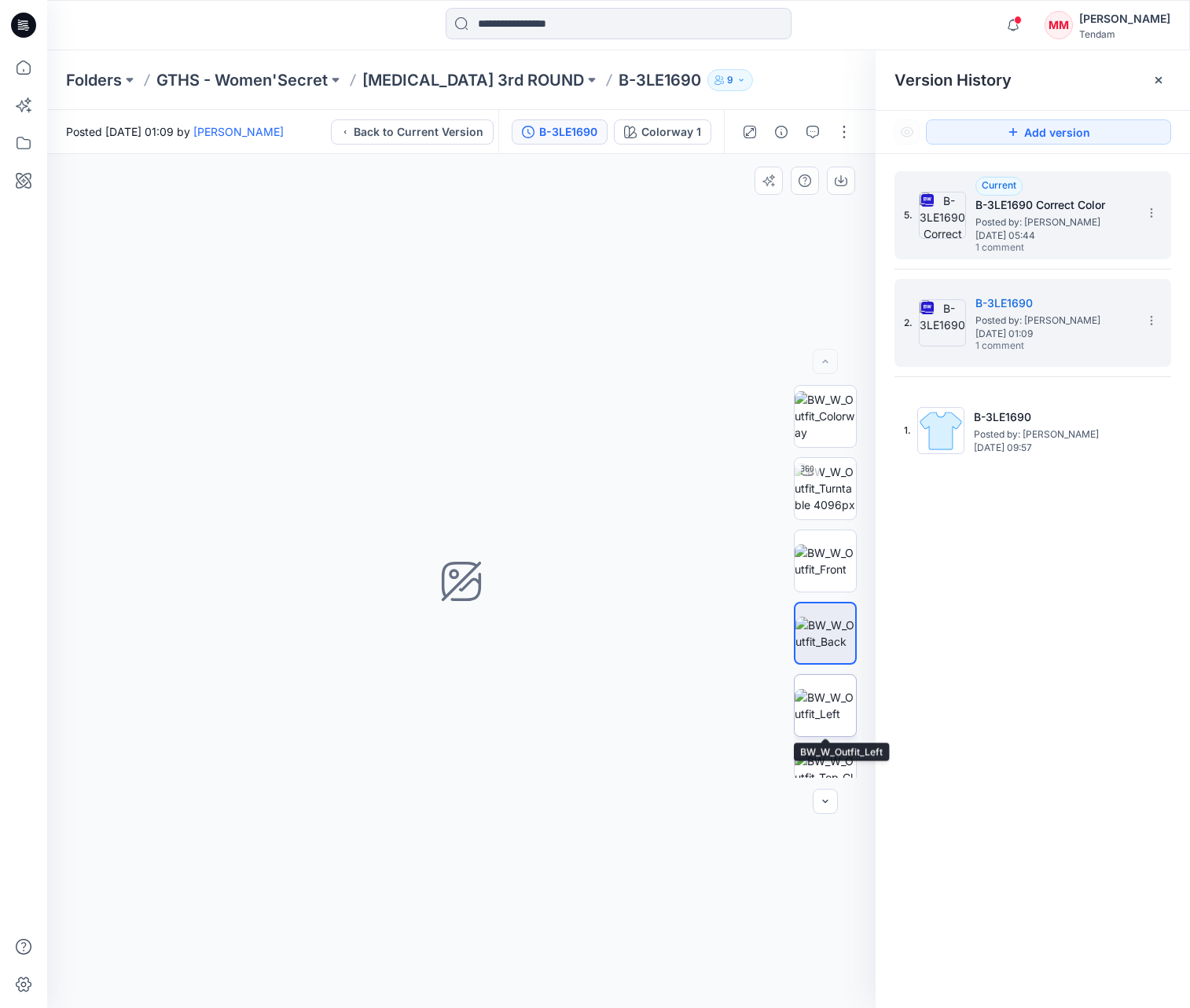
click at [824, 707] on img at bounding box center [825, 706] width 61 height 33
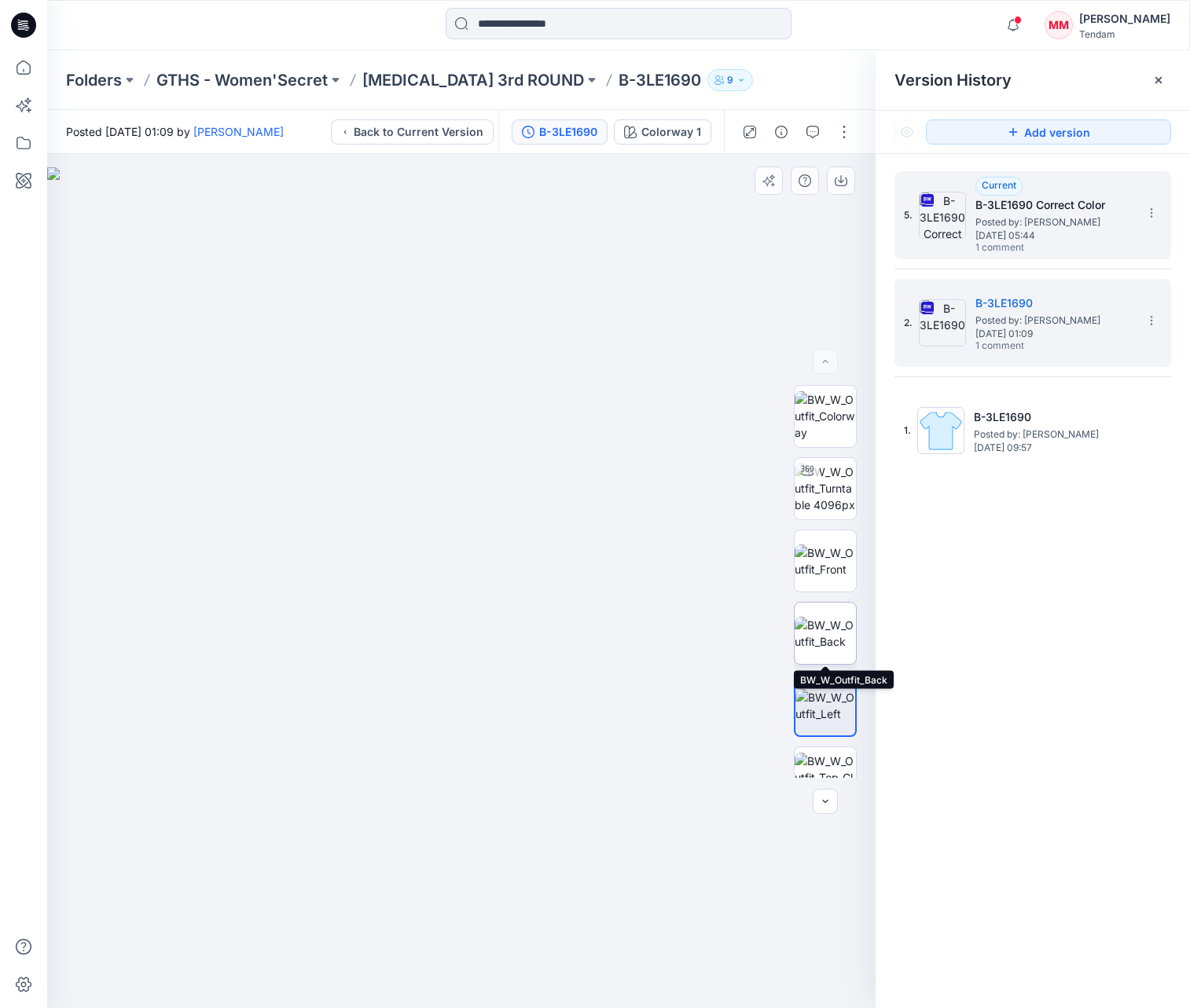
click at [824, 632] on img at bounding box center [825, 633] width 61 height 33
click at [835, 545] on img at bounding box center [825, 561] width 61 height 33
click at [815, 133] on icon "button" at bounding box center [812, 131] width 13 height 13
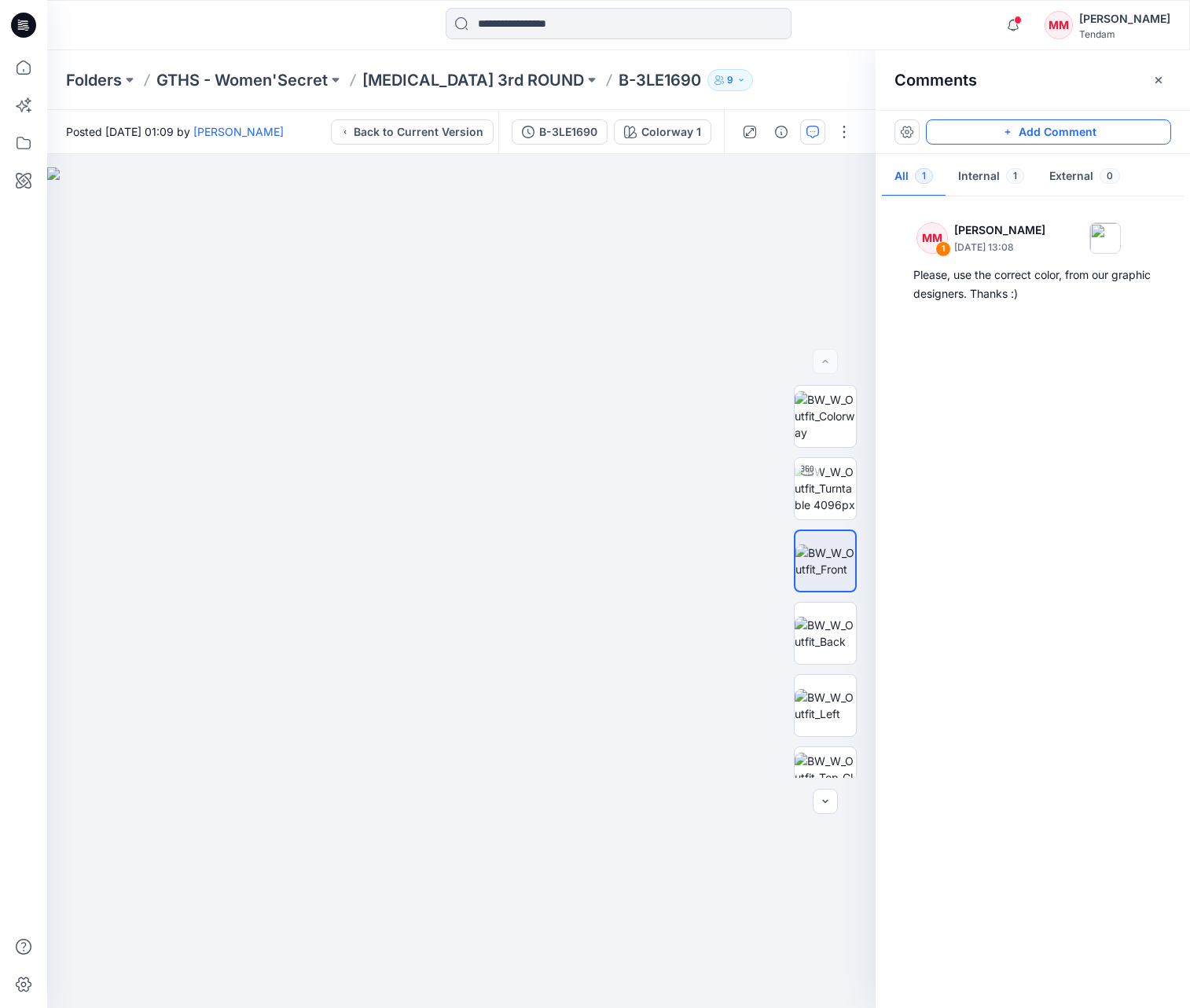
scroll to position [0, 1]
click at [1035, 128] on button "Add Comment" at bounding box center [1047, 131] width 245 height 25
click at [456, 379] on div "2" at bounding box center [461, 581] width 828 height 854
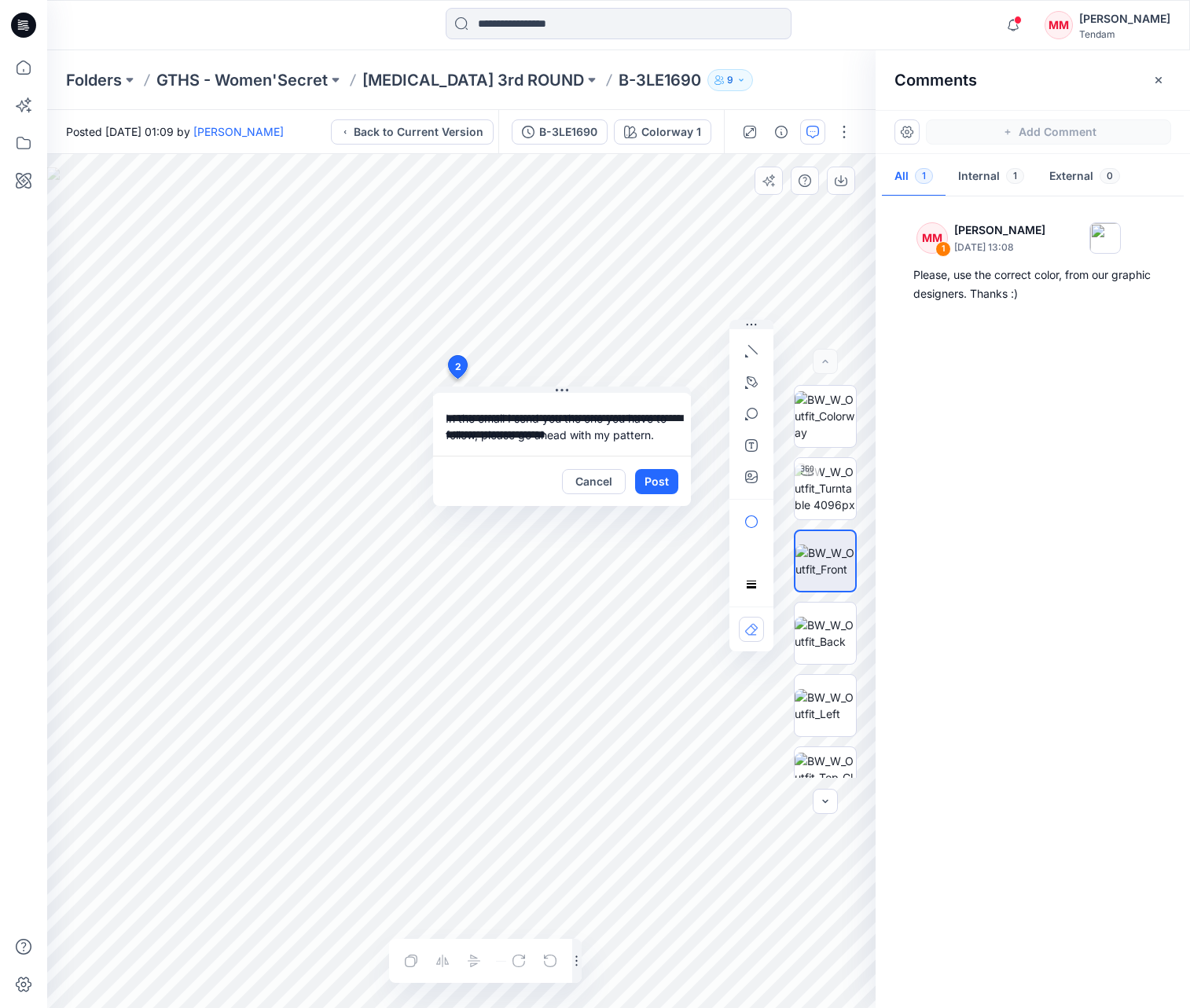
scroll to position [78, 0]
type textarea "**********"
click at [660, 489] on button "Post" at bounding box center [656, 481] width 43 height 25
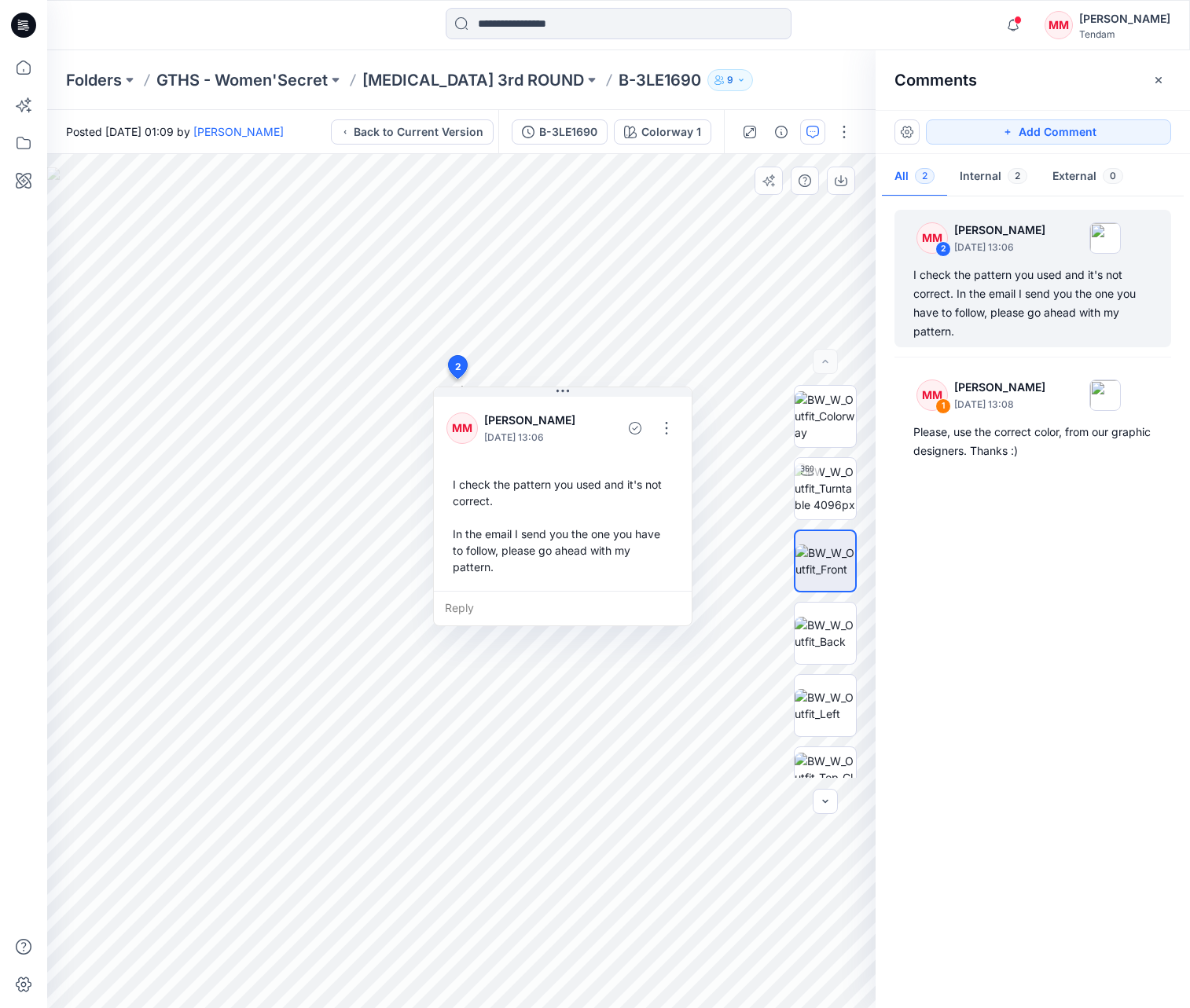
scroll to position [0, 0]
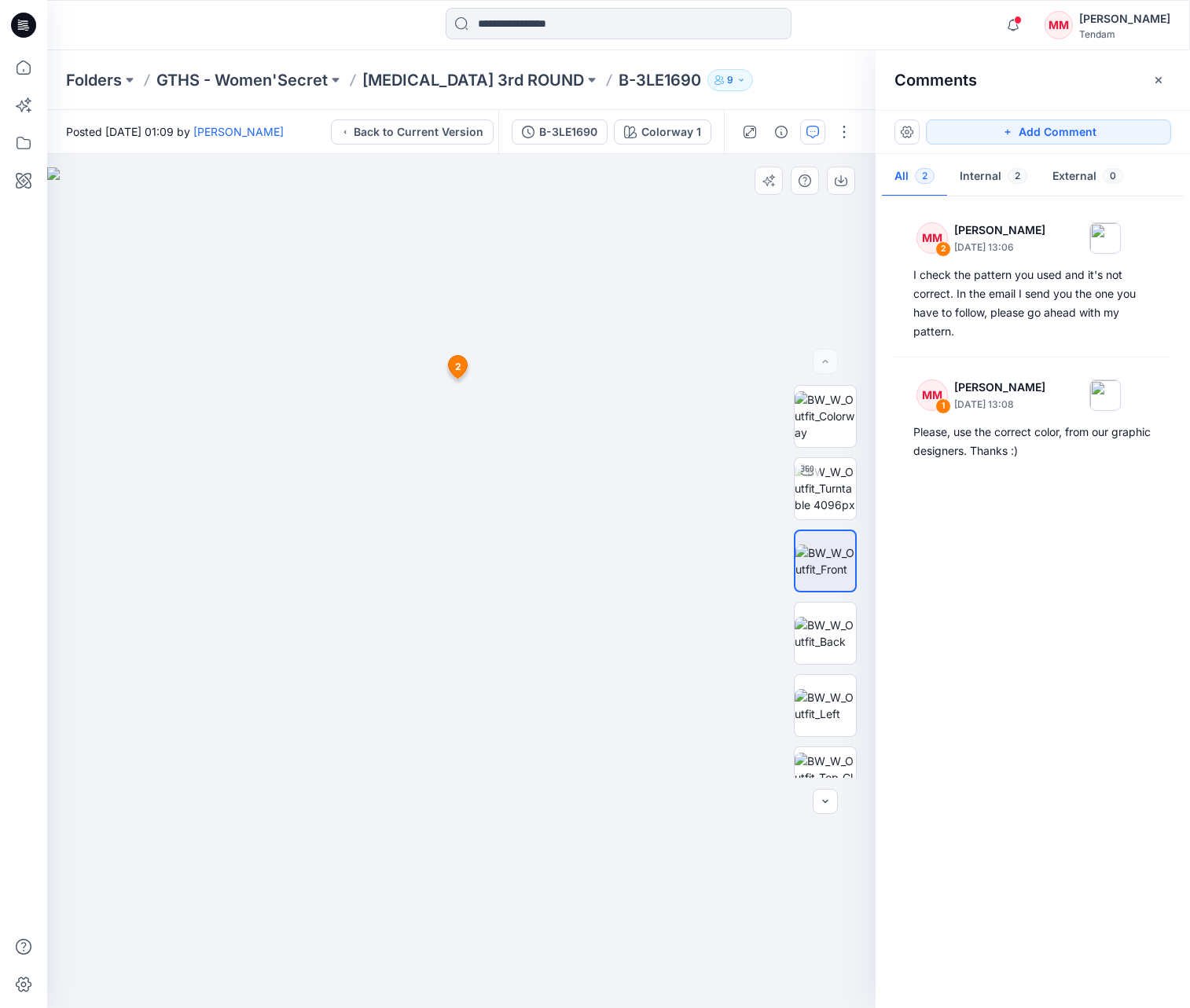
drag, startPoint x: 401, startPoint y: 432, endPoint x: 449, endPoint y: 629, distance: 202.8
click at [449, 629] on img at bounding box center [461, 589] width 828 height 842
drag, startPoint x: 550, startPoint y: 498, endPoint x: 584, endPoint y: 643, distance: 148.9
click at [585, 649] on img at bounding box center [461, 589] width 828 height 842
drag, startPoint x: 672, startPoint y: 412, endPoint x: 152, endPoint y: 566, distance: 542.3
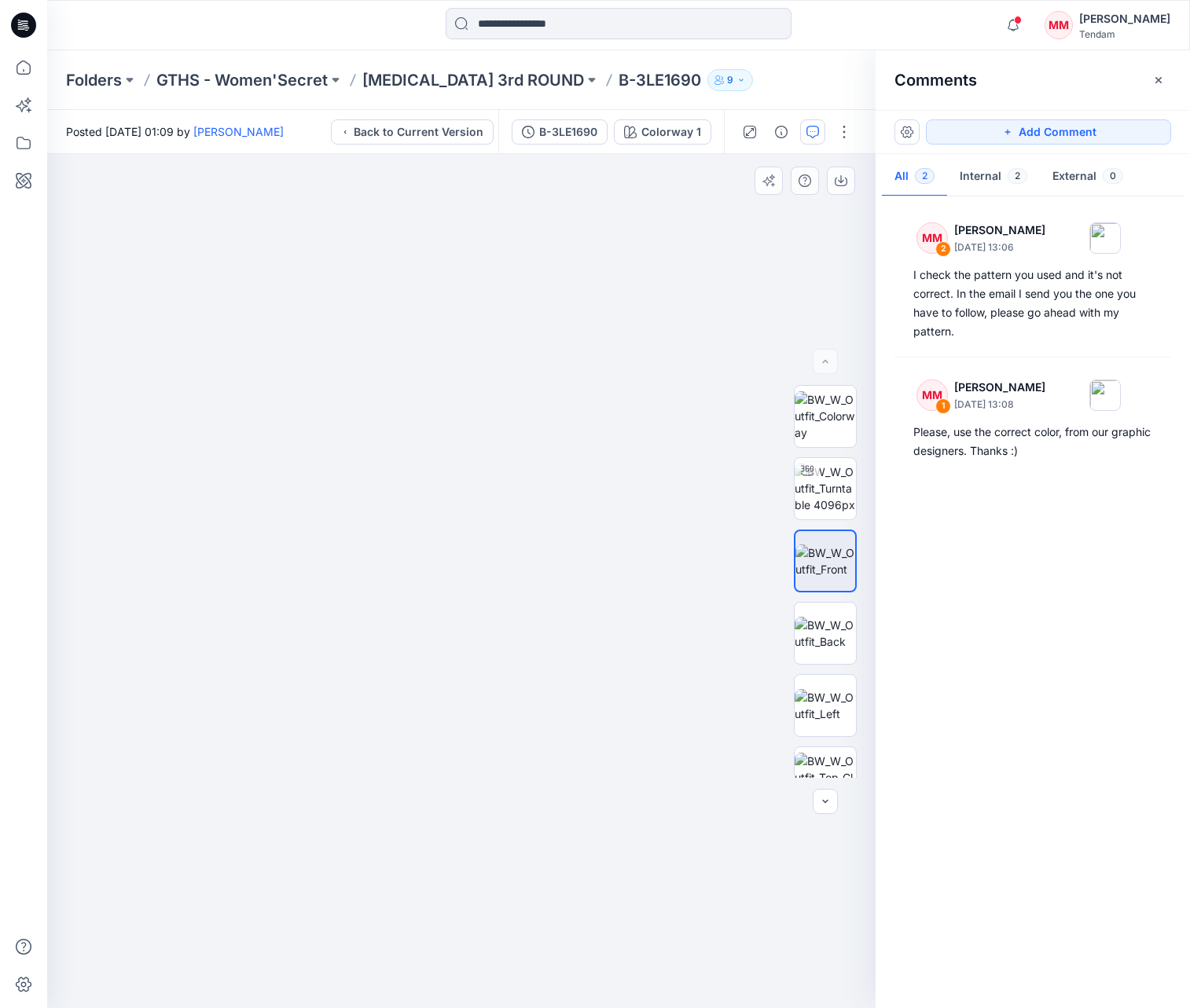
click at [0, 663] on html "Notifications Your style 3LE1674-Style Book DF STRIPES-DESERT PJ FR has been up…" at bounding box center [595, 504] width 1190 height 1008
drag, startPoint x: 531, startPoint y: 326, endPoint x: 207, endPoint y: 712, distance: 504.0
click at [198, 715] on img at bounding box center [546, 314] width 3219 height 1390
click at [1003, 131] on icon "button" at bounding box center [1007, 131] width 13 height 13
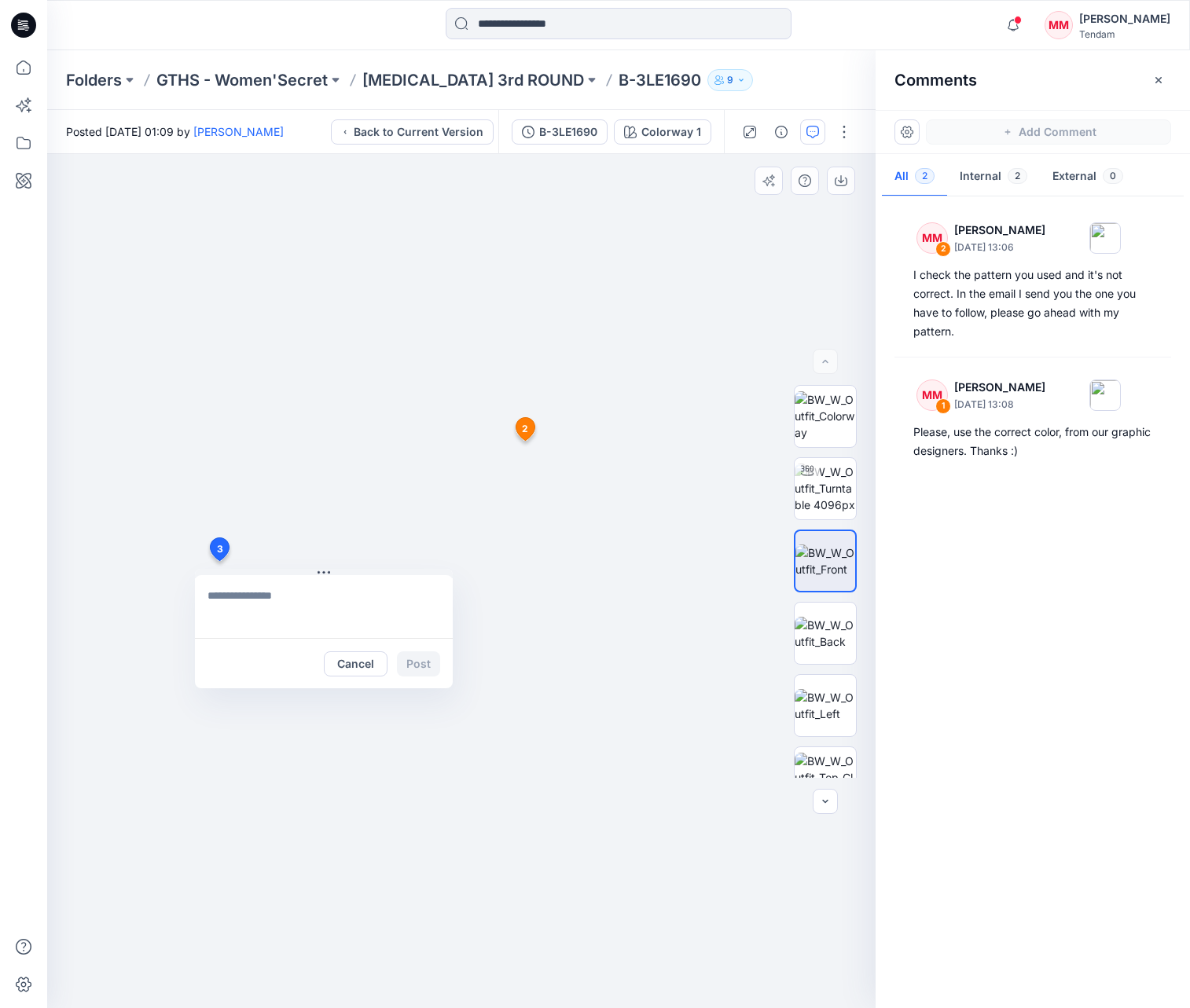
click at [218, 561] on div "3 Cancel Post 2 MM [PERSON_NAME] [DATE] 13:06 I check the pattern you used and …" at bounding box center [461, 581] width 828 height 854
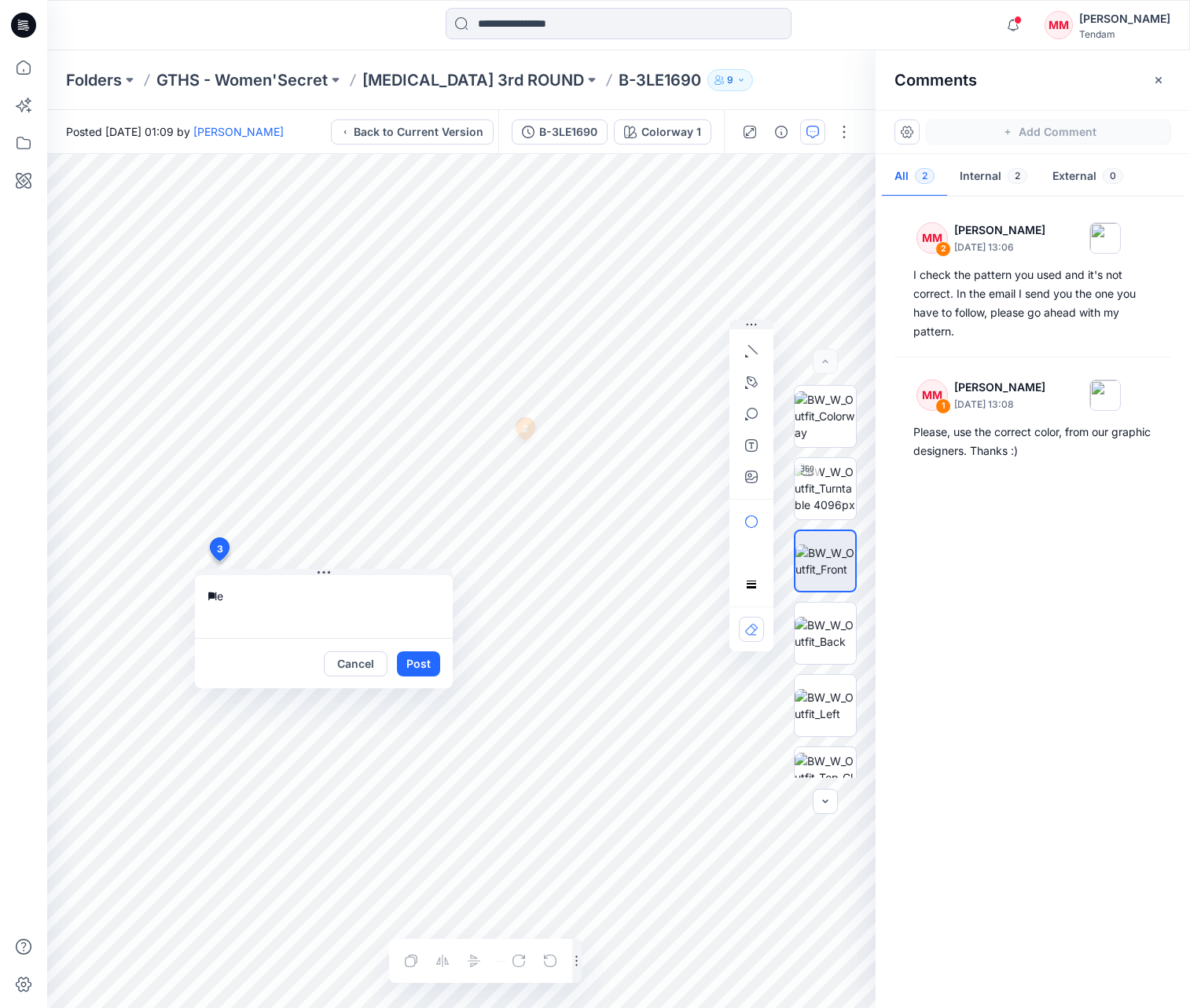
type textarea "*"
type textarea "**********"
click at [412, 666] on button "Post" at bounding box center [418, 663] width 43 height 25
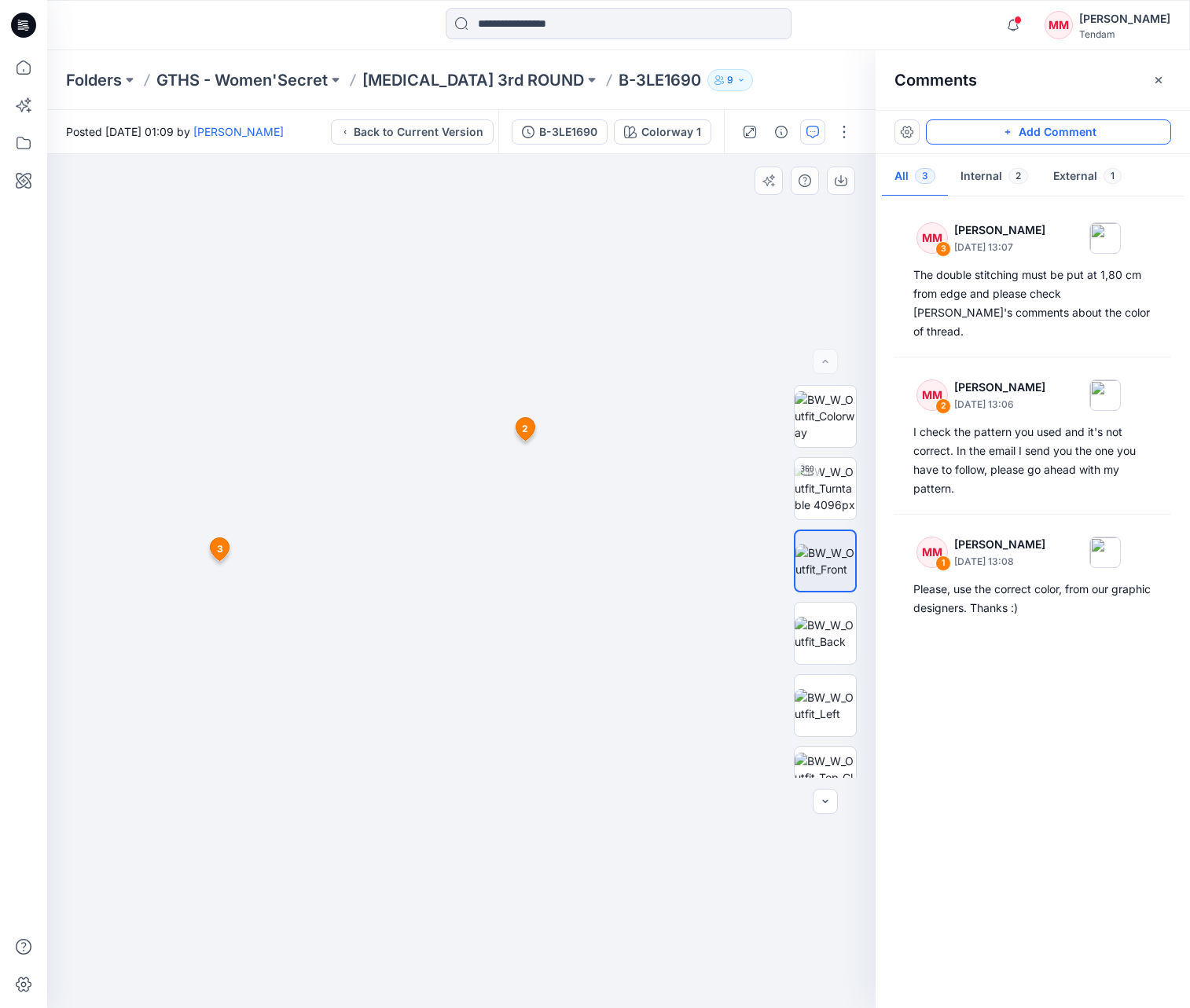
click at [283, 223] on img at bounding box center [542, 313] width 3219 height 1391
drag, startPoint x: 635, startPoint y: 370, endPoint x: 514, endPoint y: 771, distance: 418.9
click at [436, 993] on img at bounding box center [339, 290] width 3219 height 1438
drag, startPoint x: 379, startPoint y: 435, endPoint x: 516, endPoint y: 712, distance: 309.0
click at [516, 712] on img at bounding box center [481, 439] width 3219 height 1139
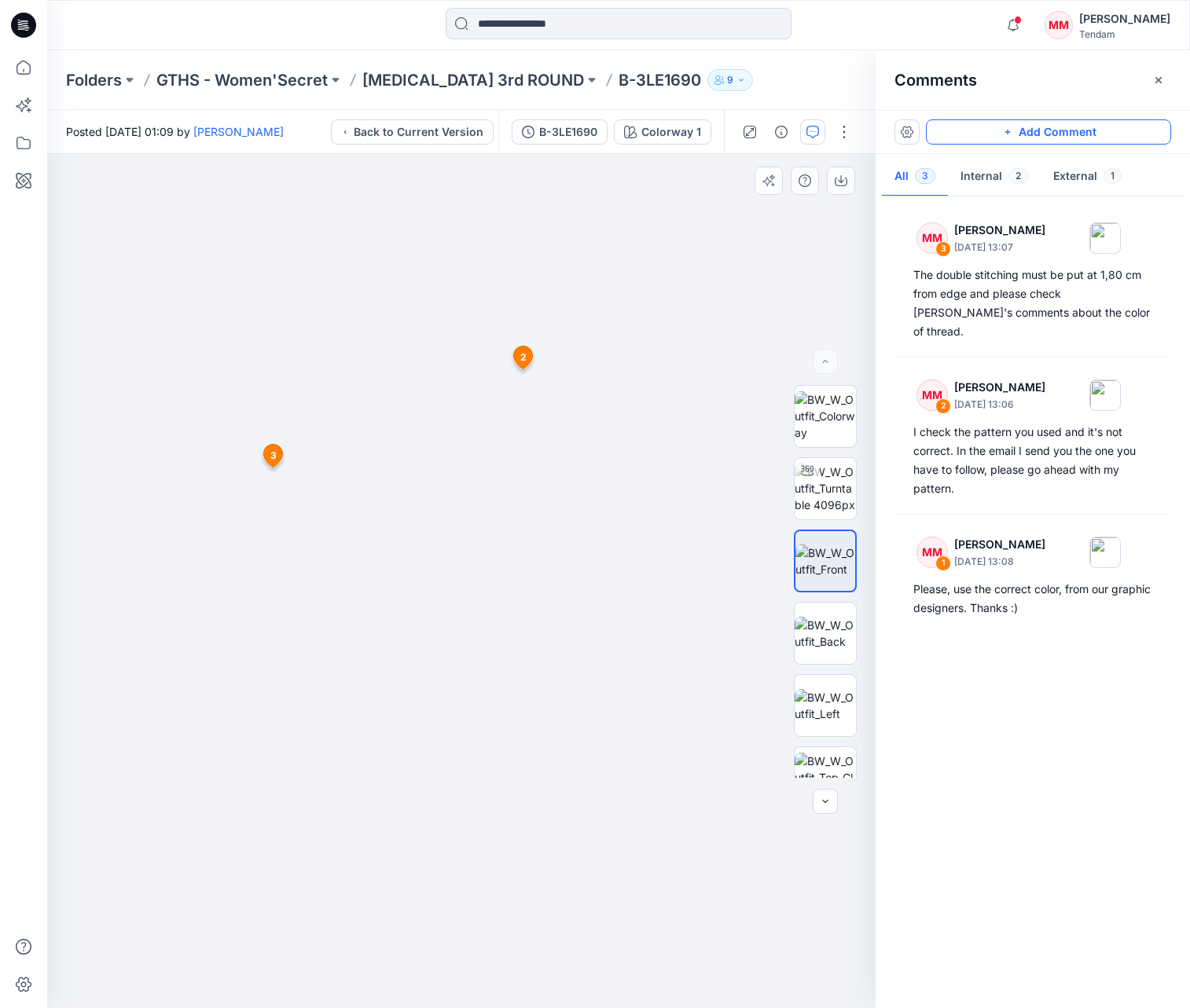
drag, startPoint x: 503, startPoint y: 651, endPoint x: 603, endPoint y: 409, distance: 261.8
click at [603, 408] on img at bounding box center [537, 351] width 2633 height 1312
drag, startPoint x: 704, startPoint y: 701, endPoint x: 597, endPoint y: 388, distance: 330.8
click at [597, 388] on img at bounding box center [436, 220] width 2047 height 1578
drag, startPoint x: 510, startPoint y: 656, endPoint x: 535, endPoint y: 543, distance: 115.7
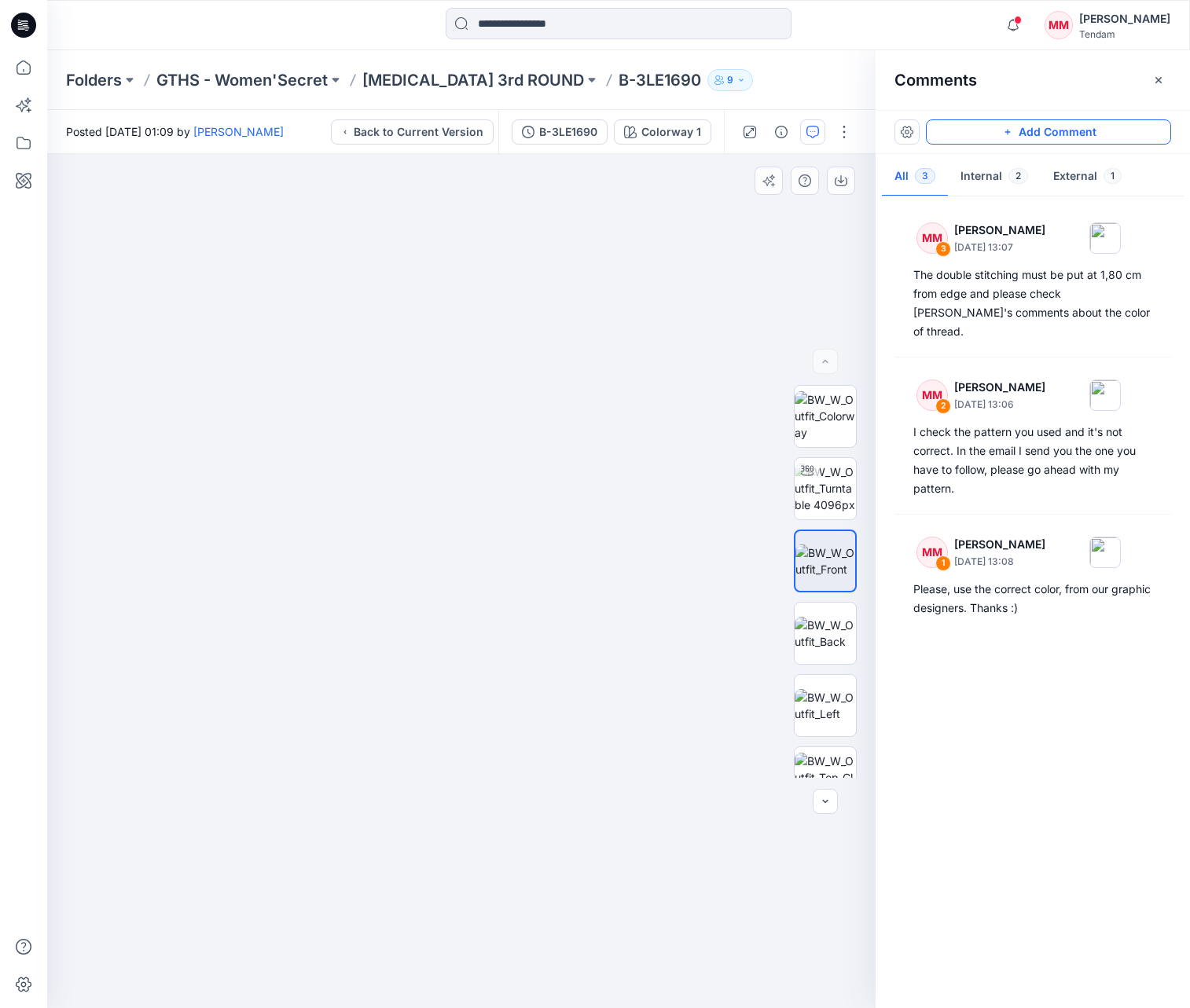
drag, startPoint x: 516, startPoint y: 624, endPoint x: 520, endPoint y: 659, distance: 35.2
click at [815, 129] on icon "button" at bounding box center [812, 131] width 13 height 13
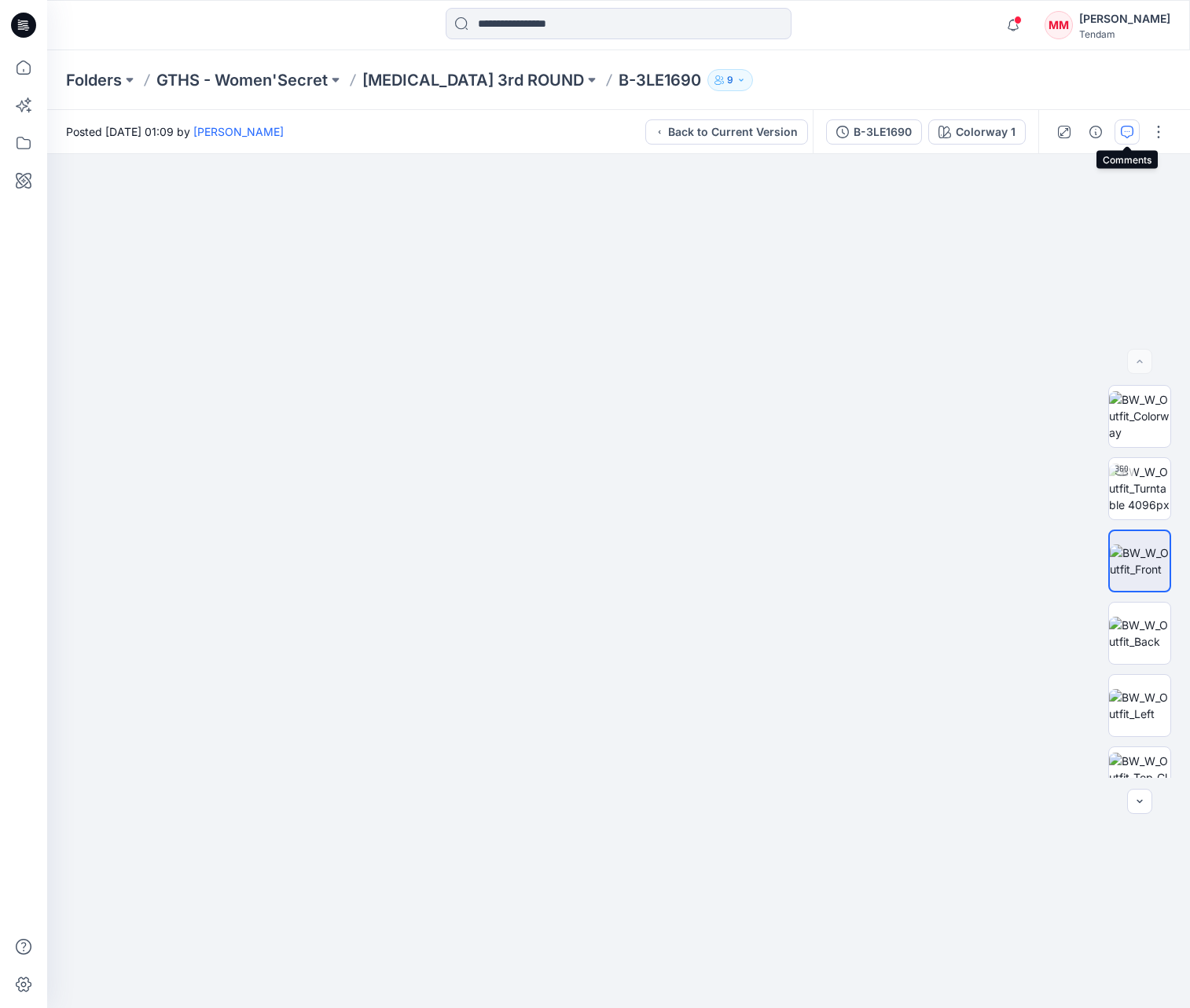
click at [1119, 132] on button "button" at bounding box center [1126, 131] width 25 height 25
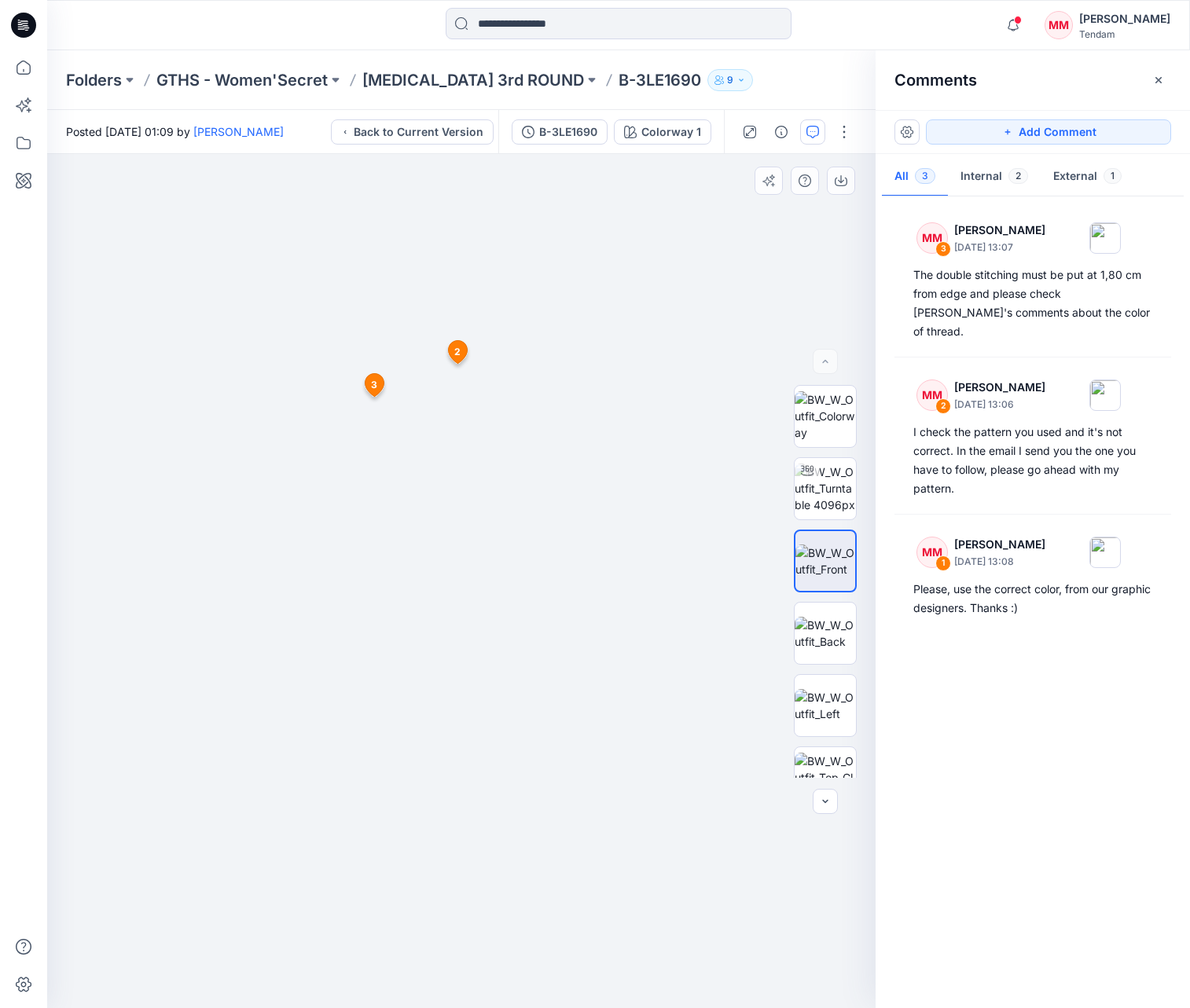
click at [486, 322] on img at bounding box center [461, 574] width 877 height 869
click at [1087, 130] on button "Add Comment" at bounding box center [1047, 131] width 245 height 25
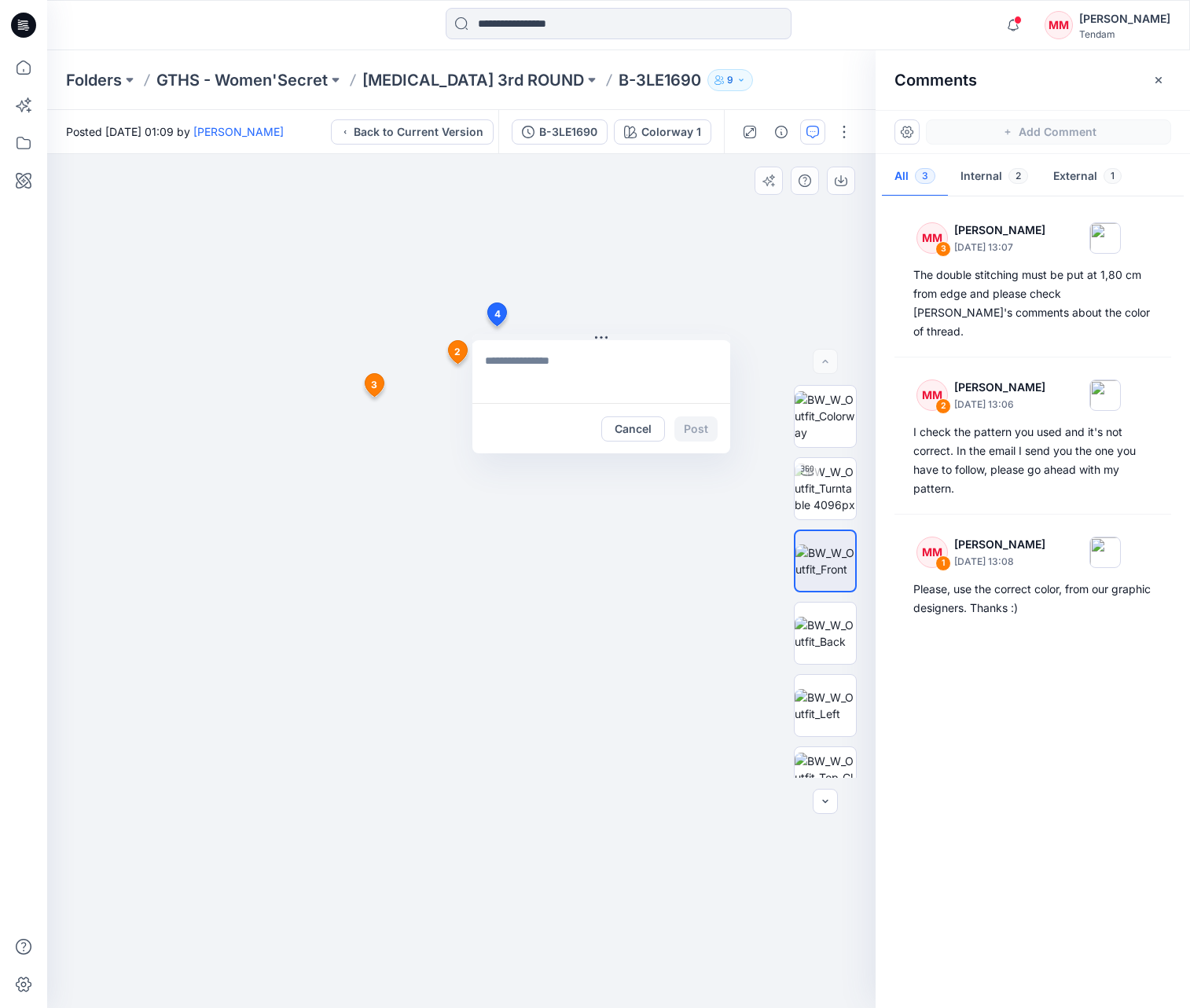
click at [496, 327] on div "4 Cancel Post 2 MM [PERSON_NAME] [DATE] 13:06 I check the pattern you used and …" at bounding box center [461, 581] width 828 height 854
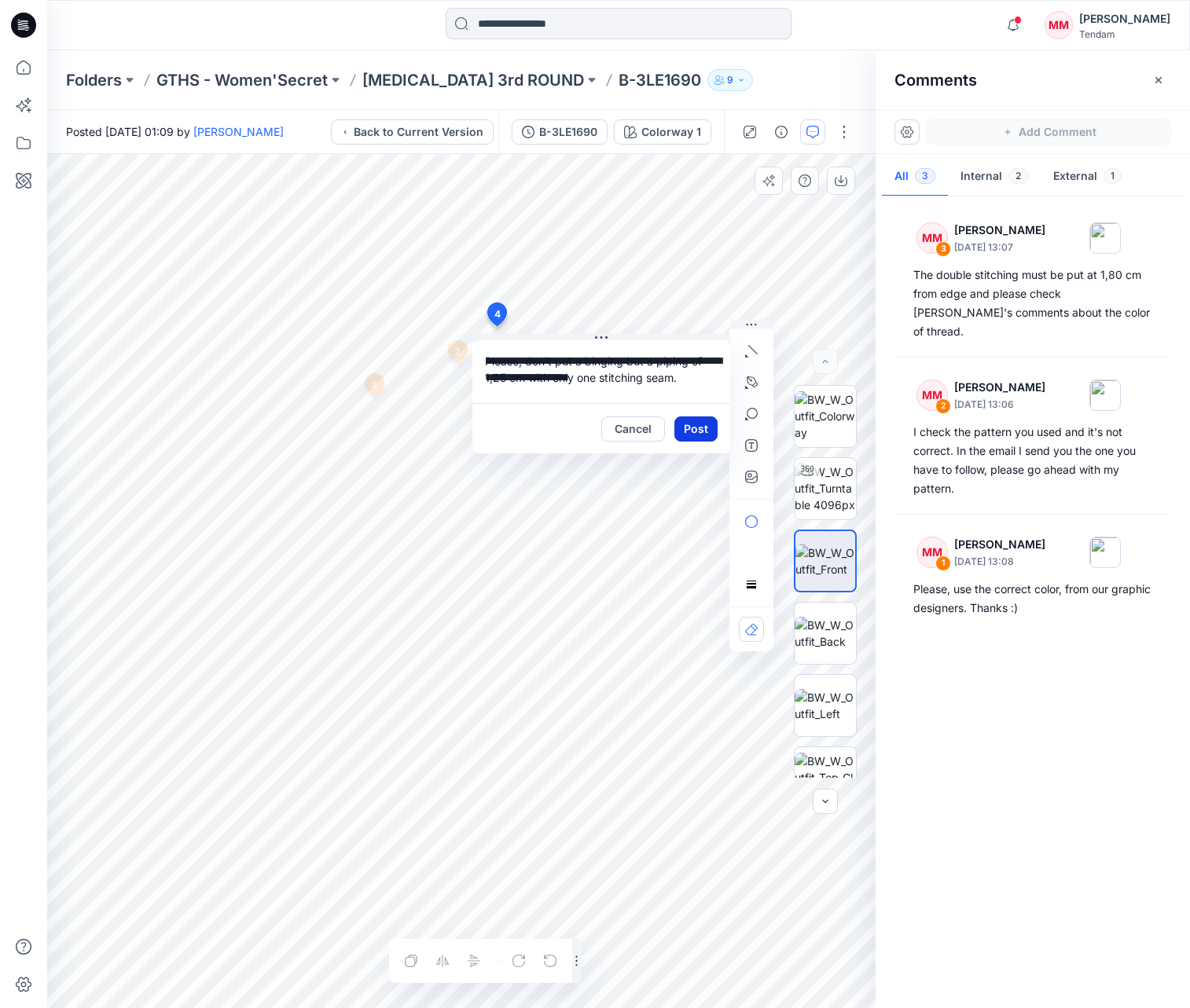
type textarea "**********"
click at [692, 428] on button "Post" at bounding box center [696, 429] width 43 height 25
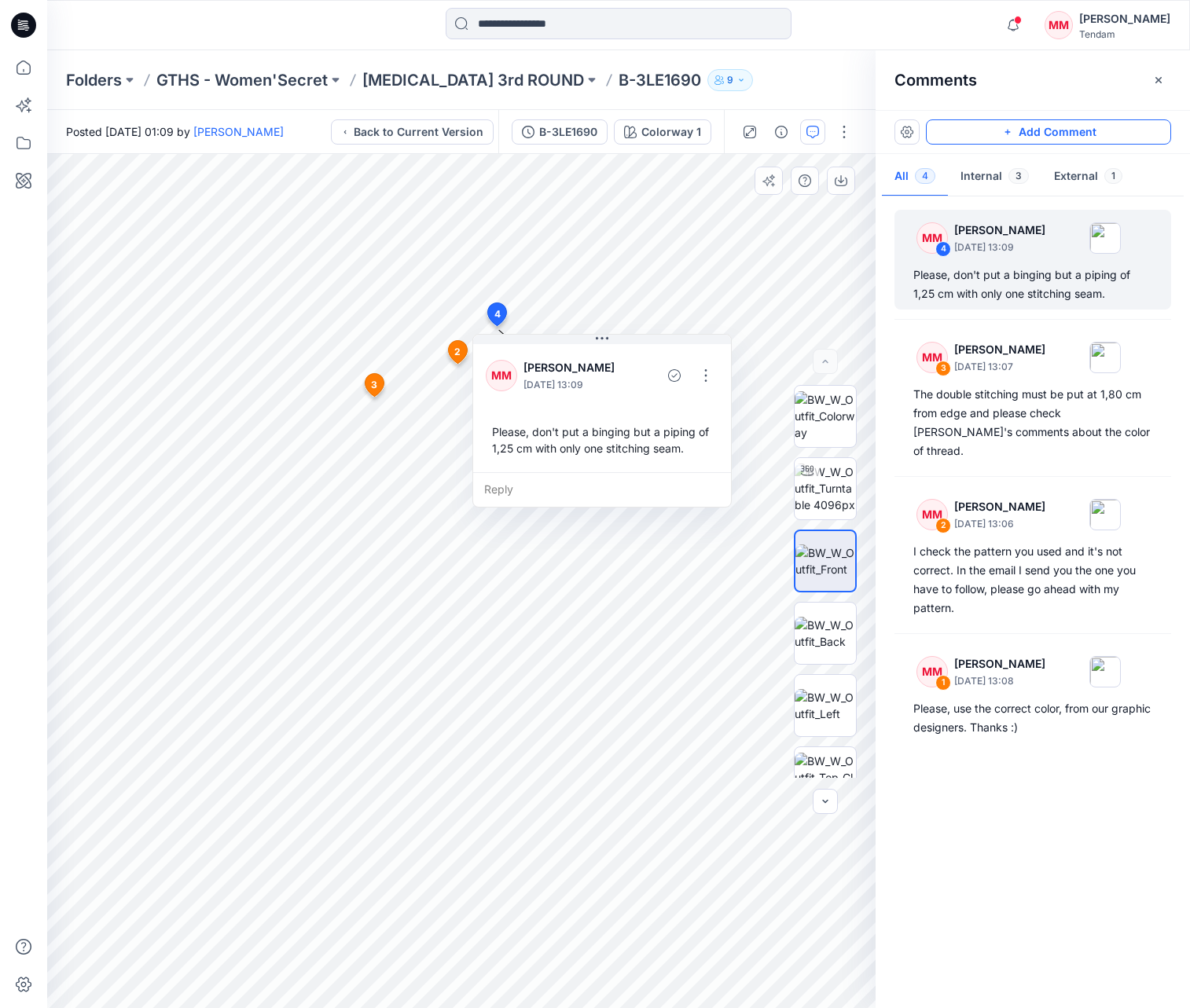
click at [1071, 132] on button "Add Comment" at bounding box center [1047, 131] width 245 height 25
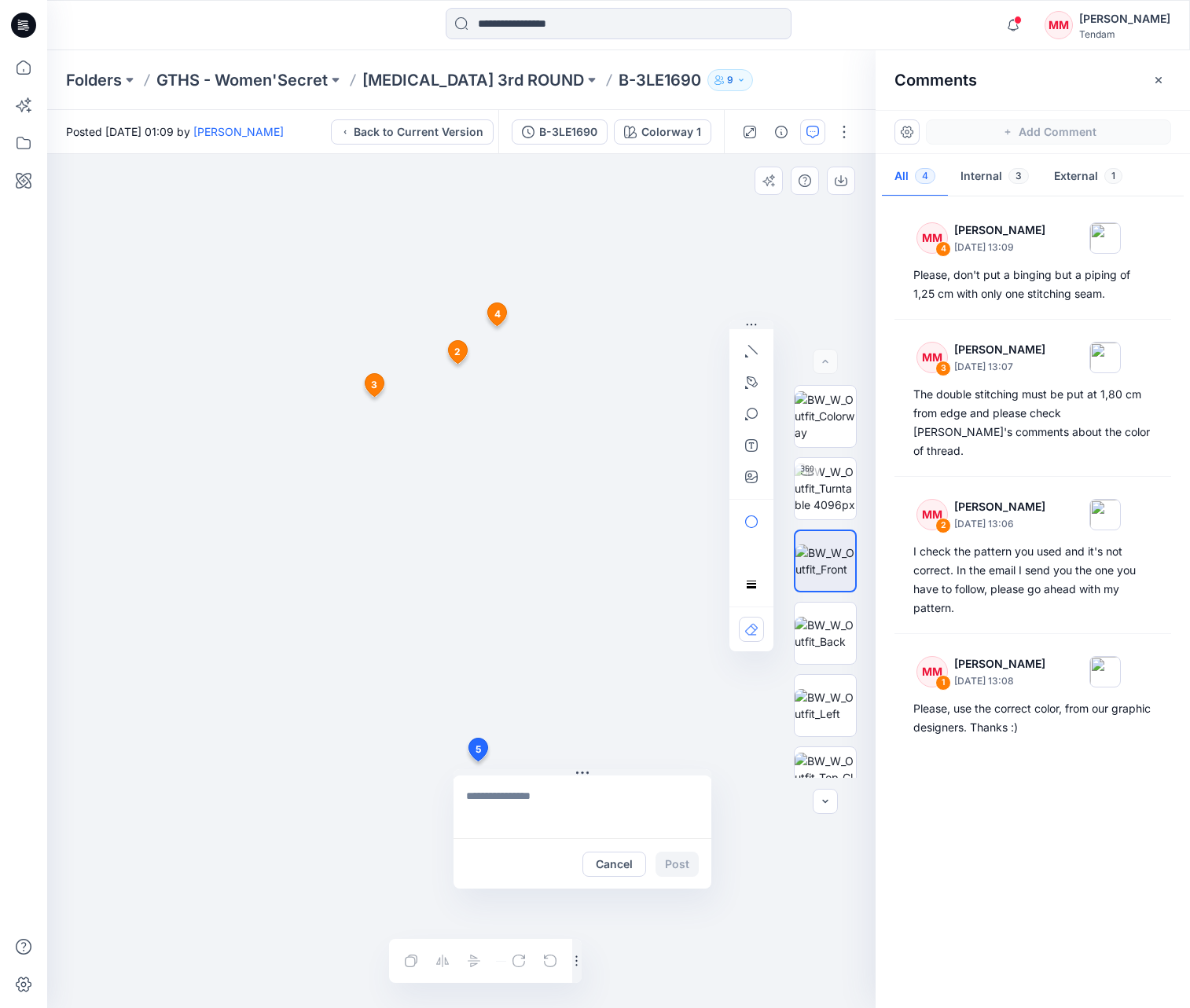
click at [477, 761] on div "5 Cancel Post 2 MM [PERSON_NAME] [DATE] 13:06 I check the pattern you used and …" at bounding box center [461, 581] width 828 height 854
type textarea "**********"
click at [680, 865] on button "Post" at bounding box center [677, 864] width 43 height 25
